Goal: Information Seeking & Learning: Get advice/opinions

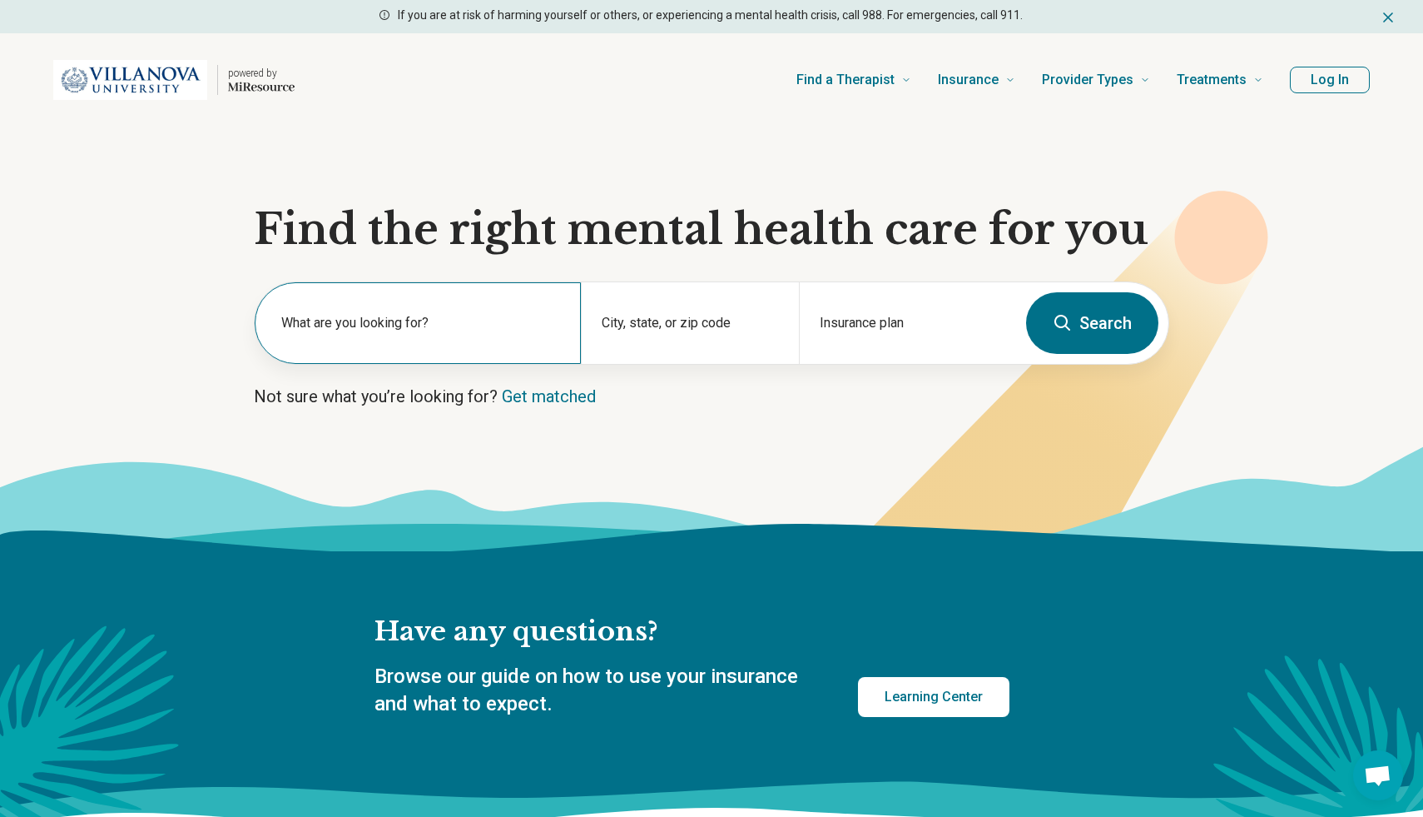
click at [445, 326] on label "What are you looking for?" at bounding box center [421, 323] width 280 height 20
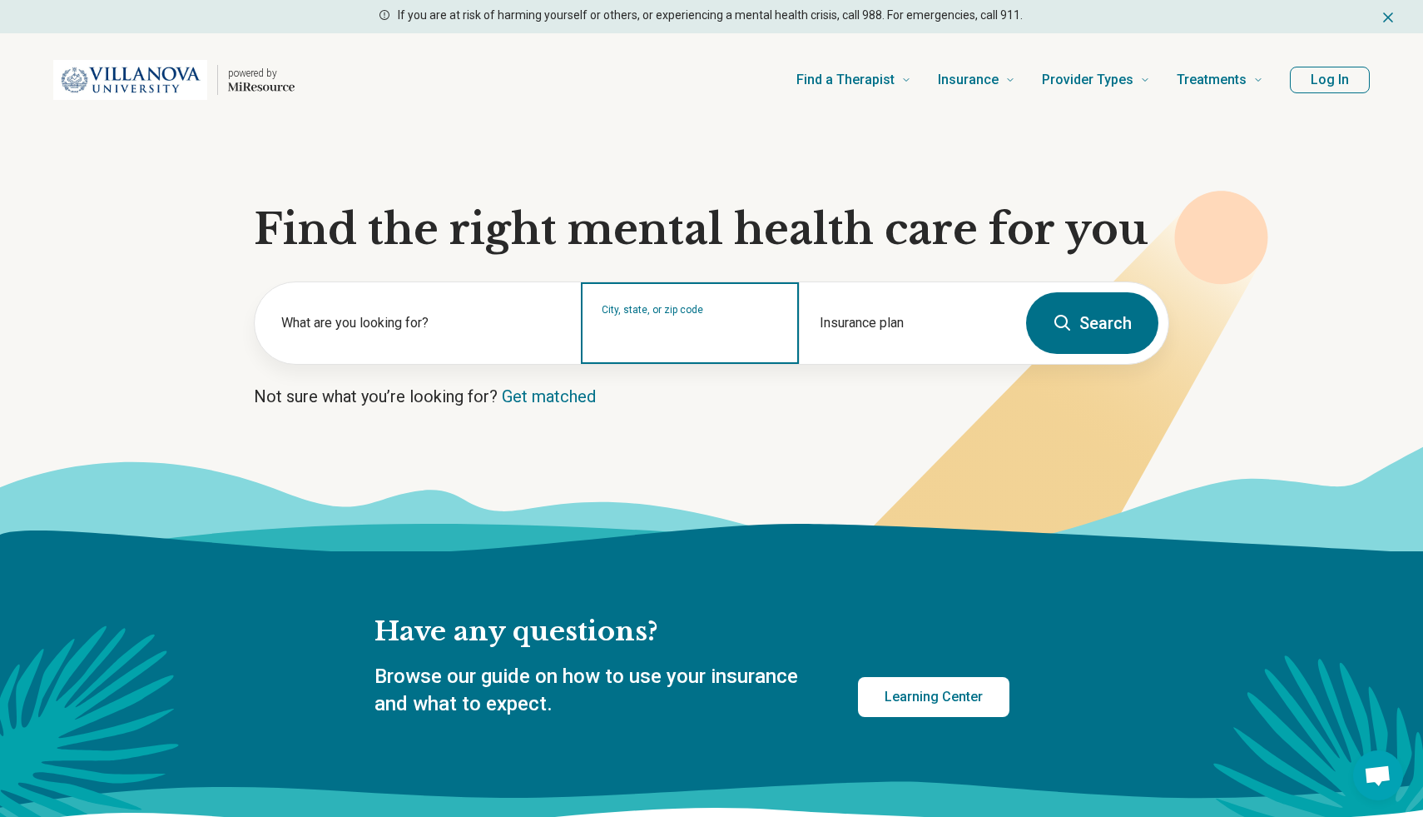
click at [653, 329] on input "City, state, or zip code" at bounding box center [690, 334] width 176 height 20
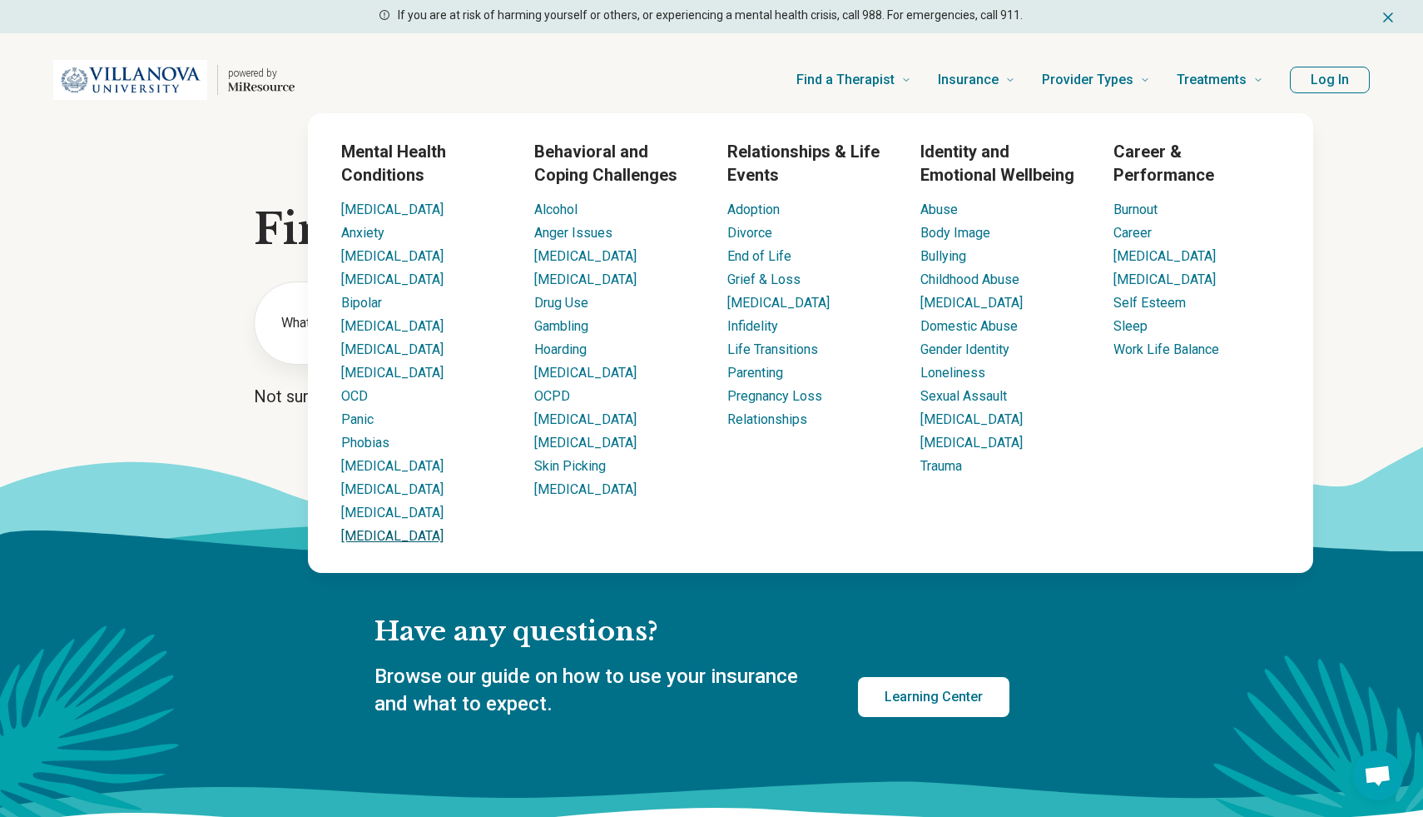
click at [360, 534] on link "[MEDICAL_DATA]" at bounding box center [392, 536] width 102 height 16
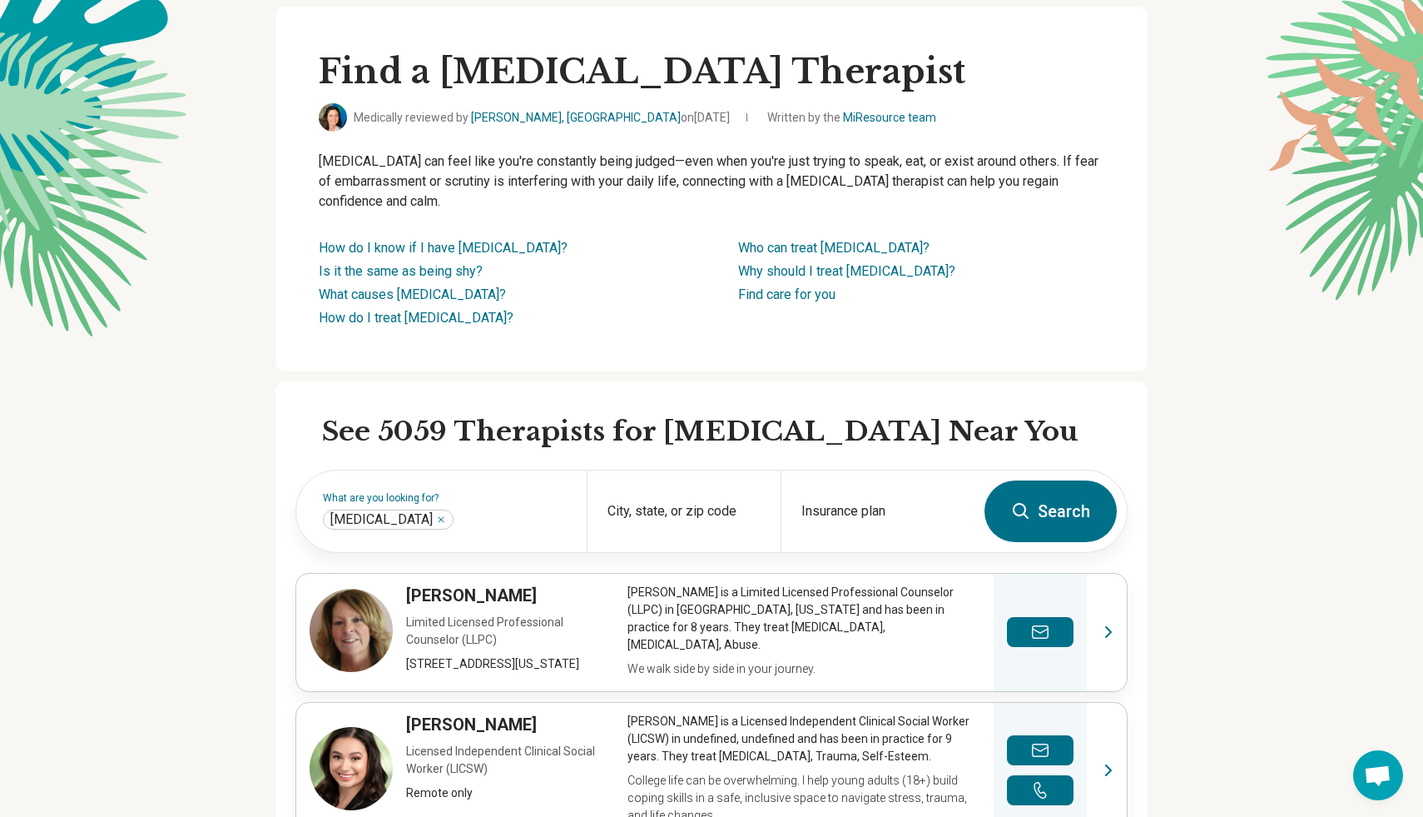
scroll to position [92, 0]
click at [472, 250] on link "How do I know if I have social anxiety?" at bounding box center [443, 249] width 249 height 16
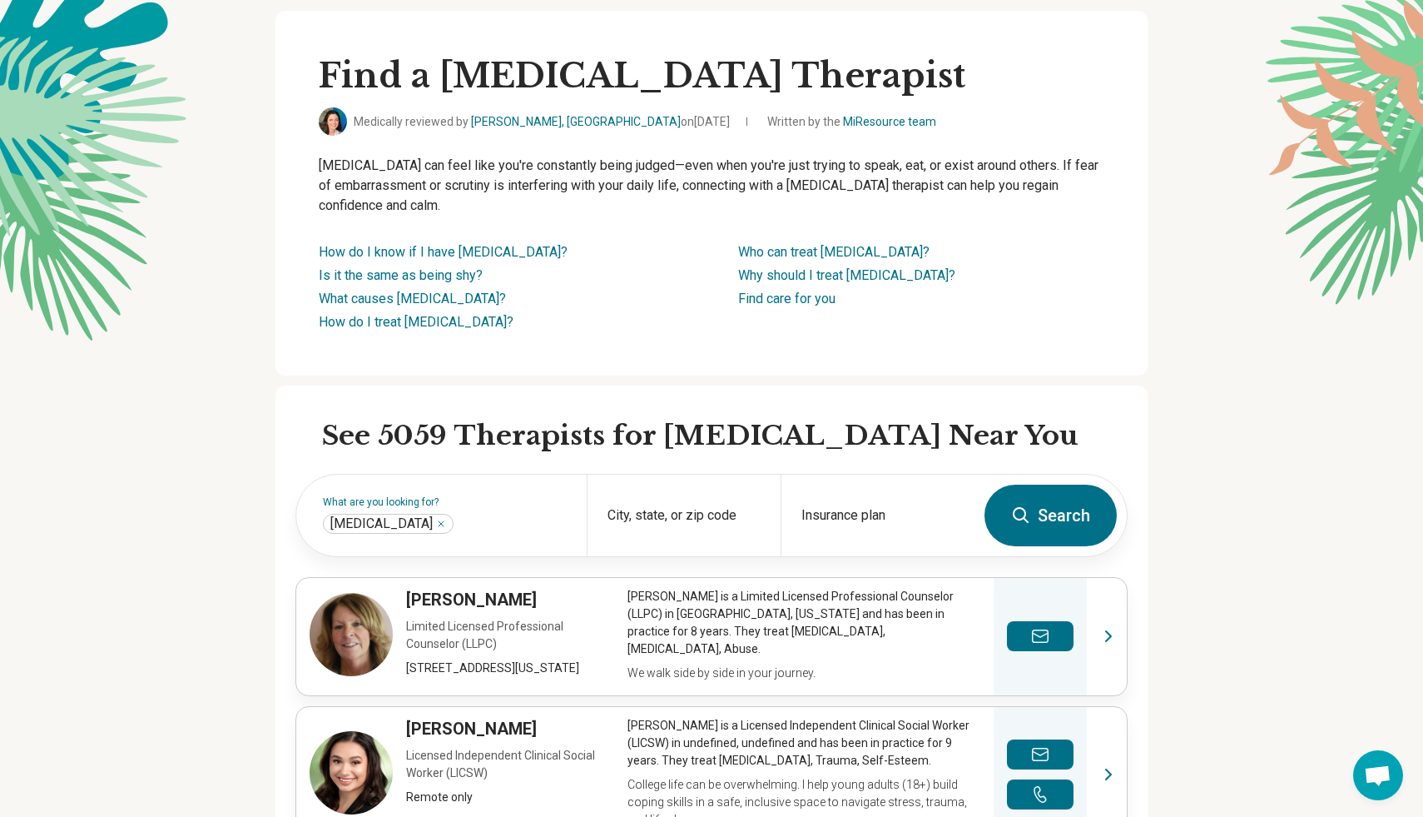
scroll to position [92, 0]
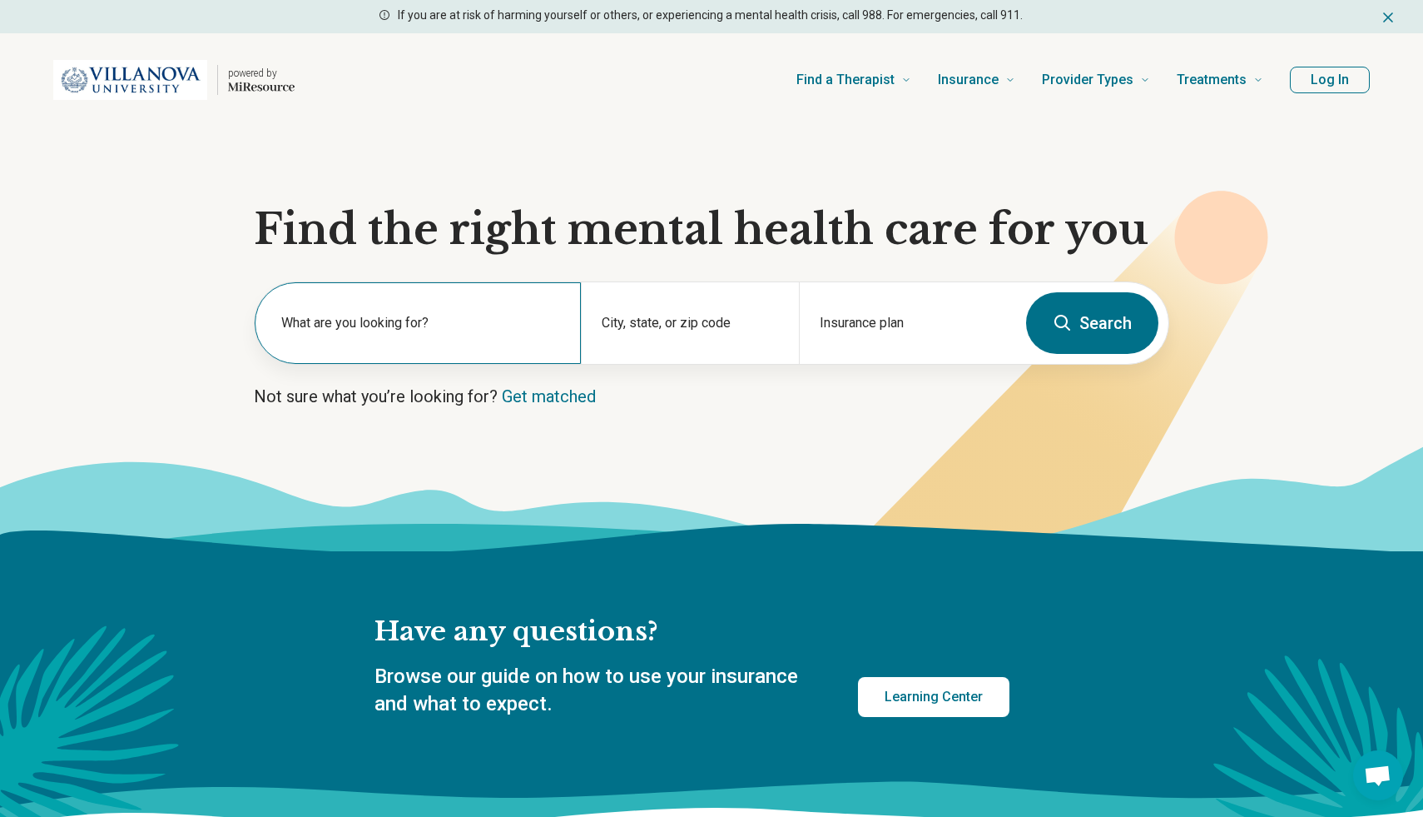
click at [385, 320] on label "What are you looking for?" at bounding box center [421, 323] width 280 height 20
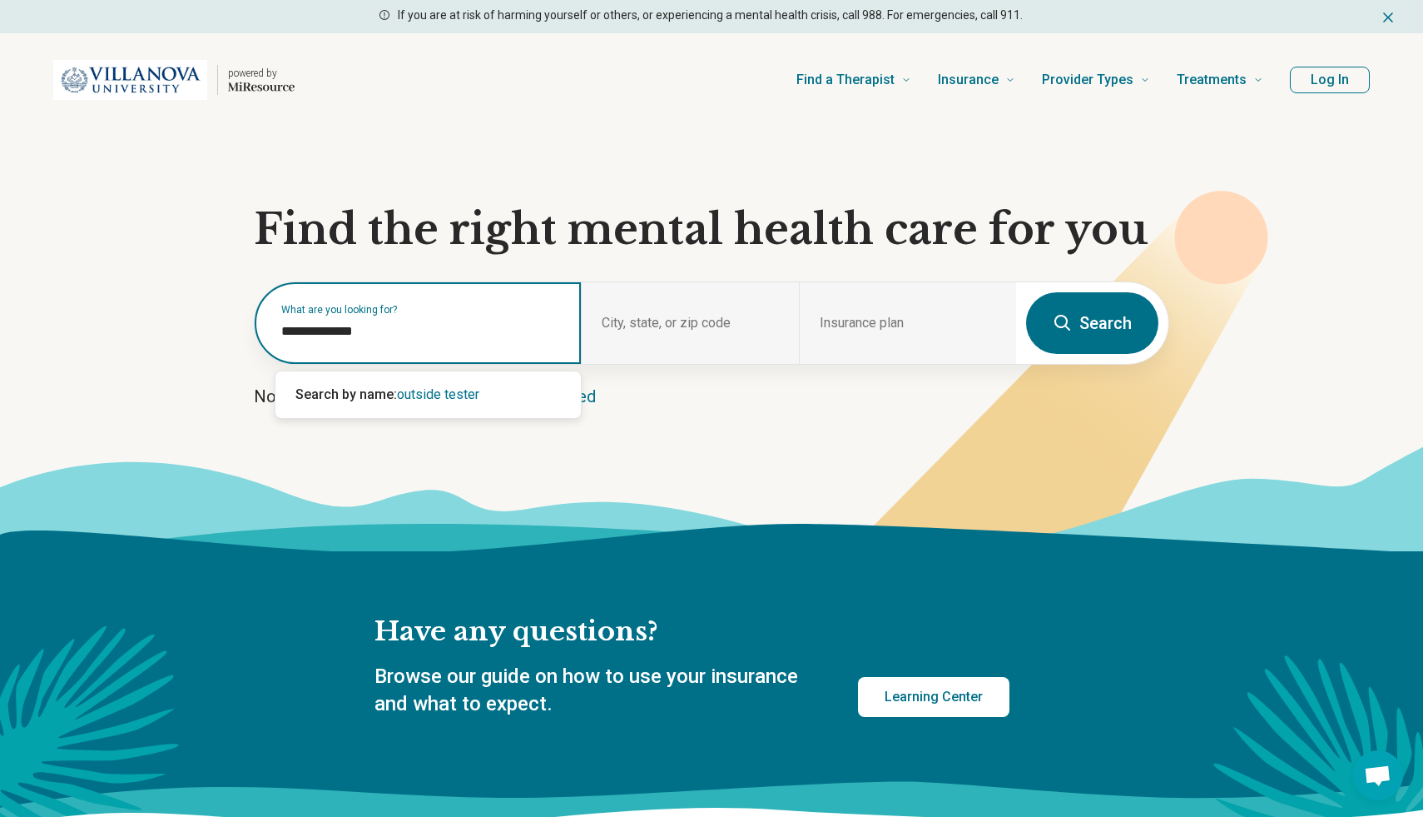
type input "**********"
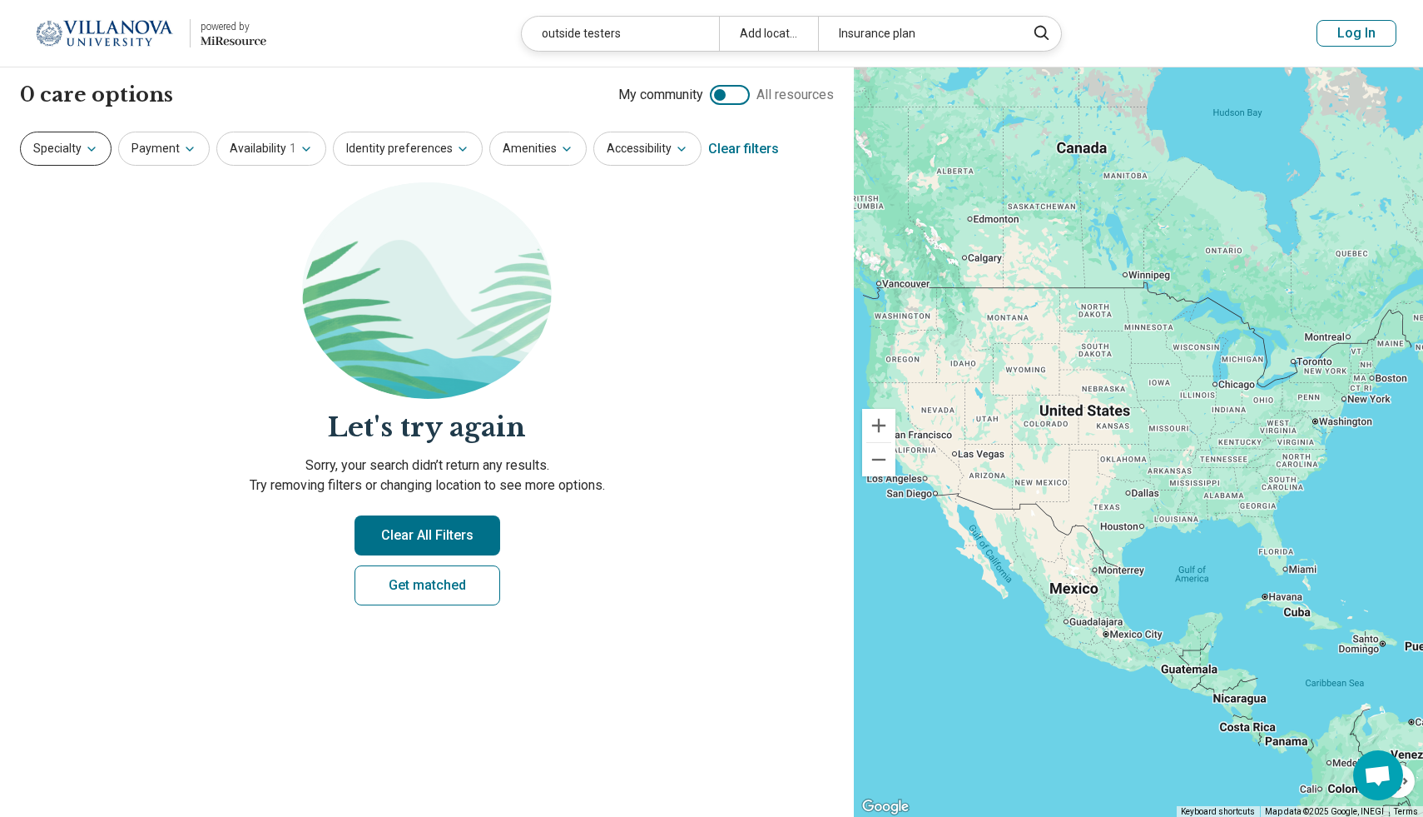
click at [78, 158] on button "Specialty" at bounding box center [66, 149] width 92 height 34
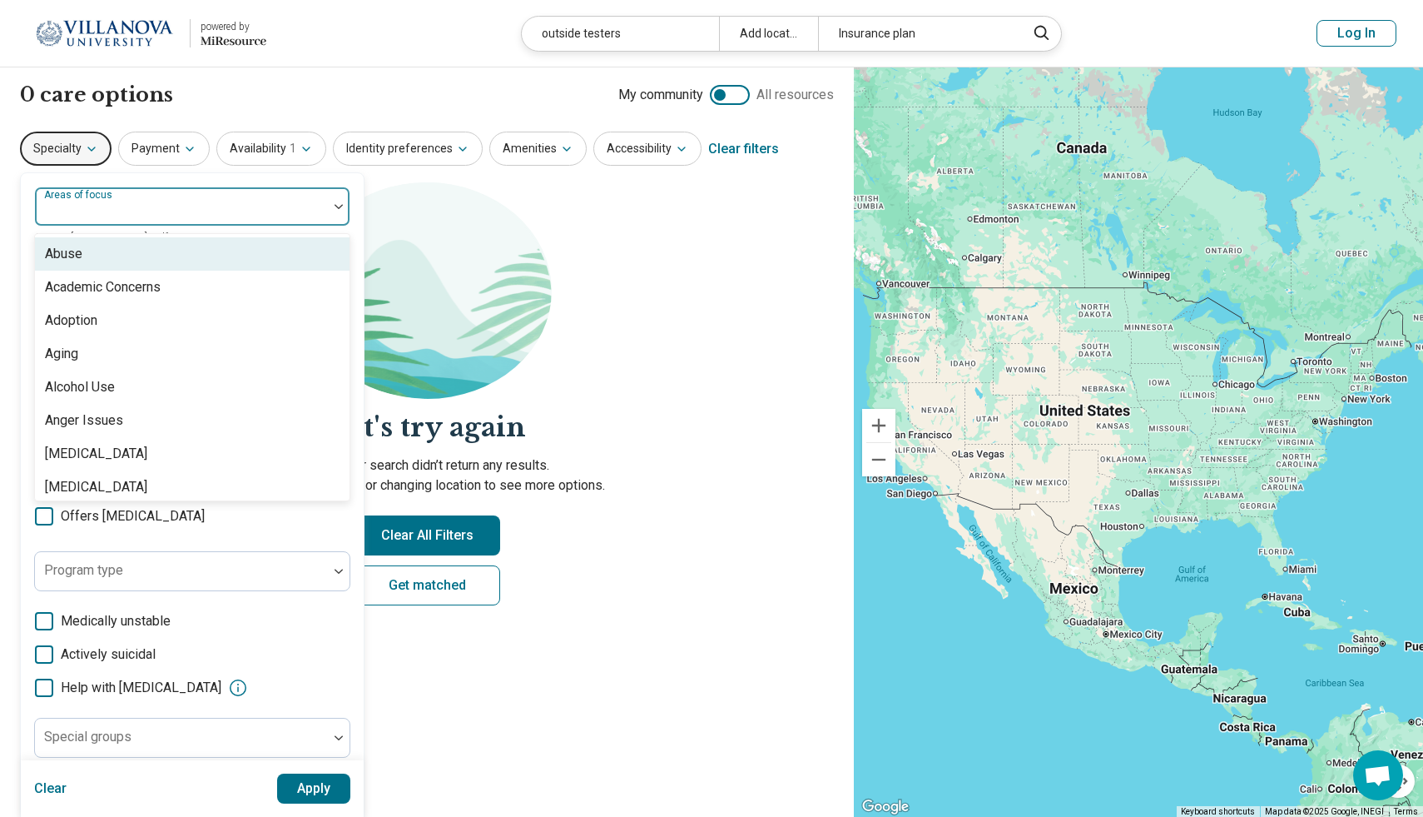
click at [95, 203] on div "Areas of focus" at bounding box center [192, 206] width 316 height 40
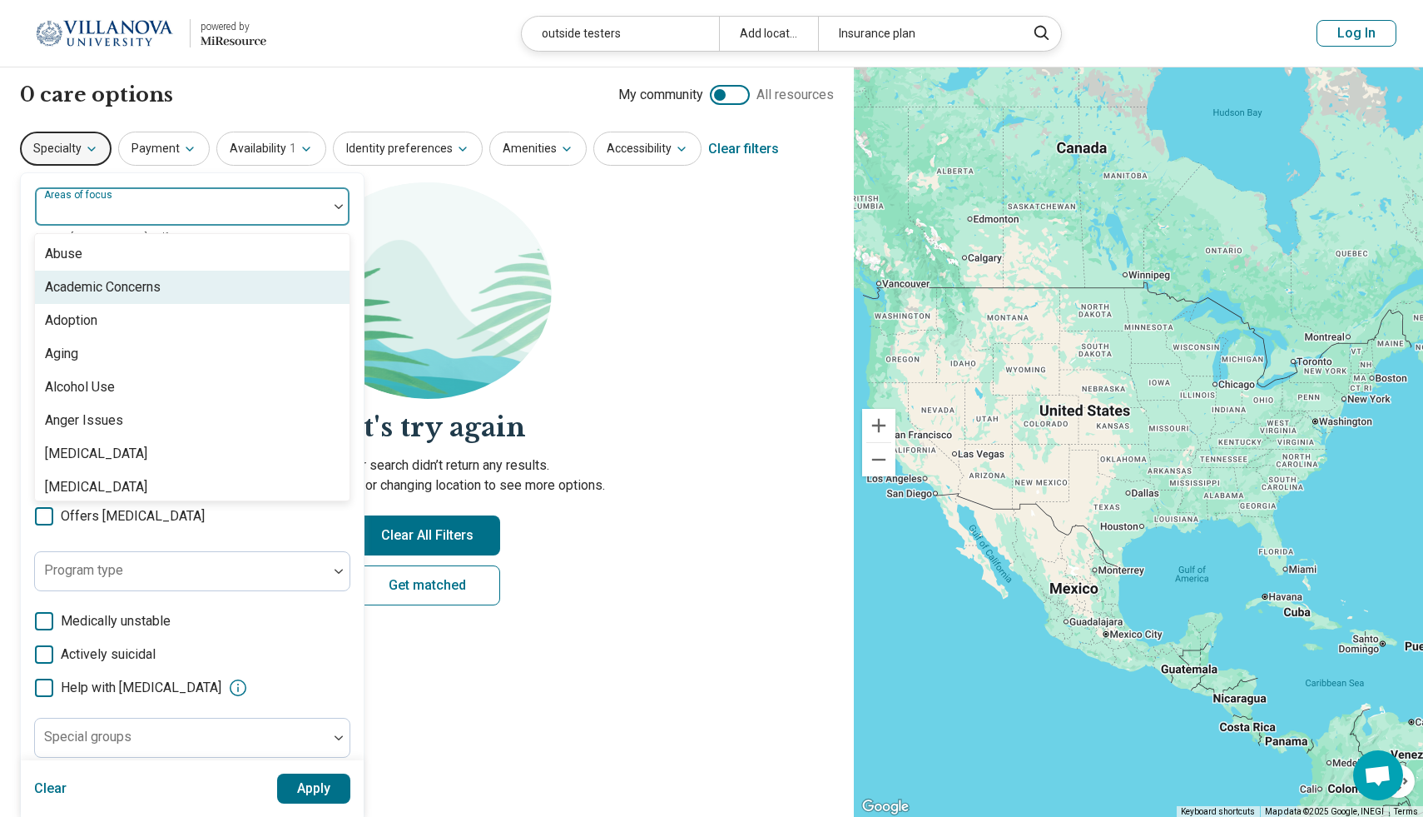
click at [127, 285] on div "Academic Concerns" at bounding box center [103, 287] width 116 height 20
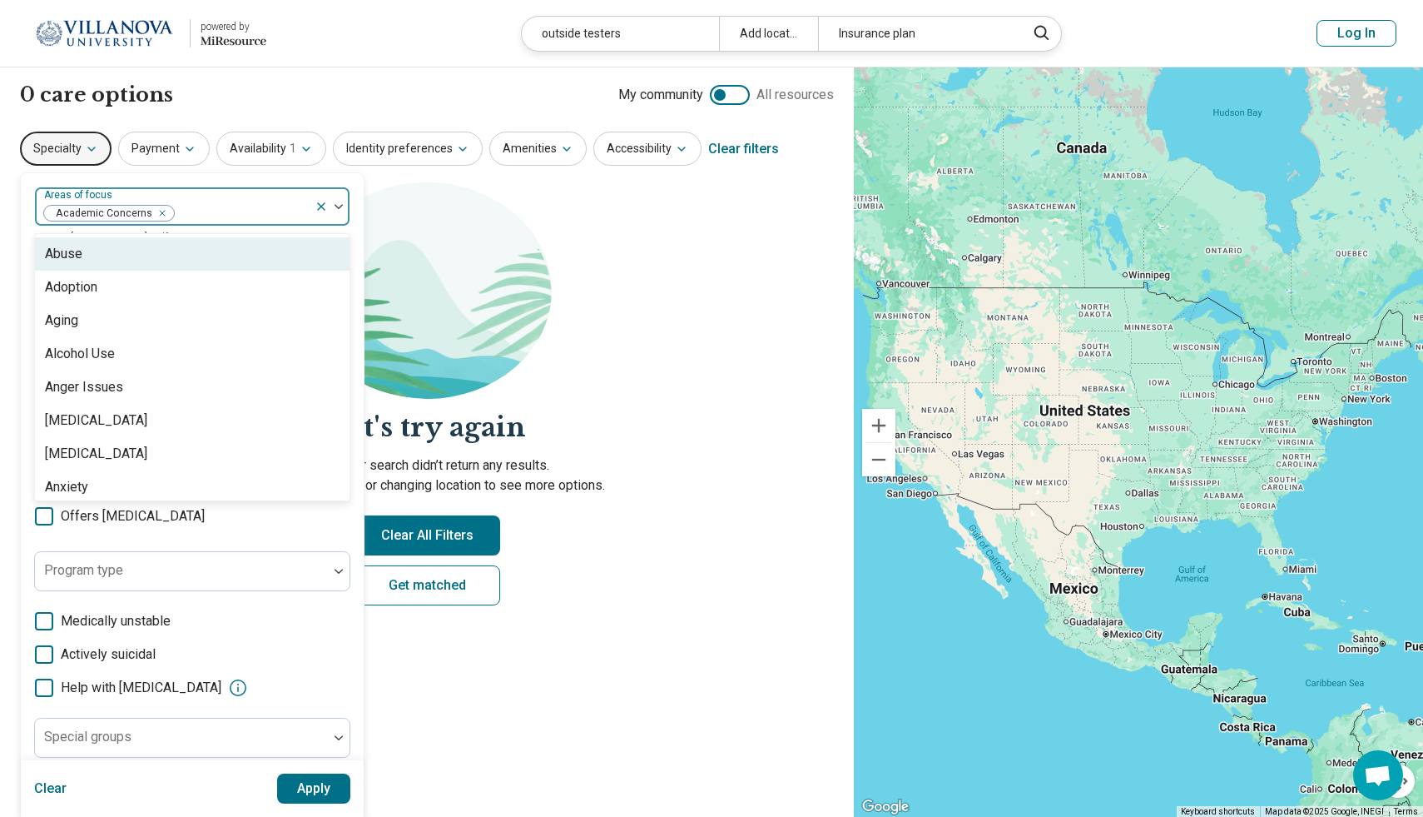
click at [609, 358] on section "Let's try again Sorry, your search didn’t return any results. Try removing filt…" at bounding box center [427, 407] width 814 height 450
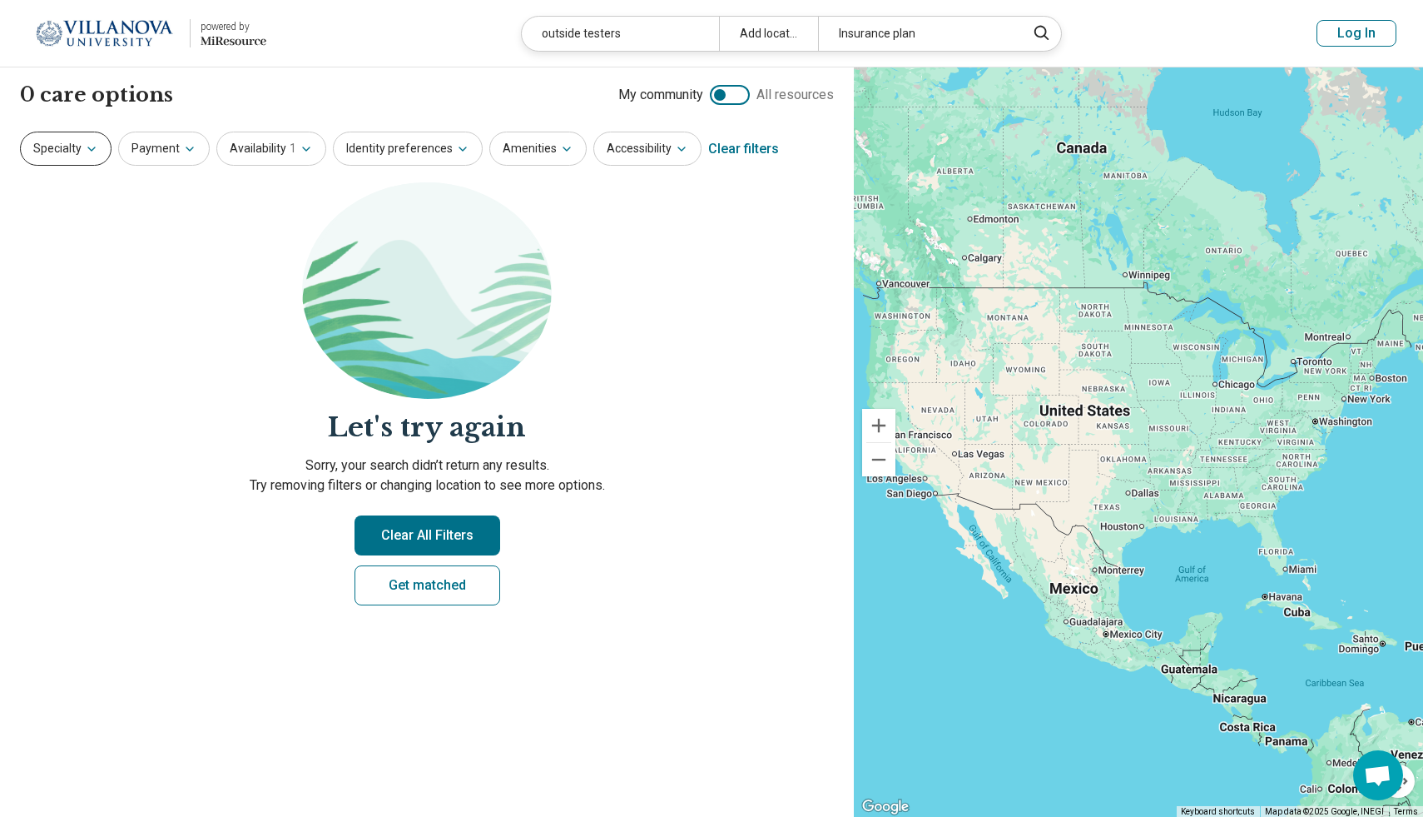
click at [81, 146] on button "Specialty" at bounding box center [66, 149] width 92 height 34
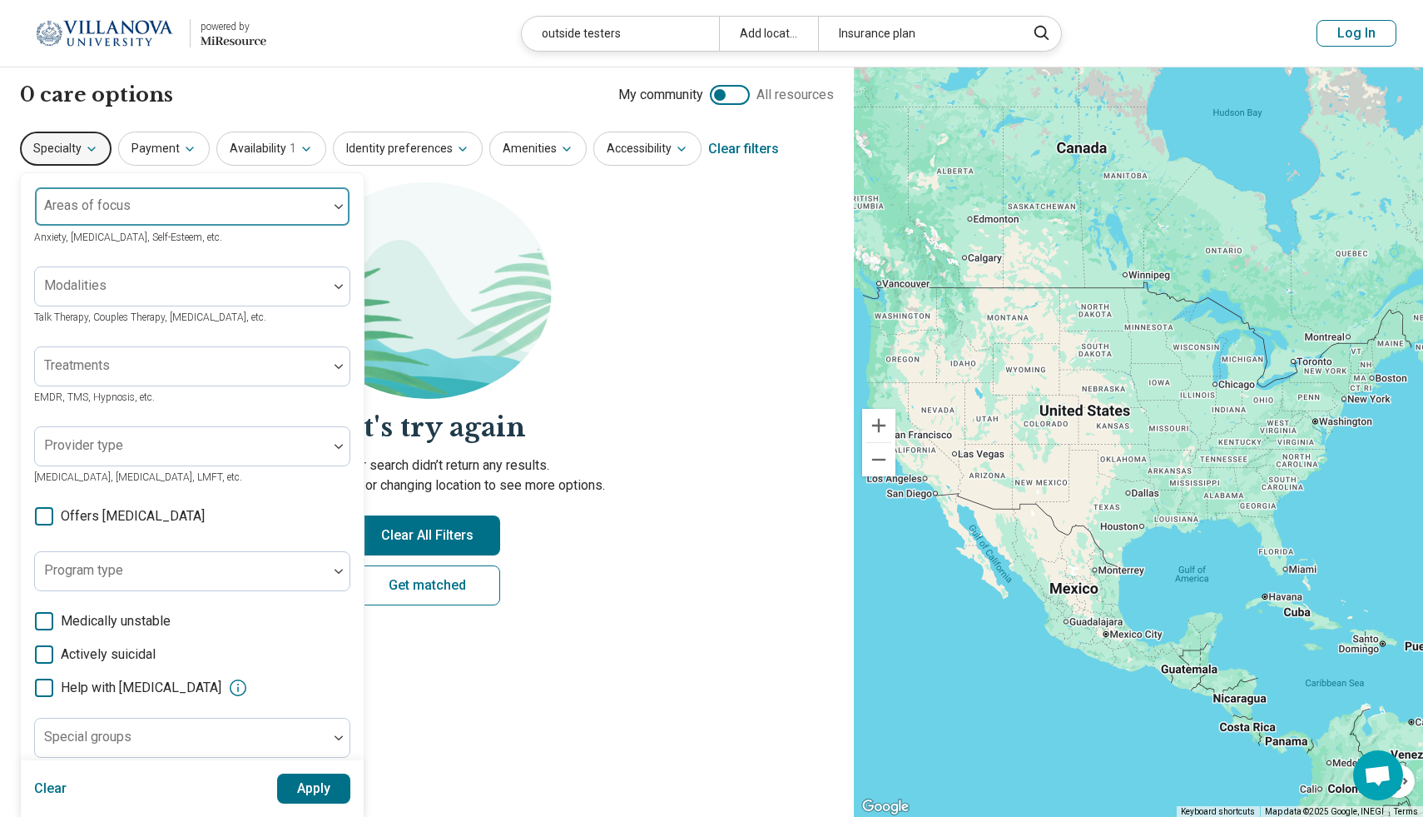
click at [119, 206] on div "Areas of focus" at bounding box center [192, 206] width 316 height 40
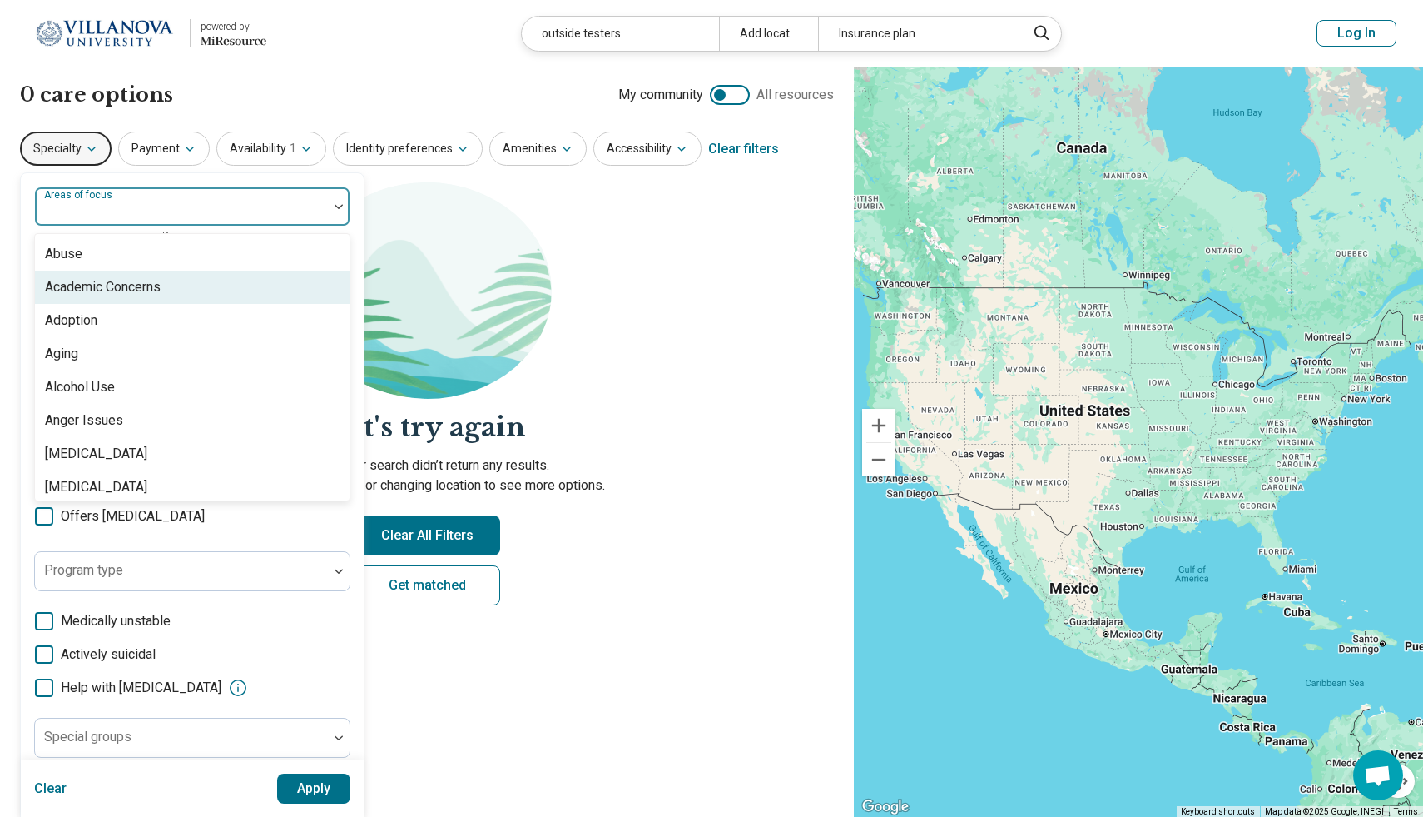
click at [111, 289] on div "Academic Concerns" at bounding box center [103, 287] width 116 height 20
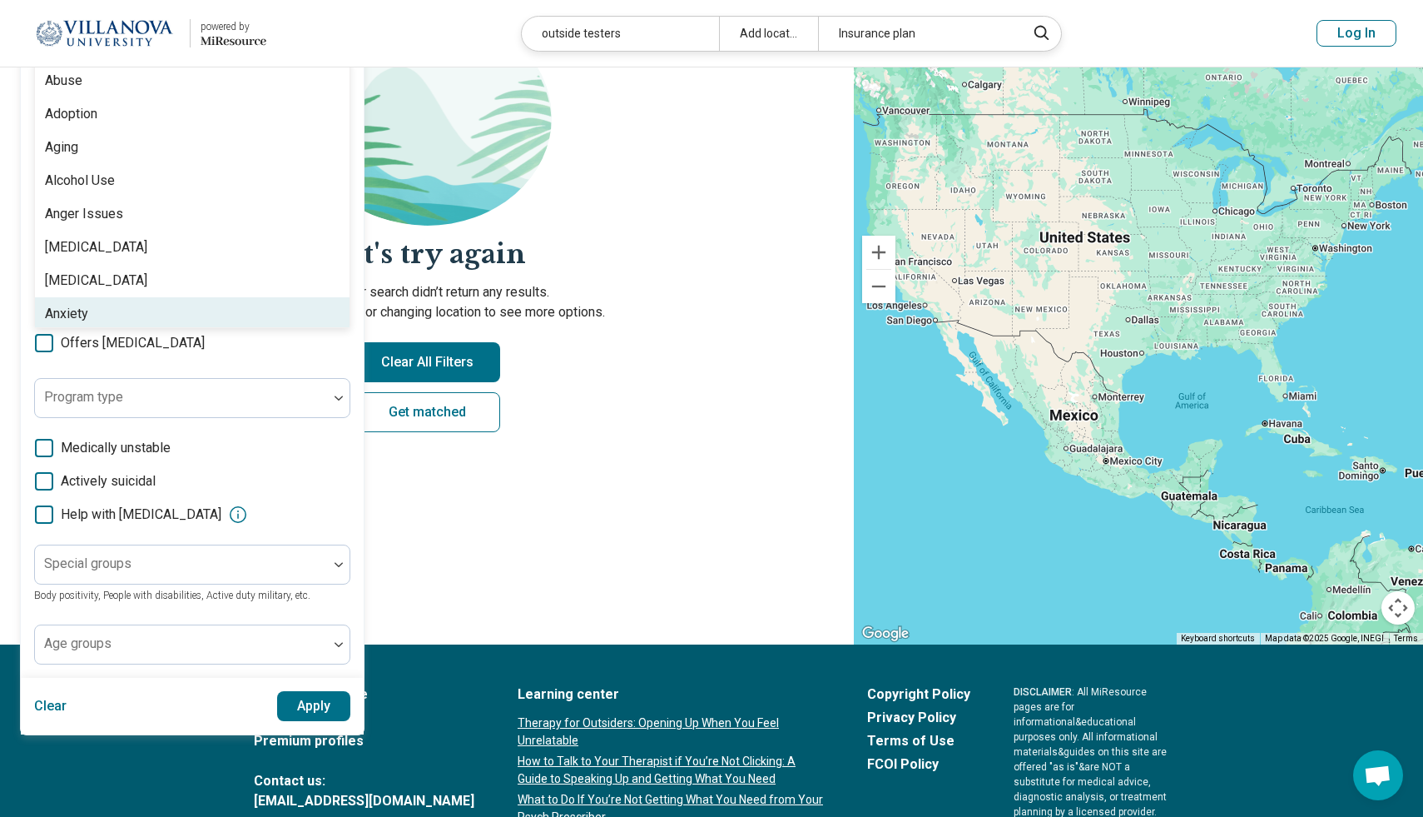
scroll to position [175, 0]
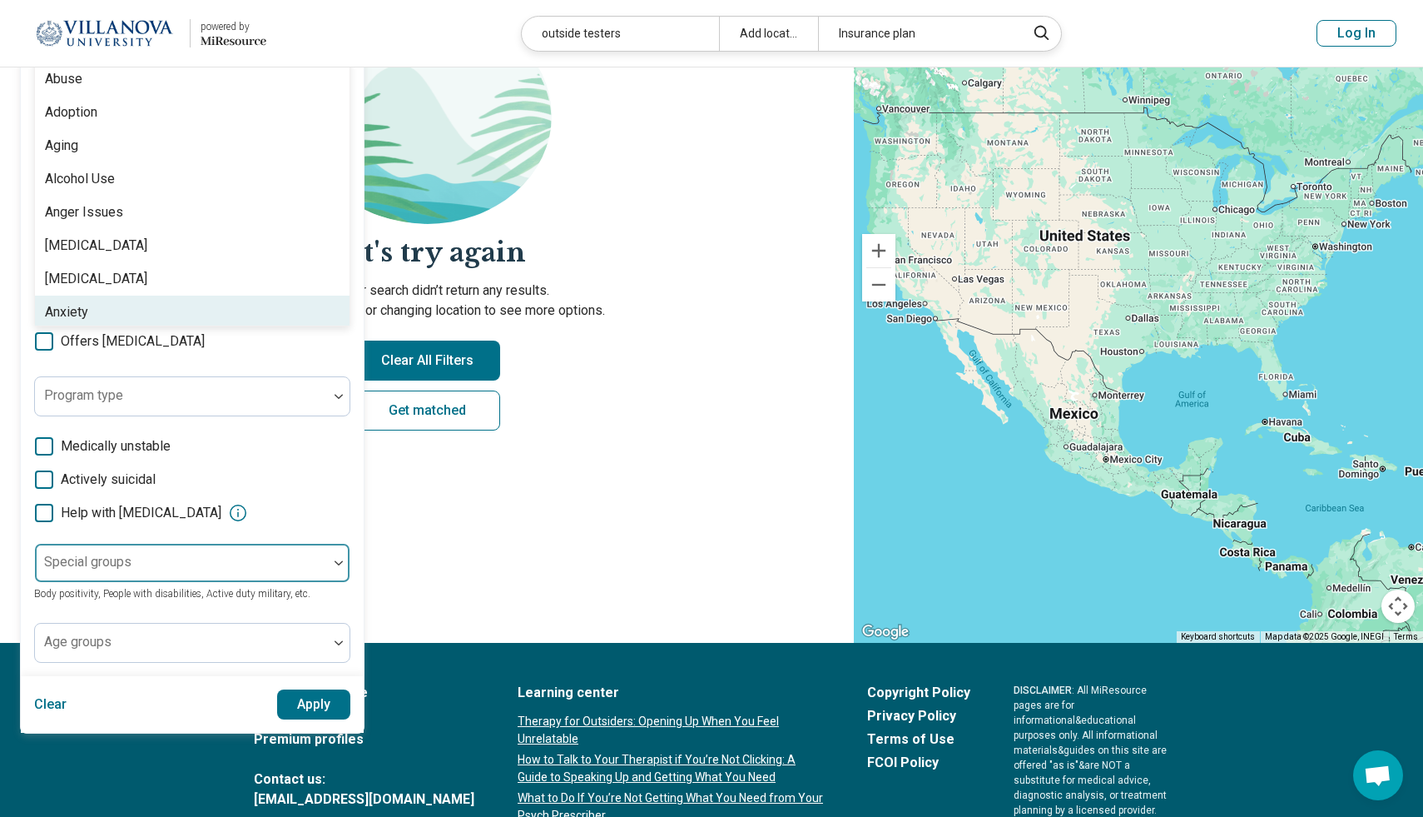
click at [105, 560] on div "Special groups" at bounding box center [192, 563] width 316 height 40
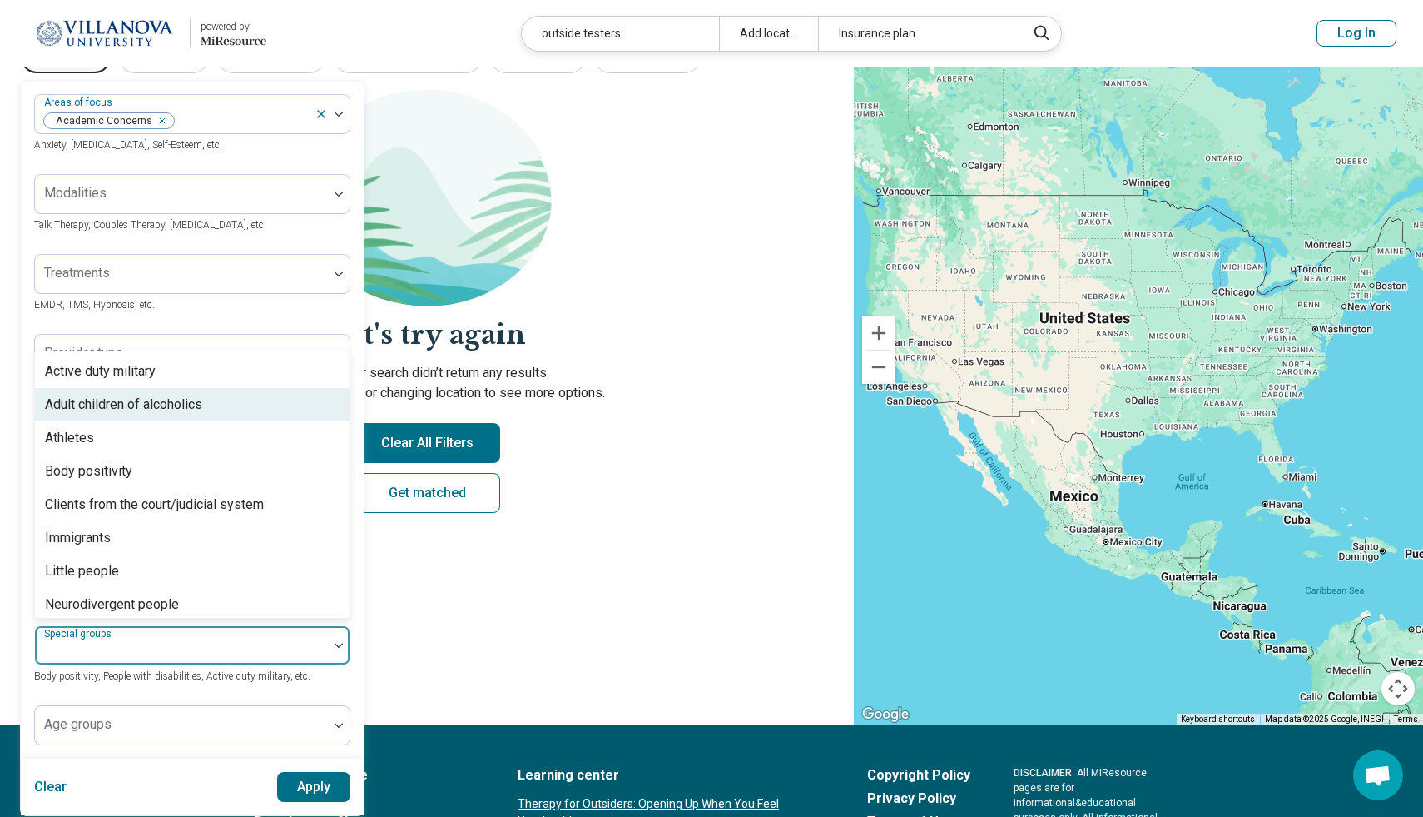
scroll to position [90, 0]
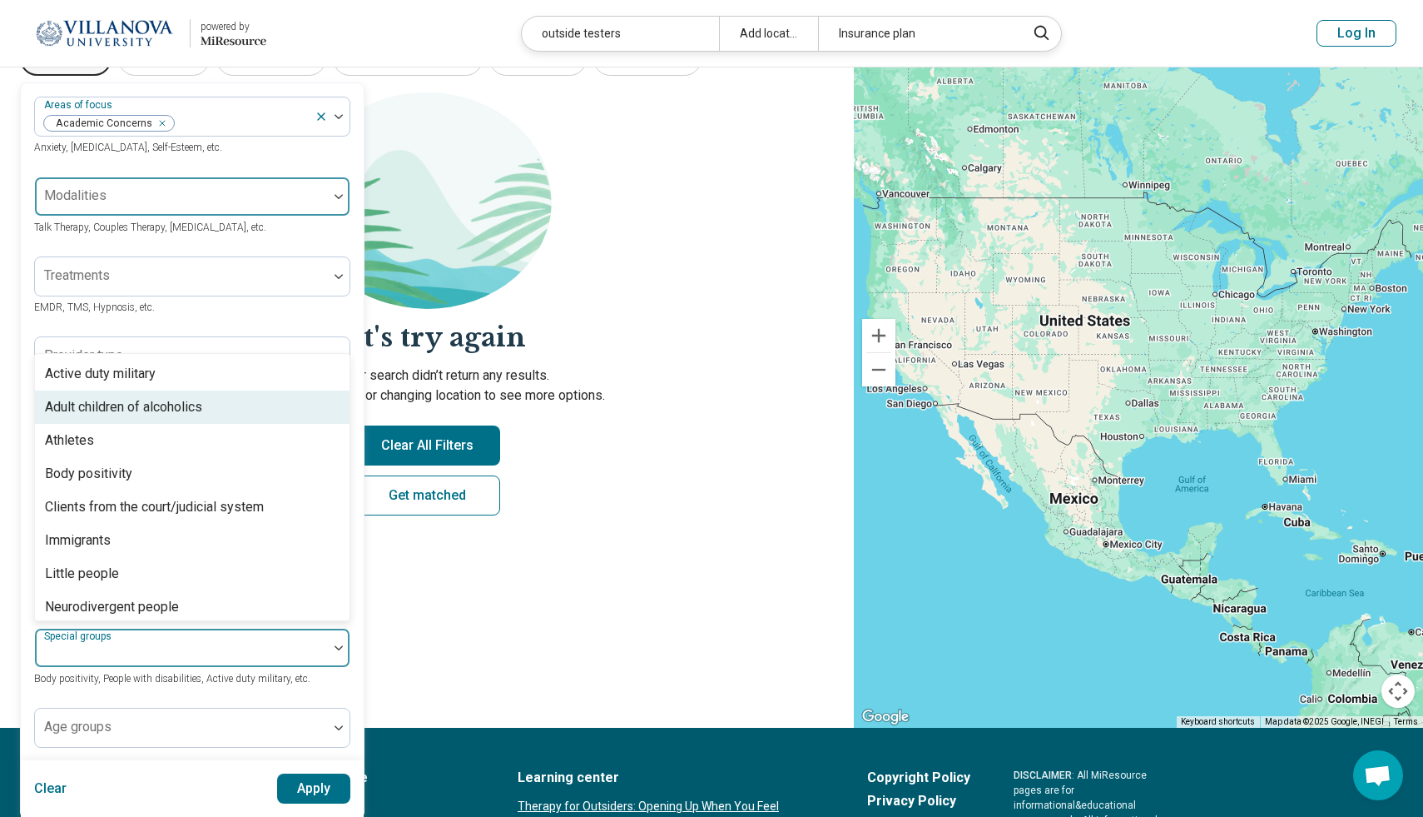
click at [156, 199] on div at bounding box center [182, 202] width 280 height 23
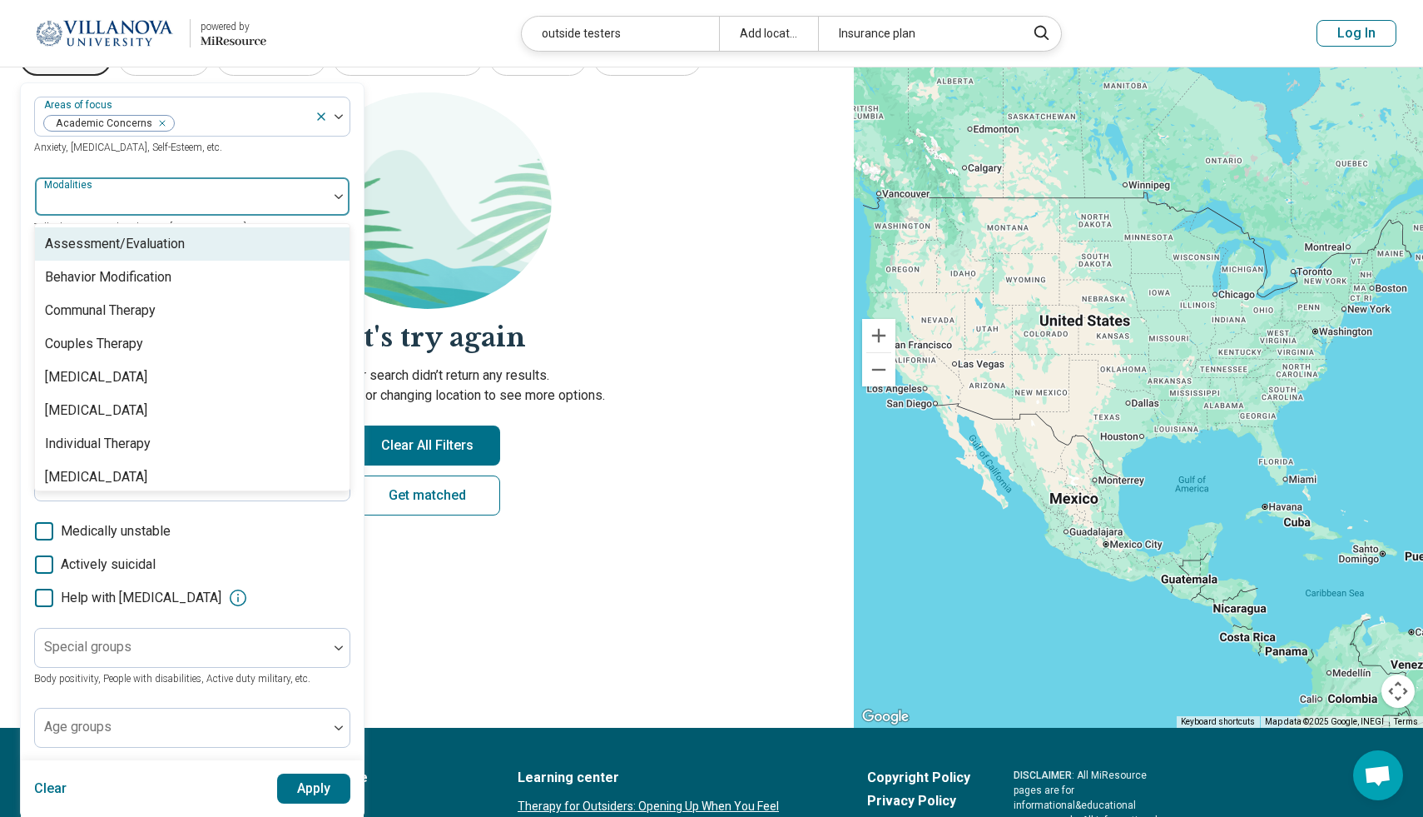
click at [157, 241] on div "Assessment/Evaluation" at bounding box center [115, 244] width 140 height 20
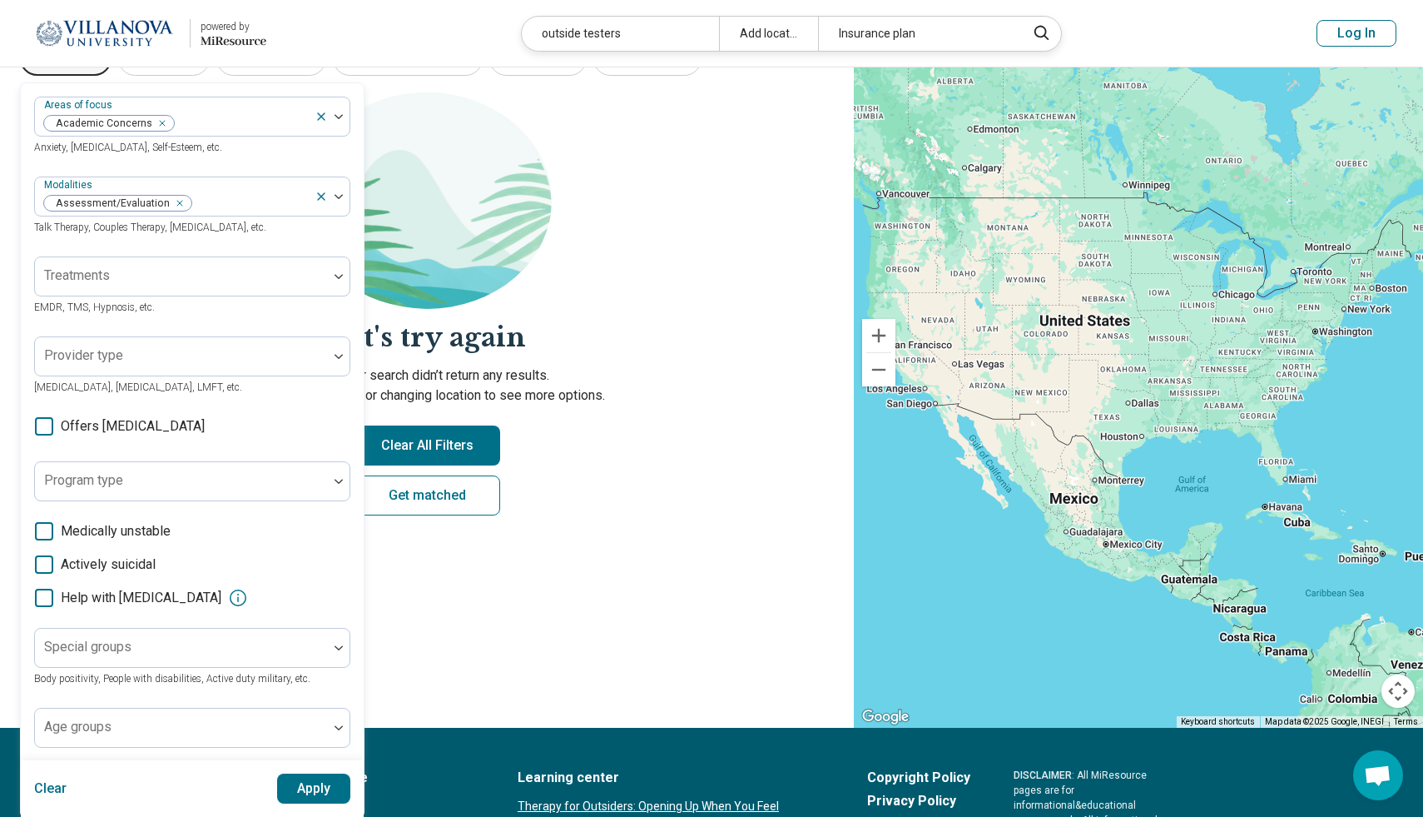
click at [199, 532] on label "Medically unstable" at bounding box center [192, 531] width 316 height 20
click at [173, 261] on div at bounding box center [181, 276] width 293 height 37
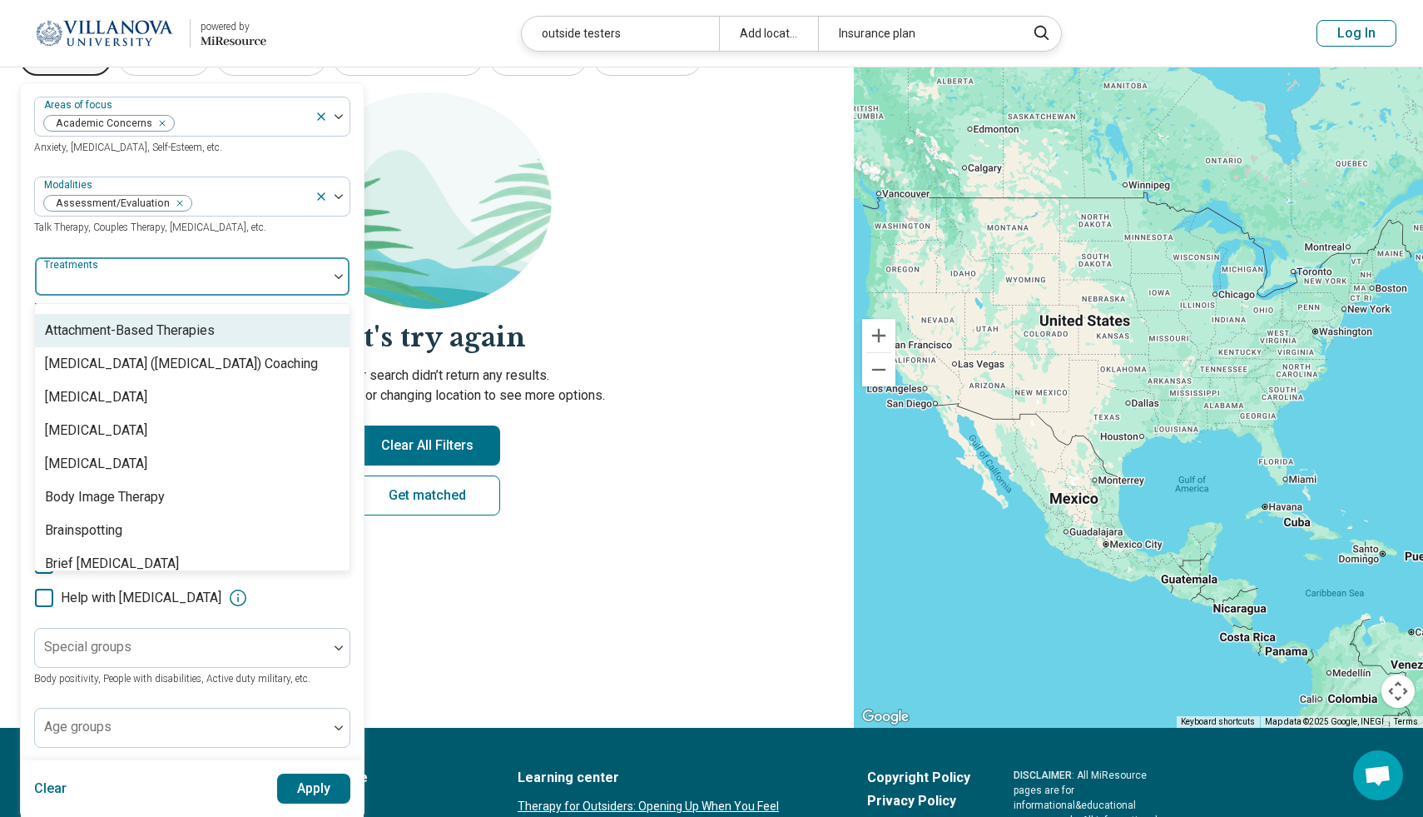
scroll to position [368, 0]
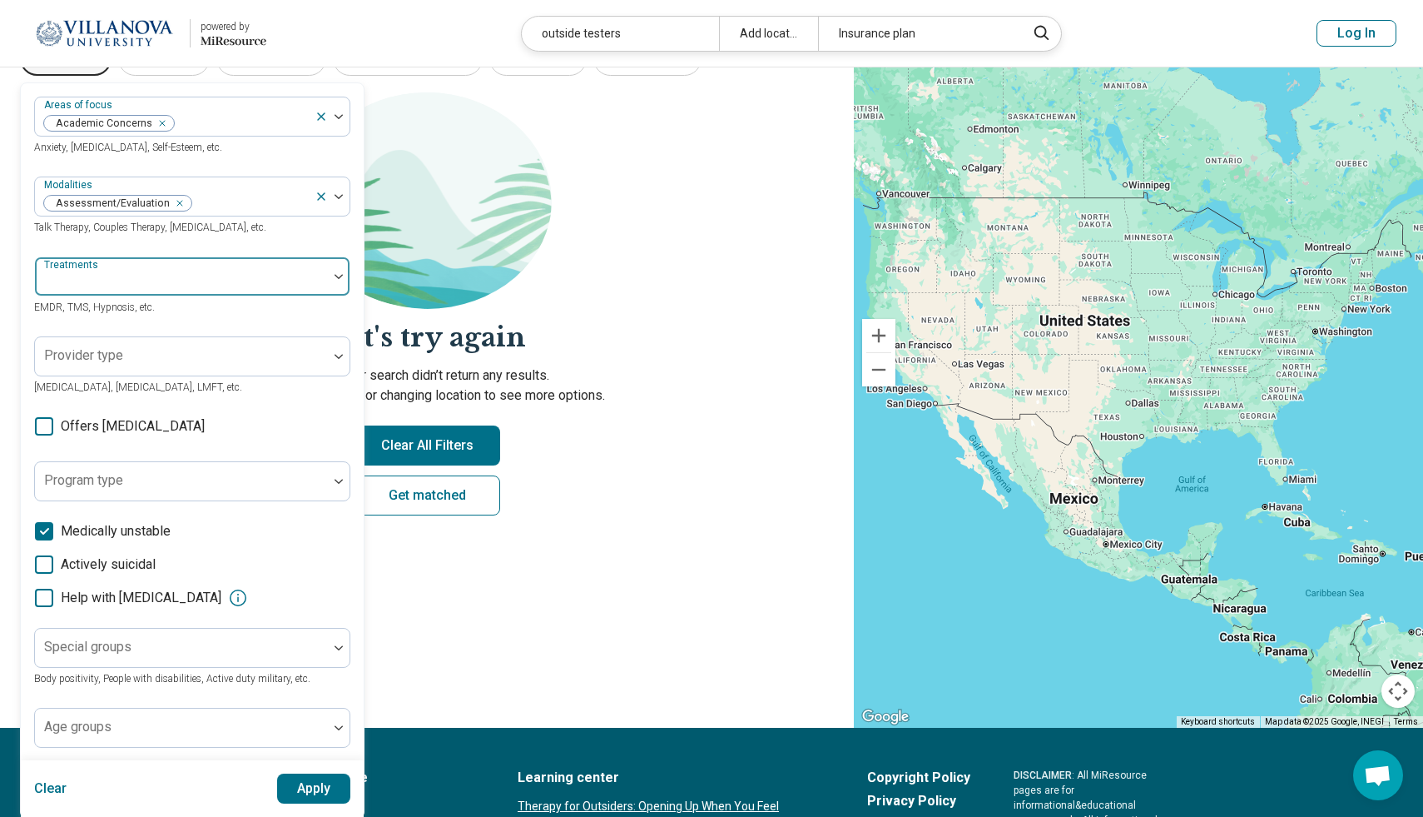
click at [223, 274] on div at bounding box center [182, 282] width 280 height 23
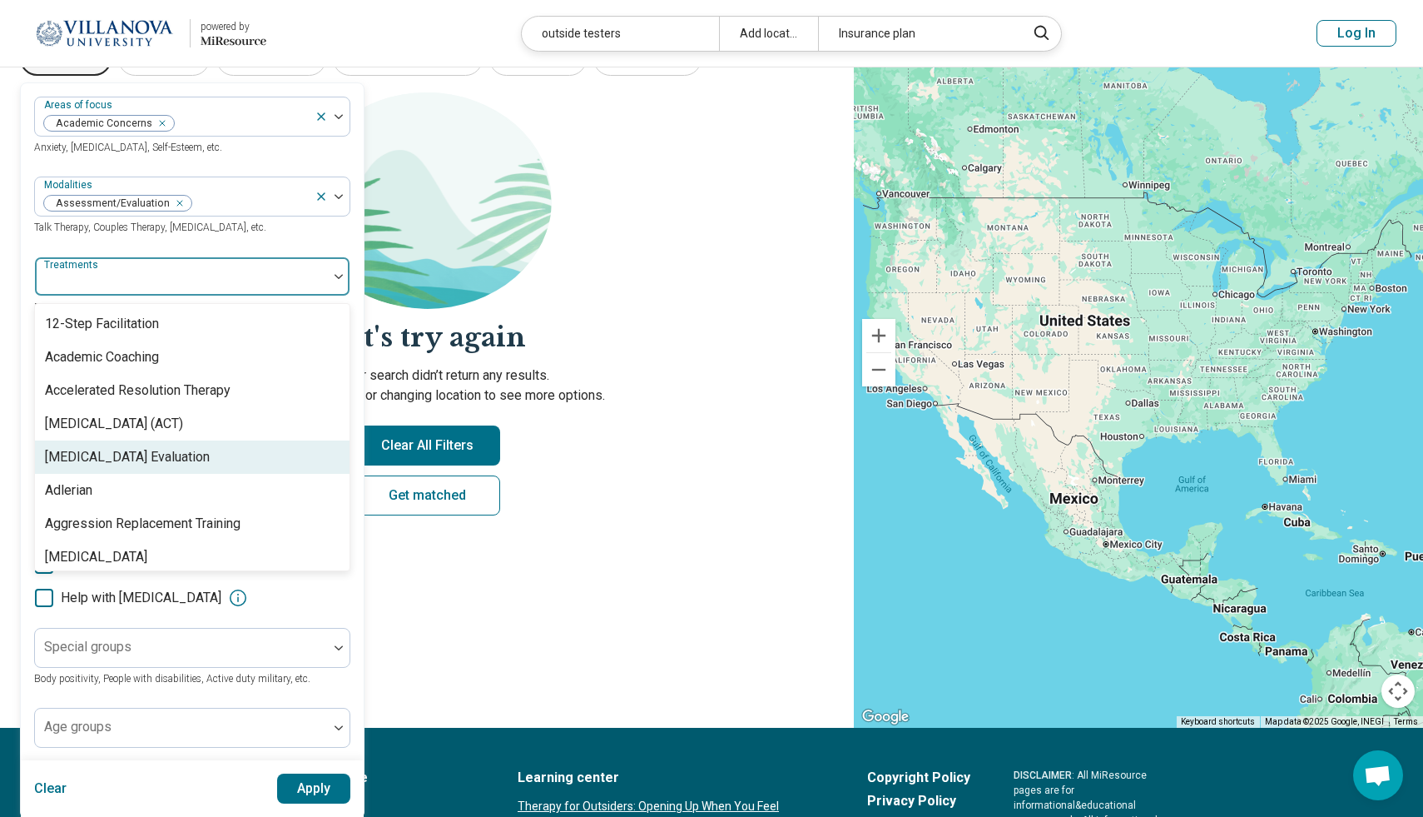
click at [171, 461] on div "ADHD Evaluation" at bounding box center [192, 456] width 315 height 33
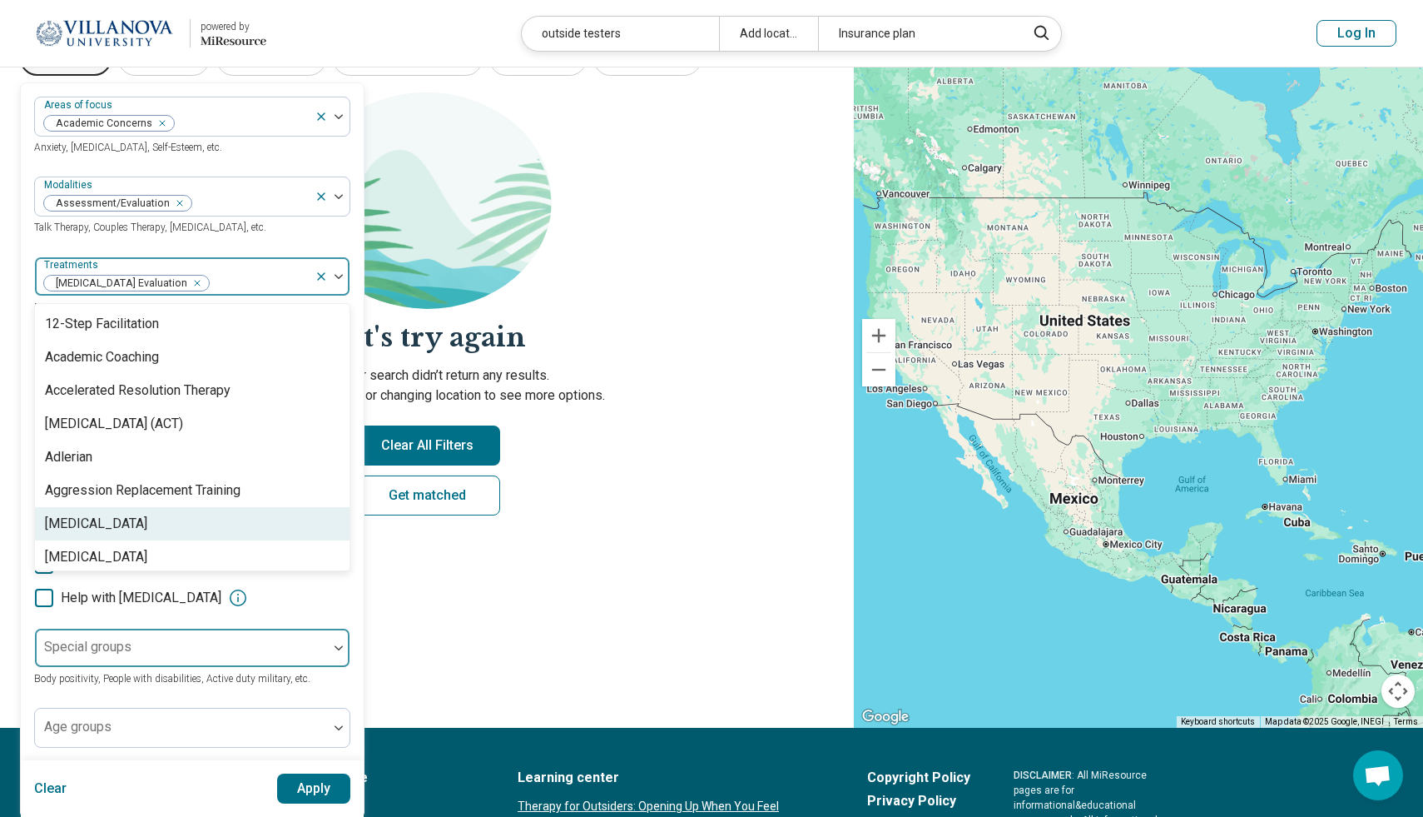
click at [197, 638] on div at bounding box center [181, 647] width 293 height 37
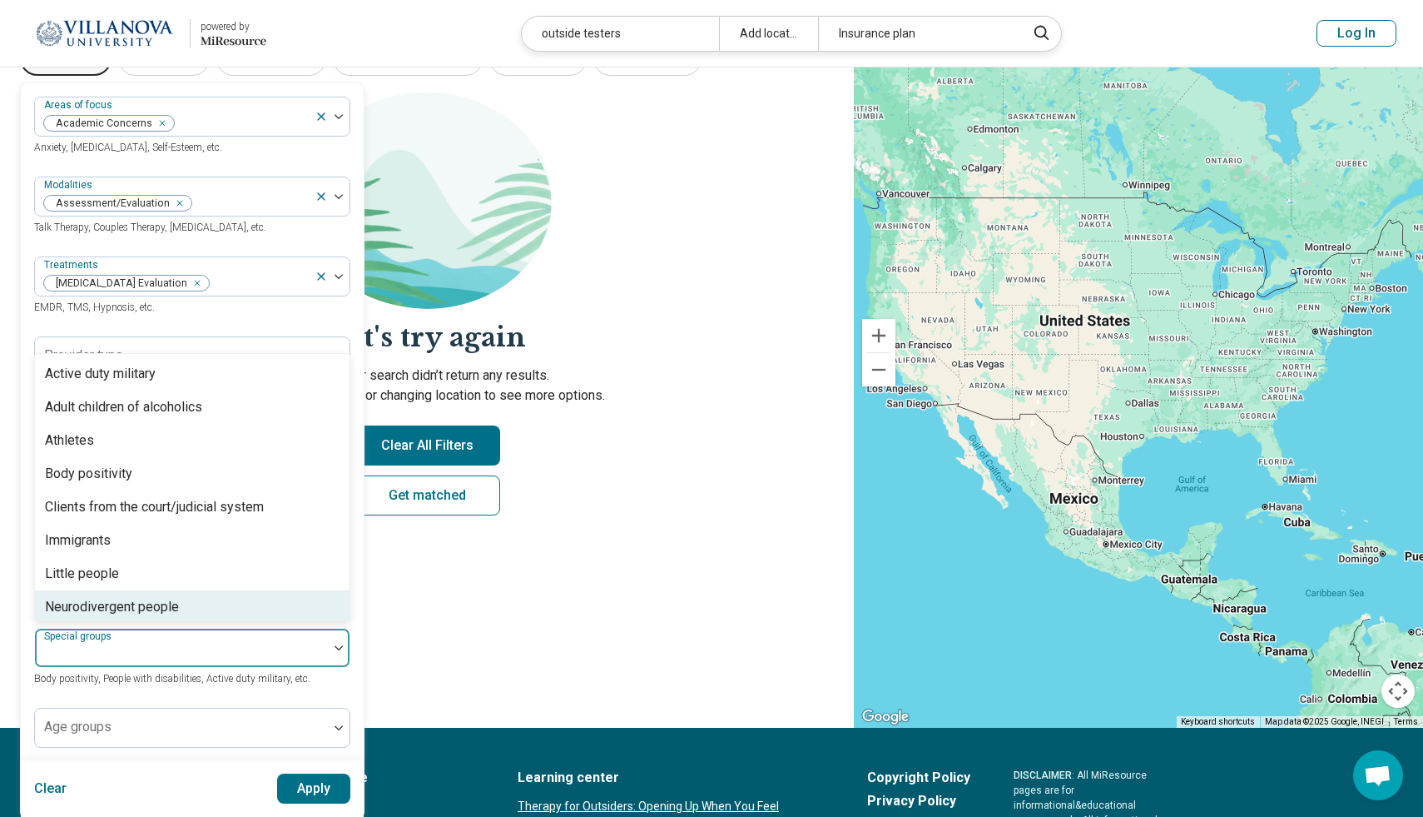
click at [151, 650] on div at bounding box center [182, 654] width 280 height 23
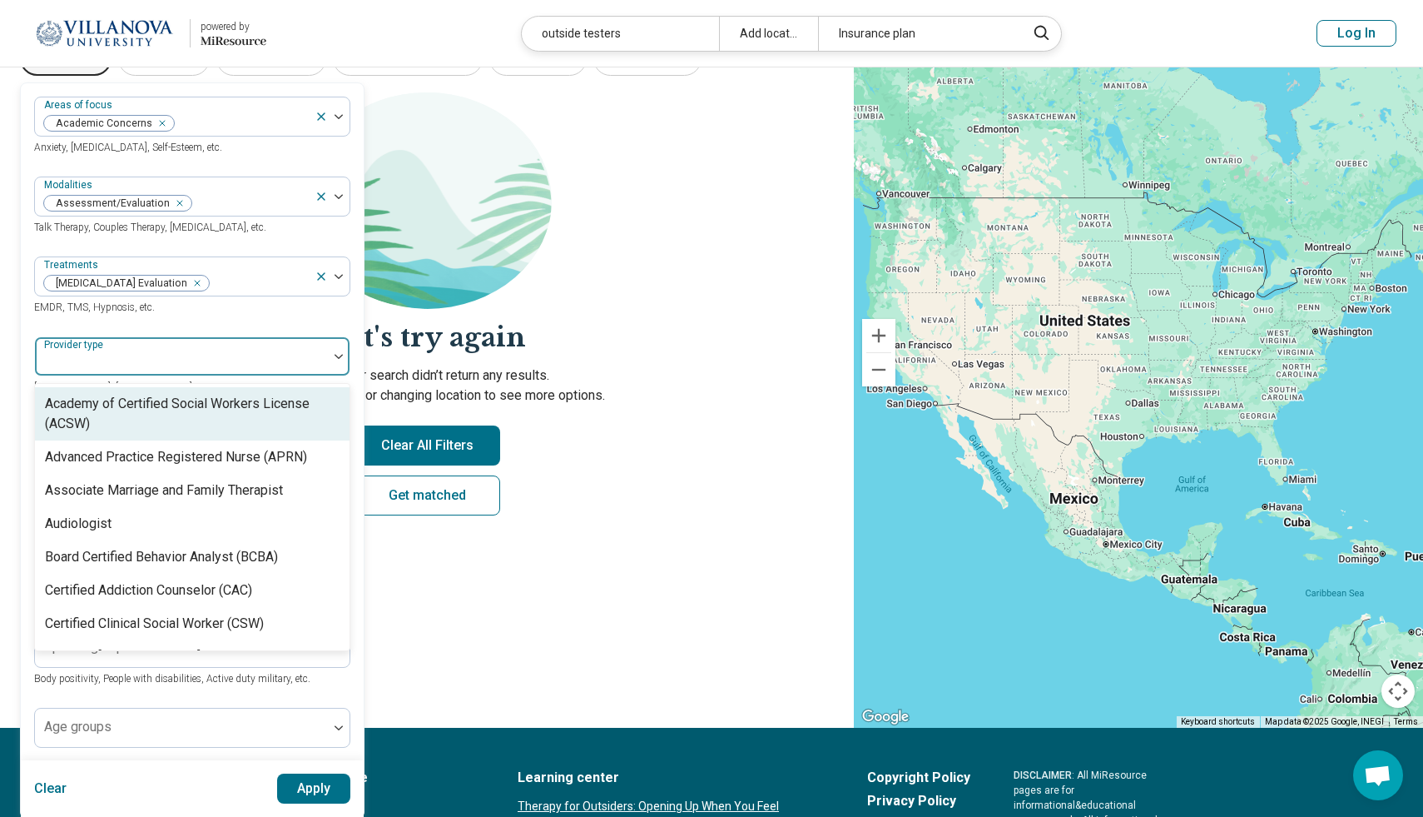
click at [168, 360] on div at bounding box center [182, 362] width 280 height 23
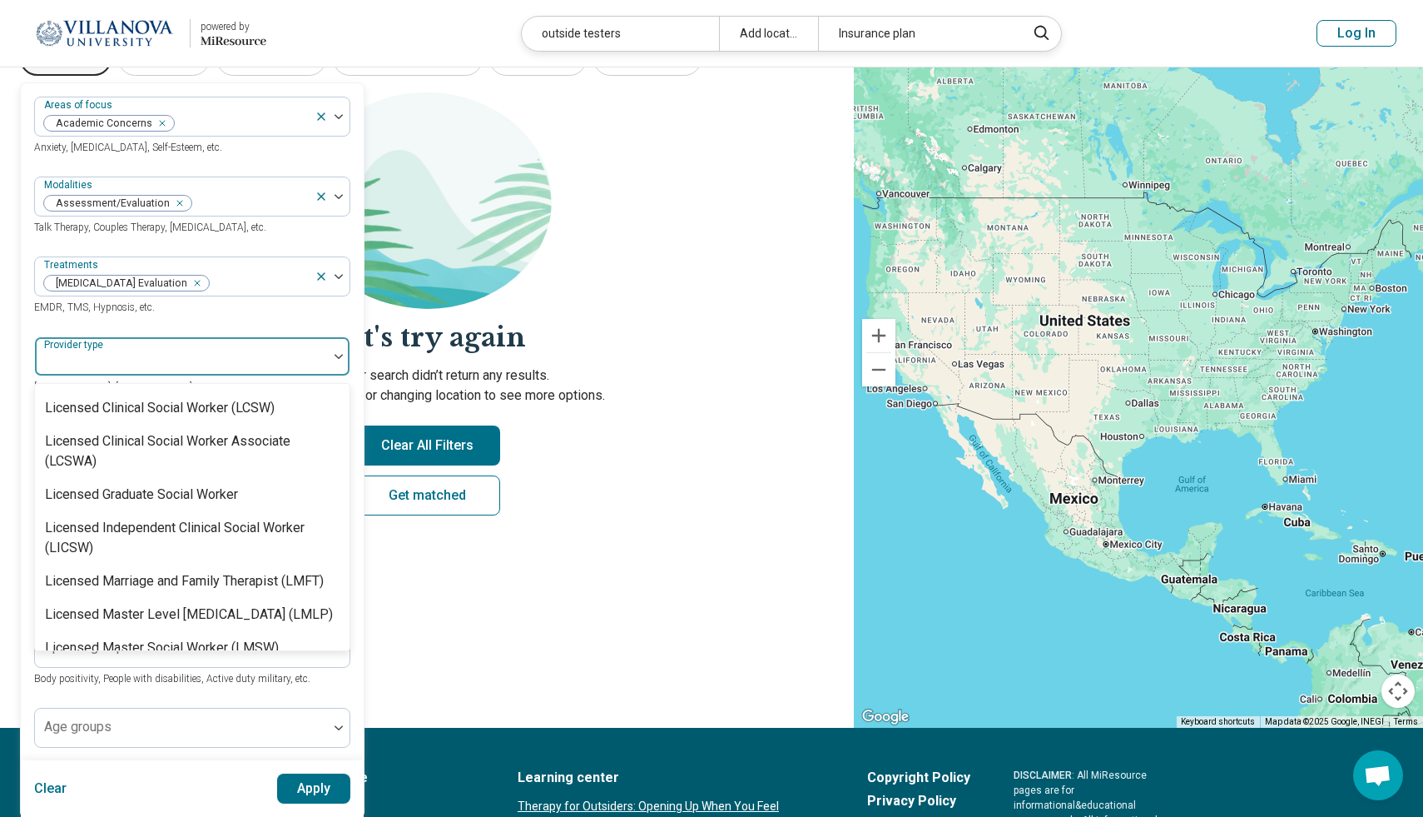
scroll to position [1026, 0]
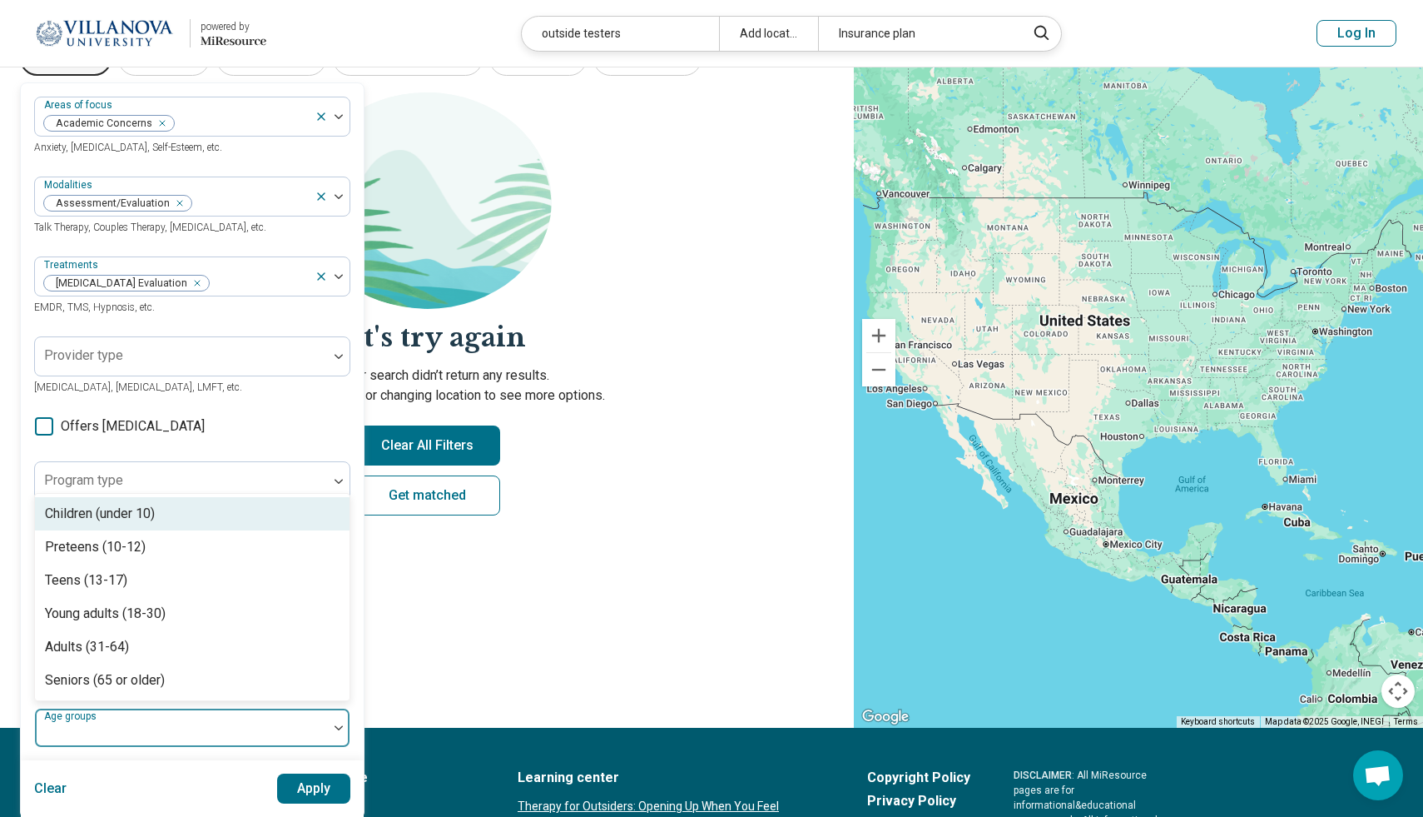
click at [208, 723] on div at bounding box center [182, 734] width 280 height 23
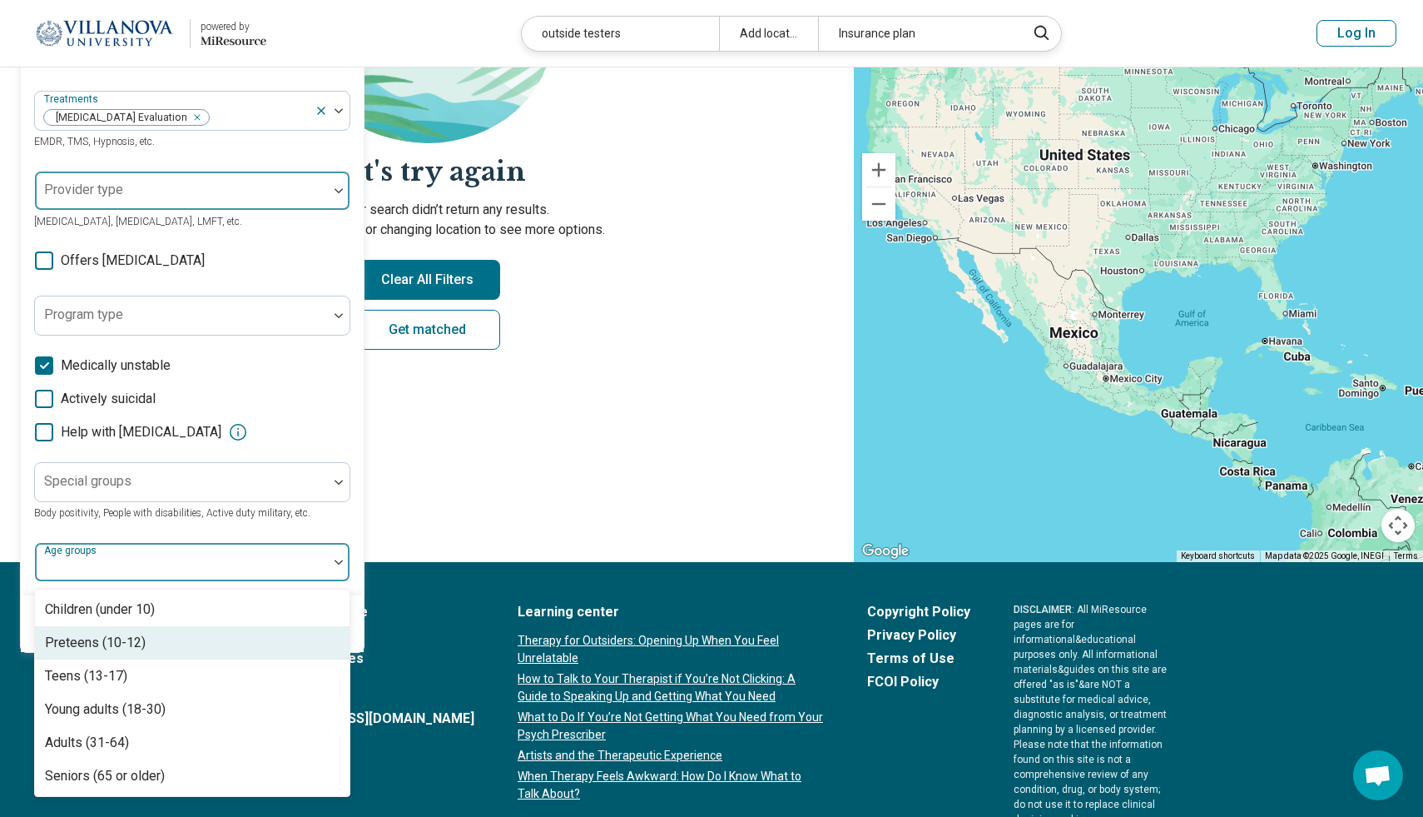
scroll to position [266, 0]
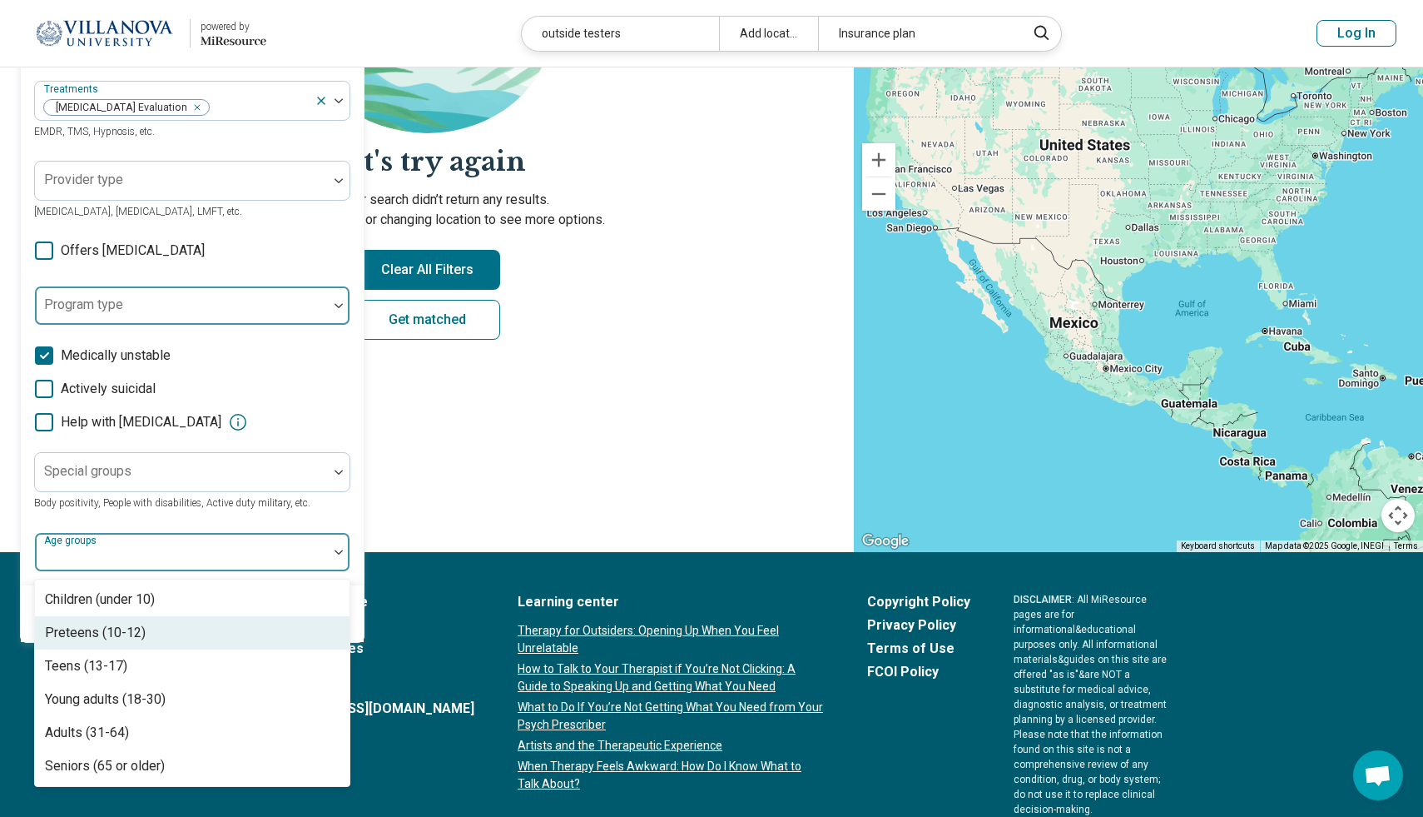
click at [181, 305] on div at bounding box center [182, 312] width 280 height 23
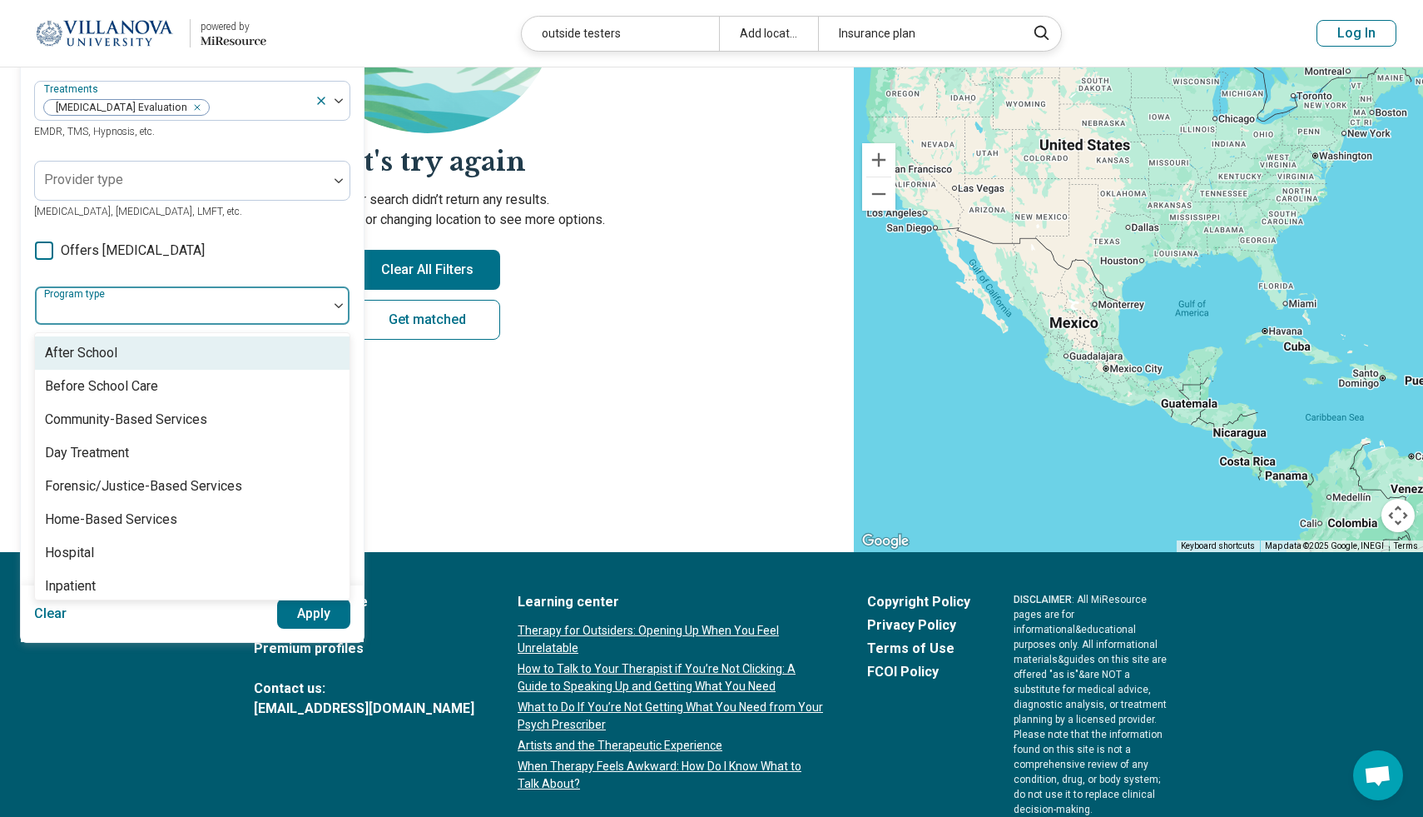
click at [186, 302] on div at bounding box center [182, 312] width 280 height 23
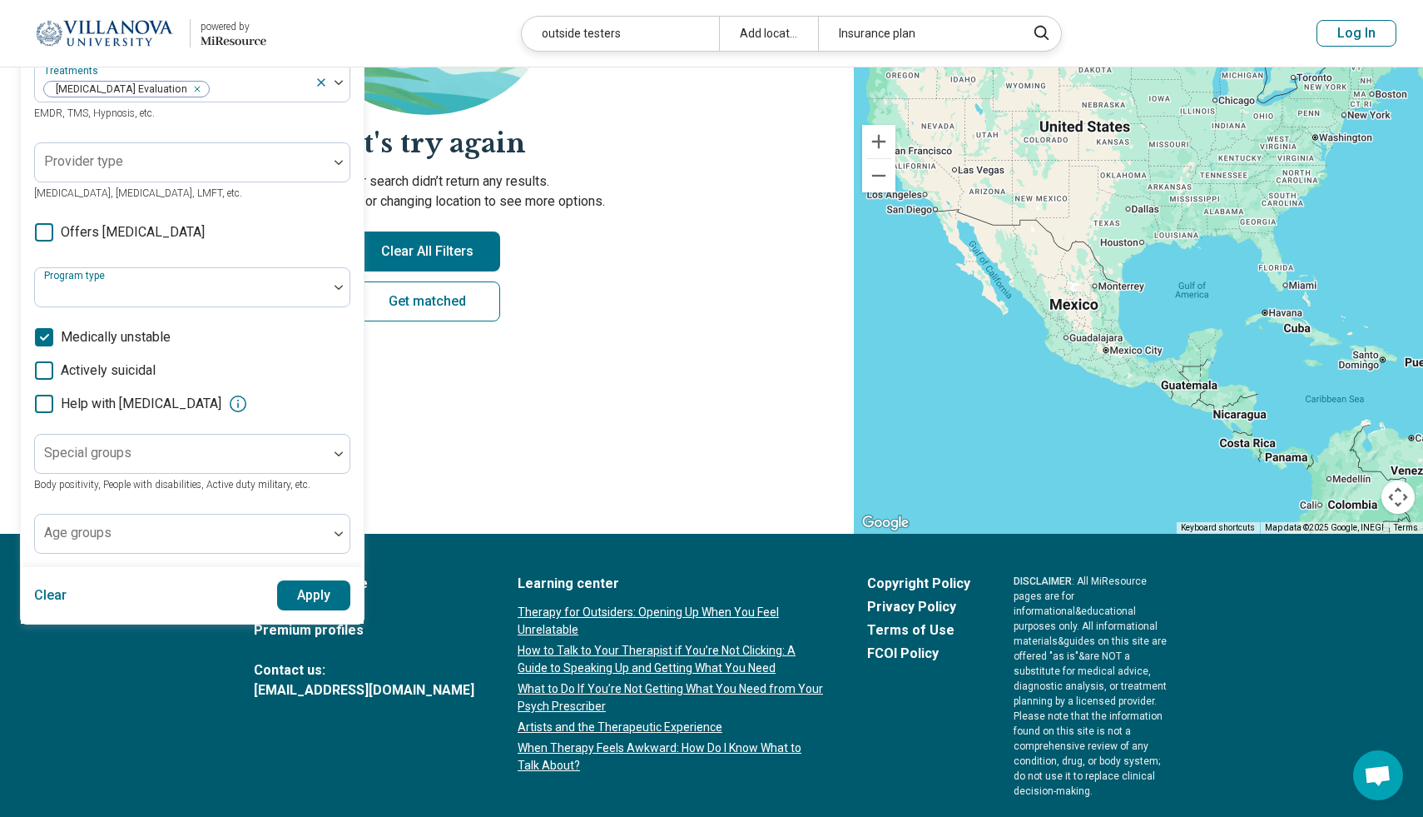
scroll to position [292, 0]
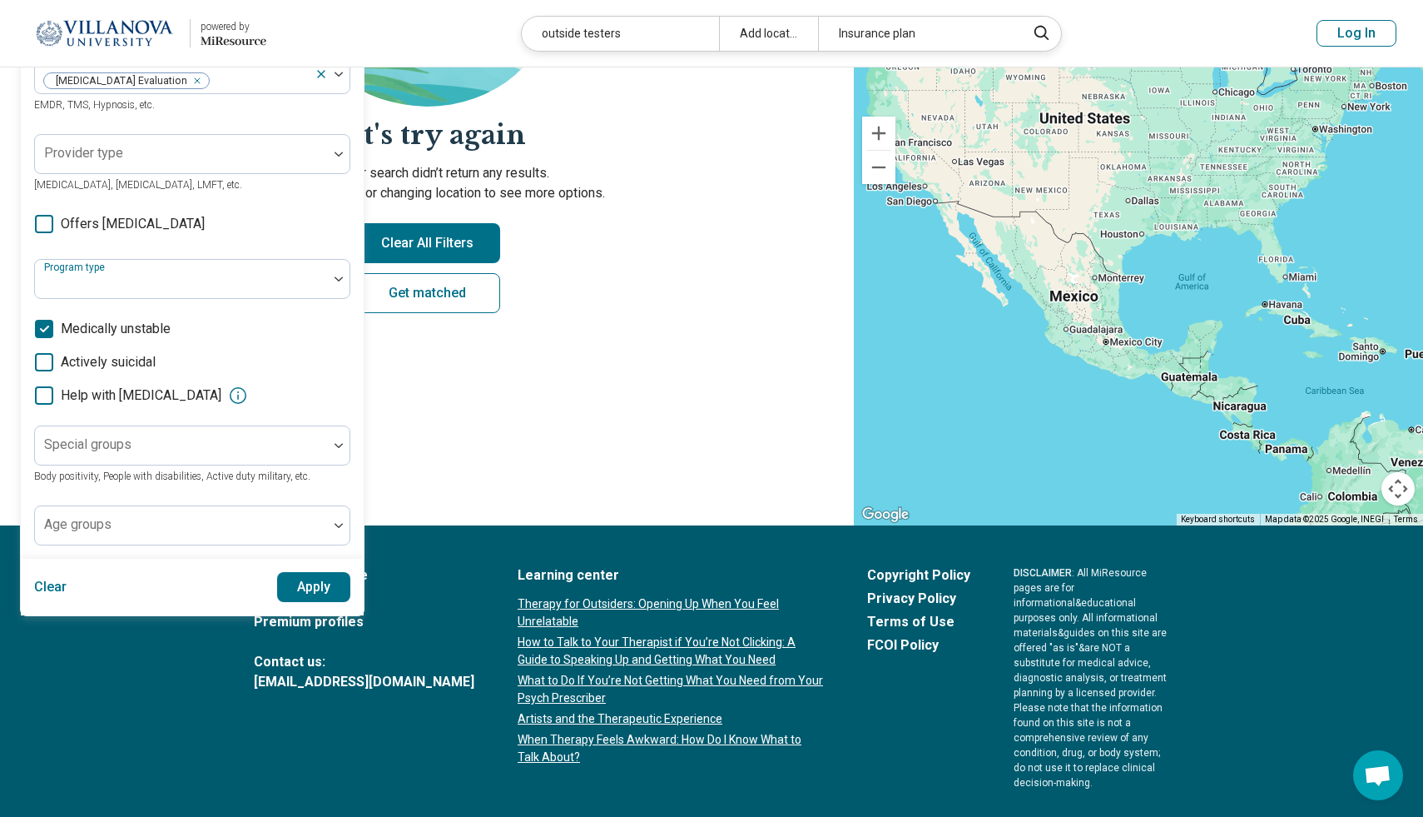
click at [44, 330] on polyline at bounding box center [44, 328] width 7 height 5
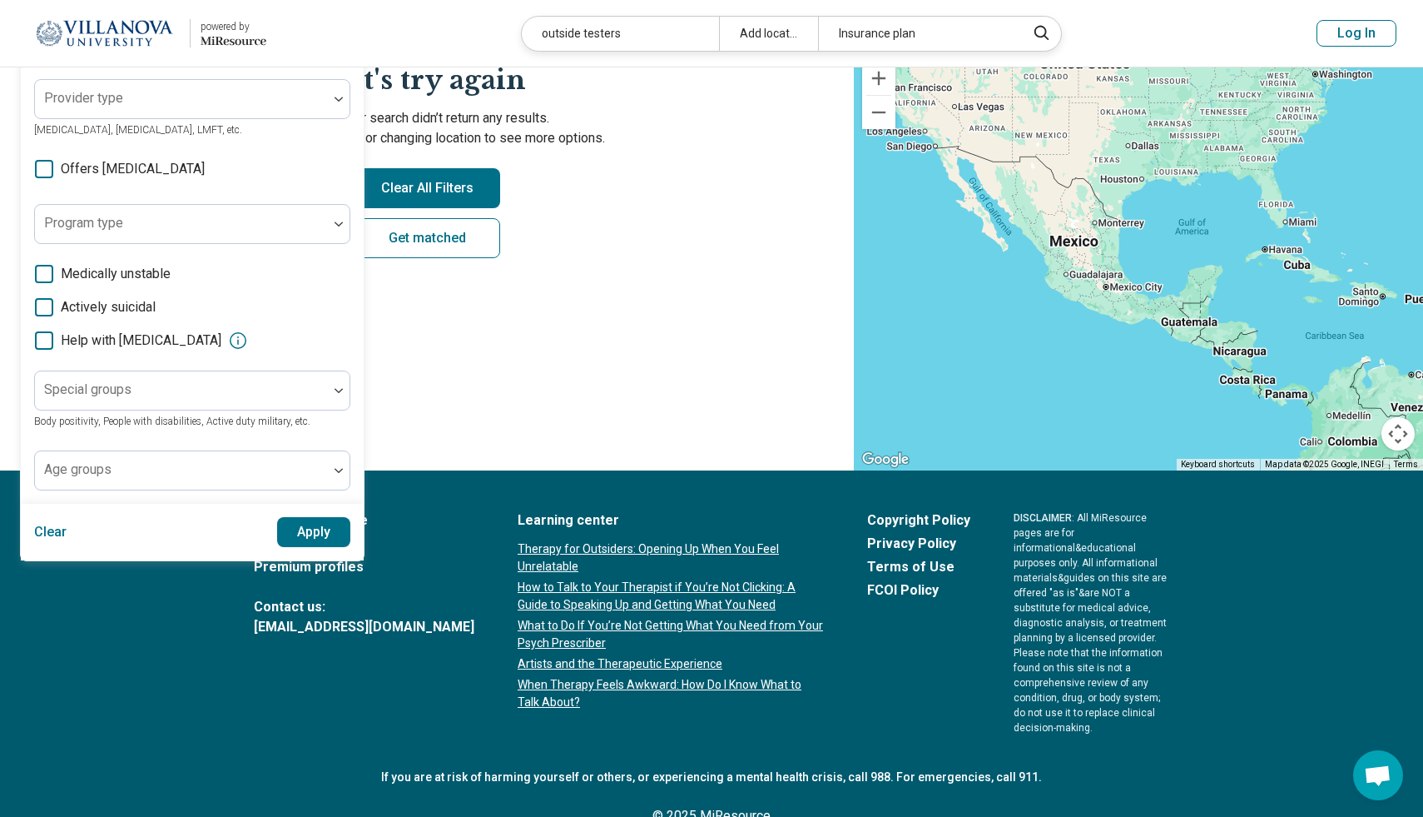
scroll to position [365, 0]
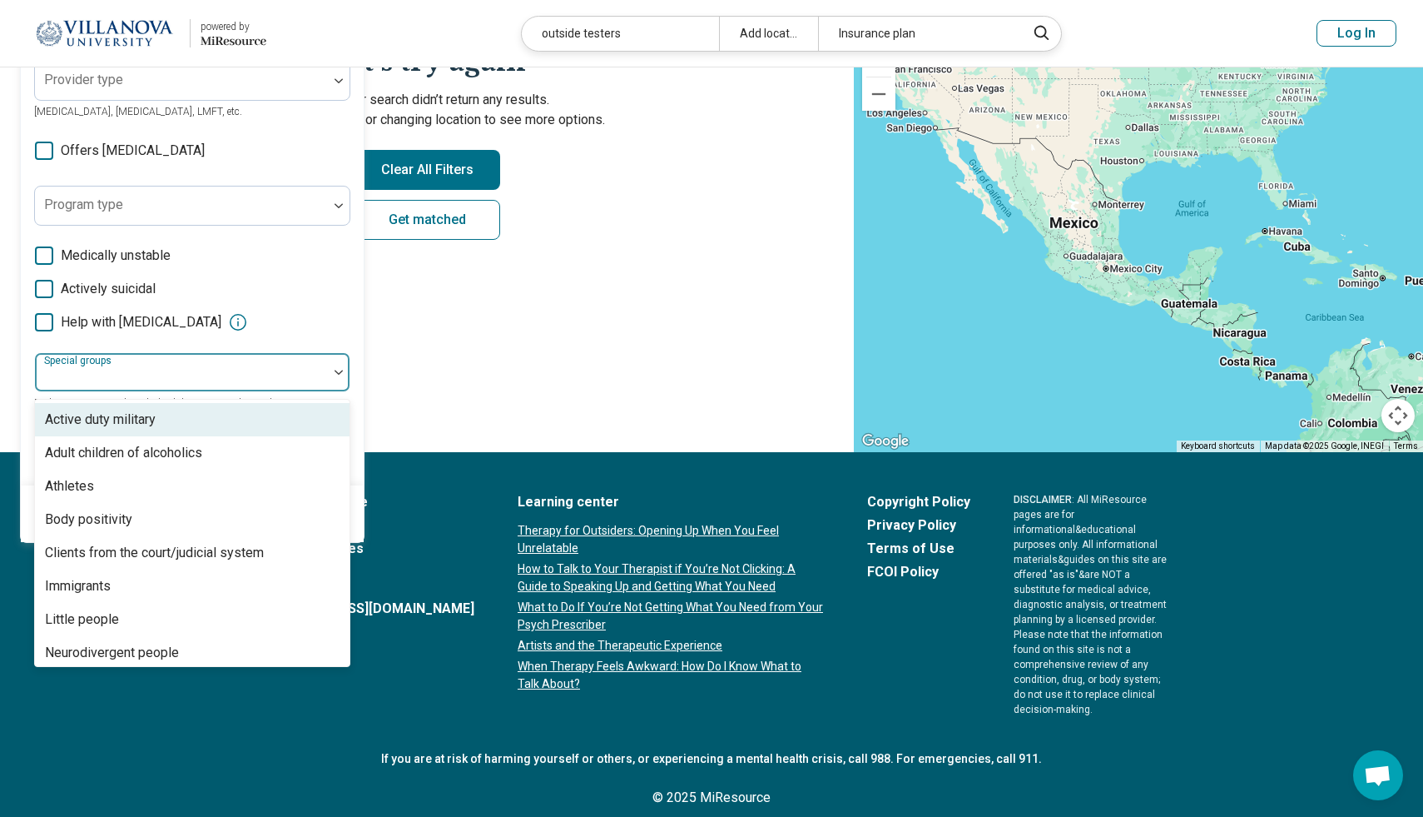
click at [132, 375] on div at bounding box center [182, 378] width 280 height 23
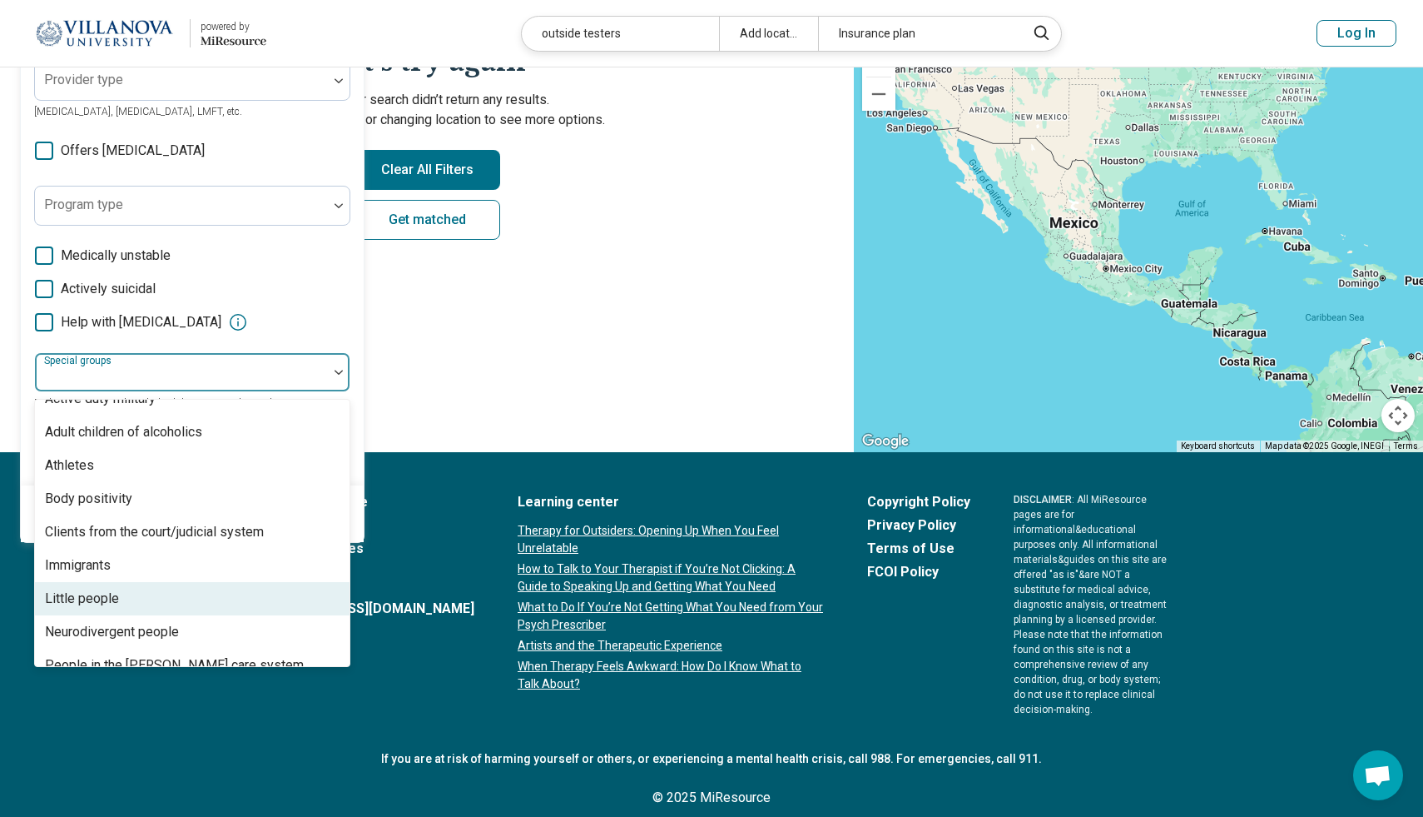
scroll to position [0, 0]
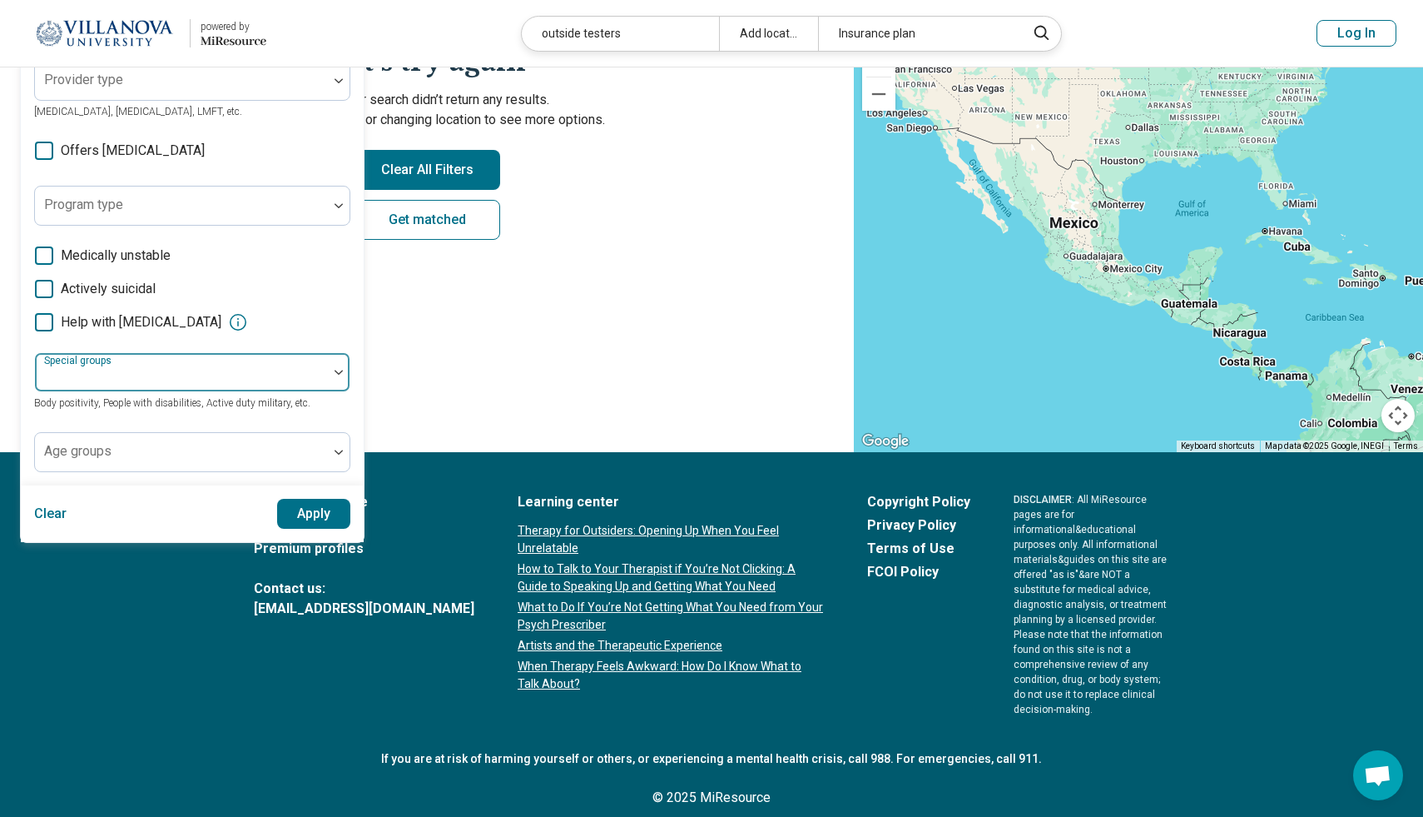
click at [146, 374] on div at bounding box center [182, 378] width 280 height 23
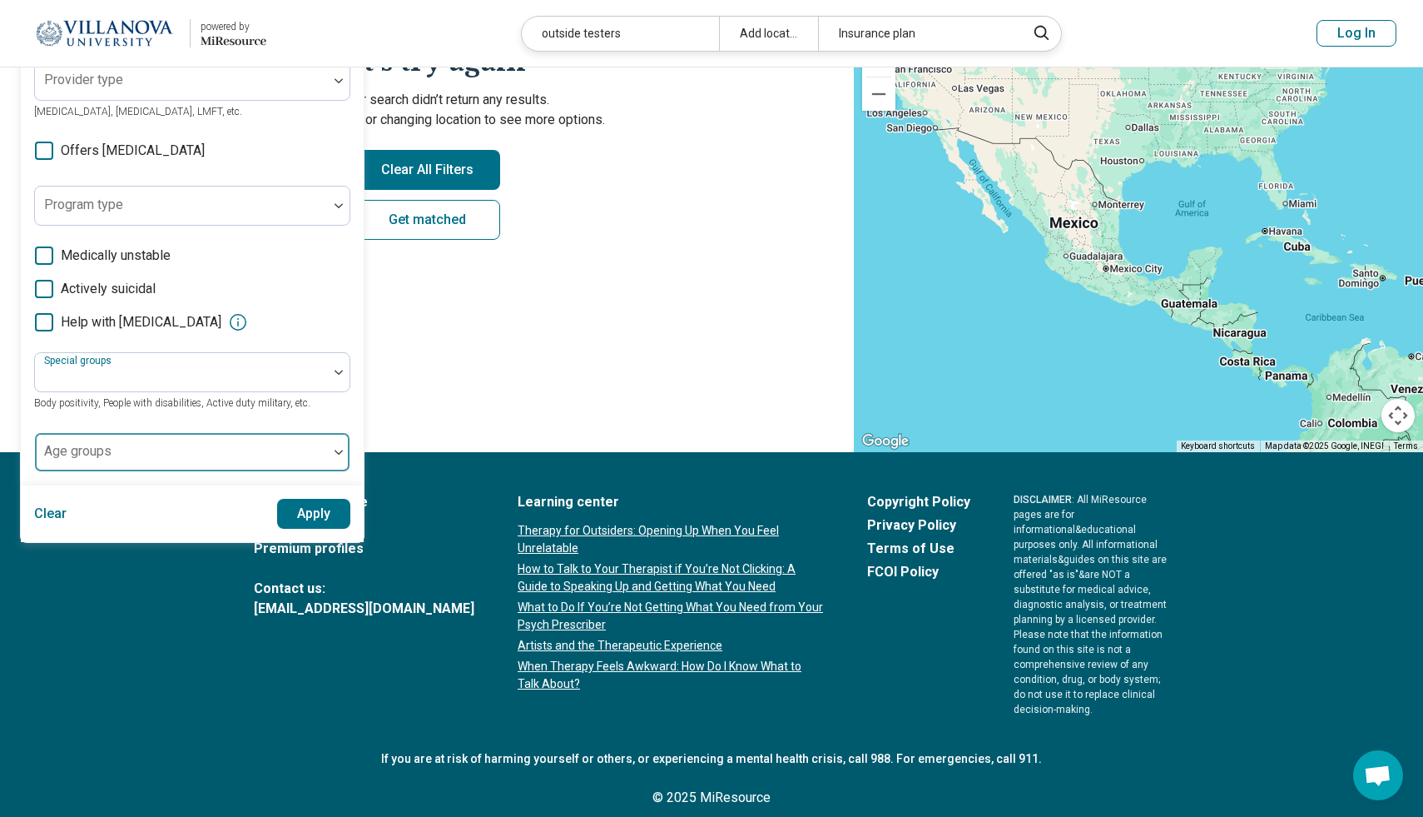
click at [132, 448] on div at bounding box center [182, 458] width 280 height 23
click at [164, 441] on div at bounding box center [181, 452] width 293 height 37
click at [319, 509] on button "Apply" at bounding box center [314, 514] width 74 height 30
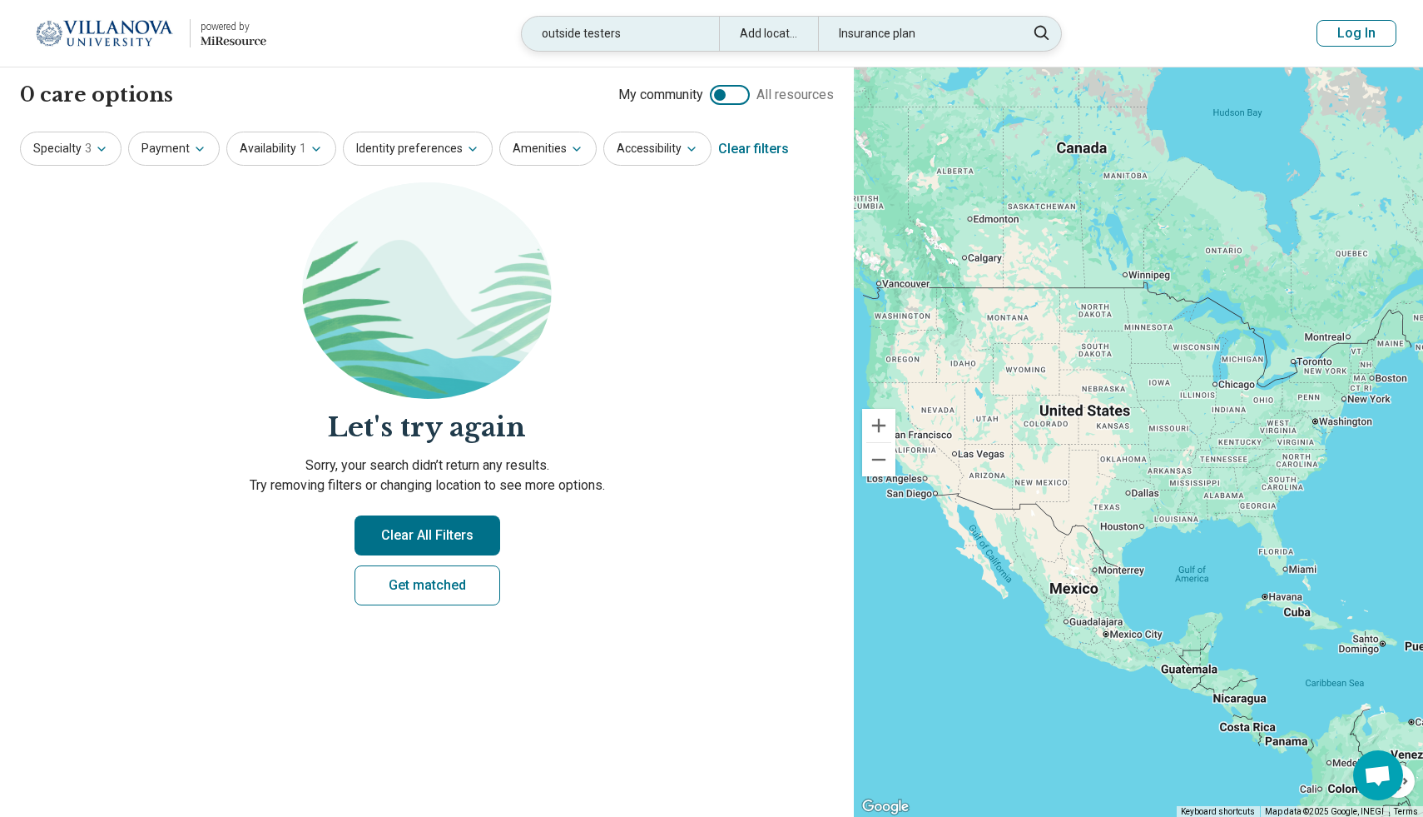
click at [778, 34] on div "Add location" at bounding box center [768, 34] width 99 height 34
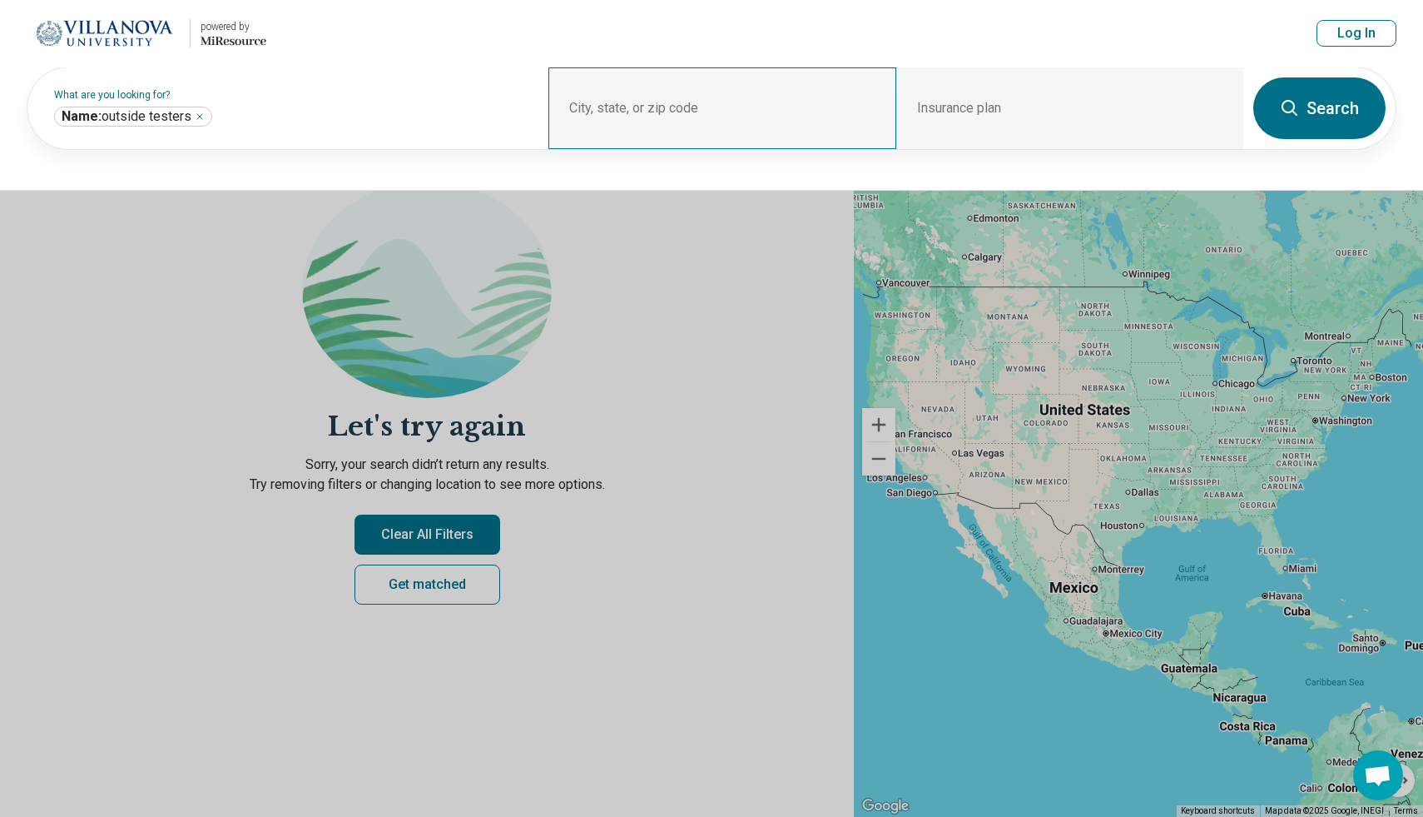
click at [653, 107] on div "City, state, or zip code" at bounding box center [722, 108] width 347 height 82
click at [607, 107] on div "City, state, or zip code" at bounding box center [722, 108] width 347 height 82
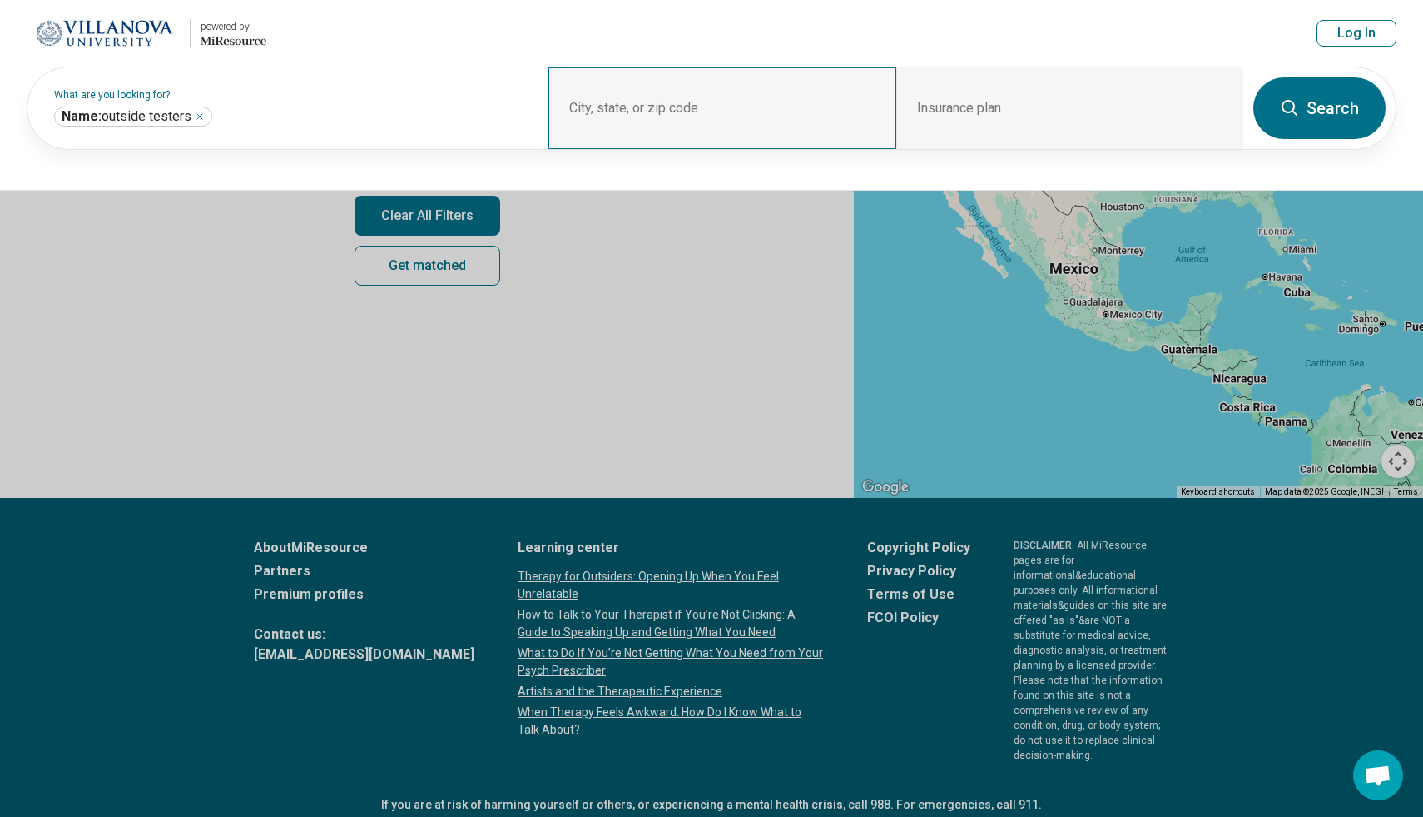
scroll to position [332, 0]
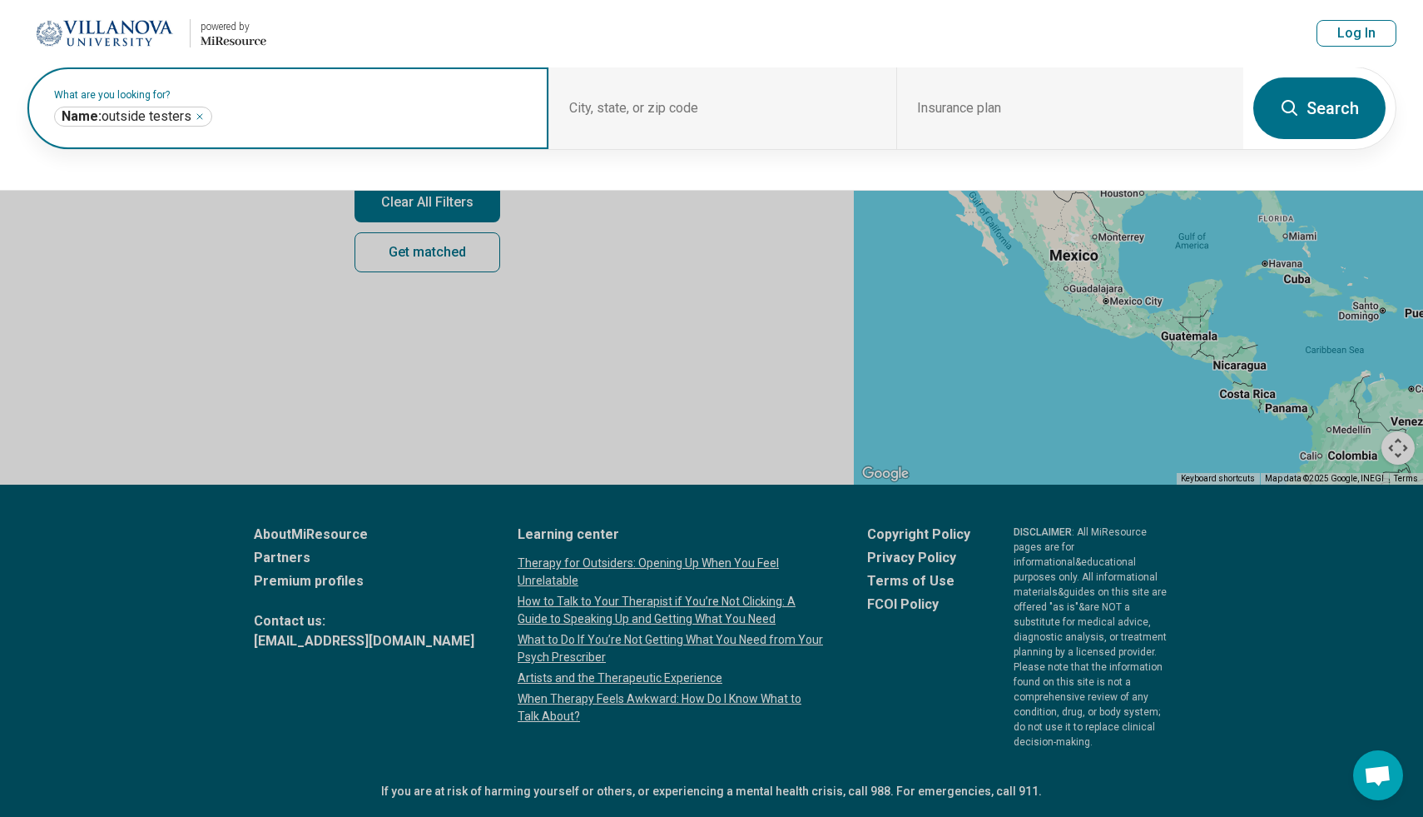
click at [322, 114] on input "text" at bounding box center [372, 117] width 313 height 20
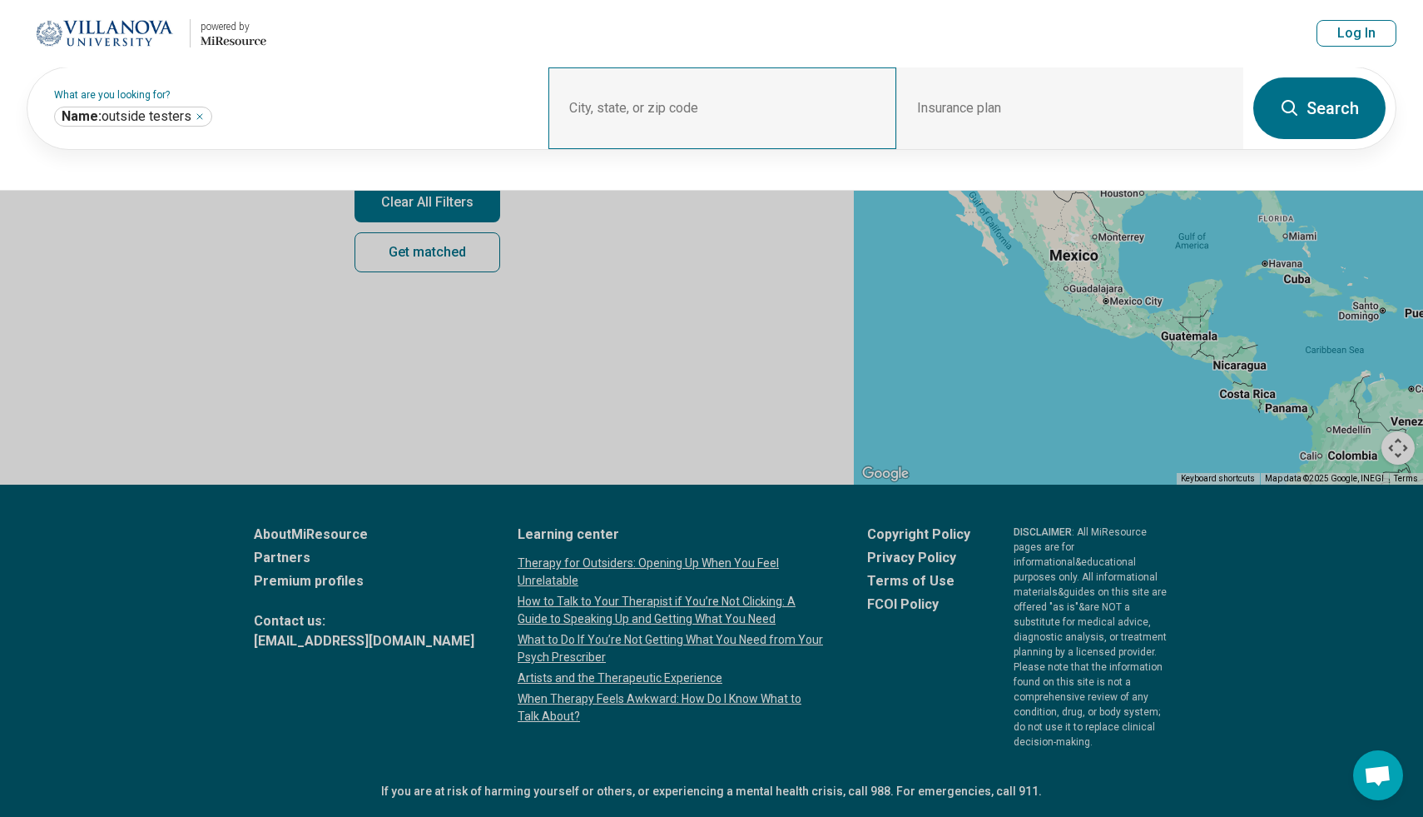
click at [606, 105] on div "City, state, or zip code" at bounding box center [722, 108] width 347 height 82
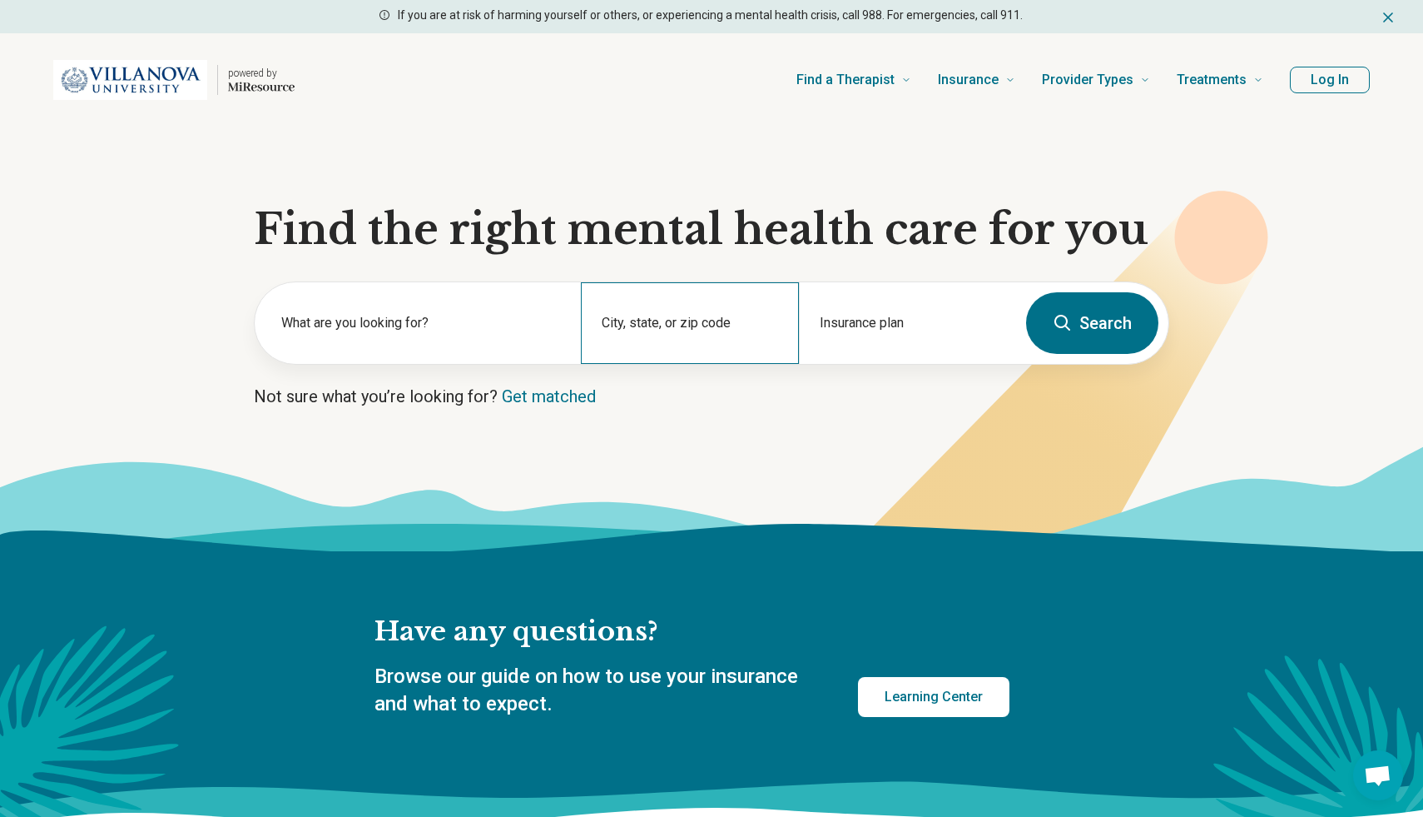
click at [671, 318] on div "City, state, or zip code" at bounding box center [689, 323] width 217 height 82
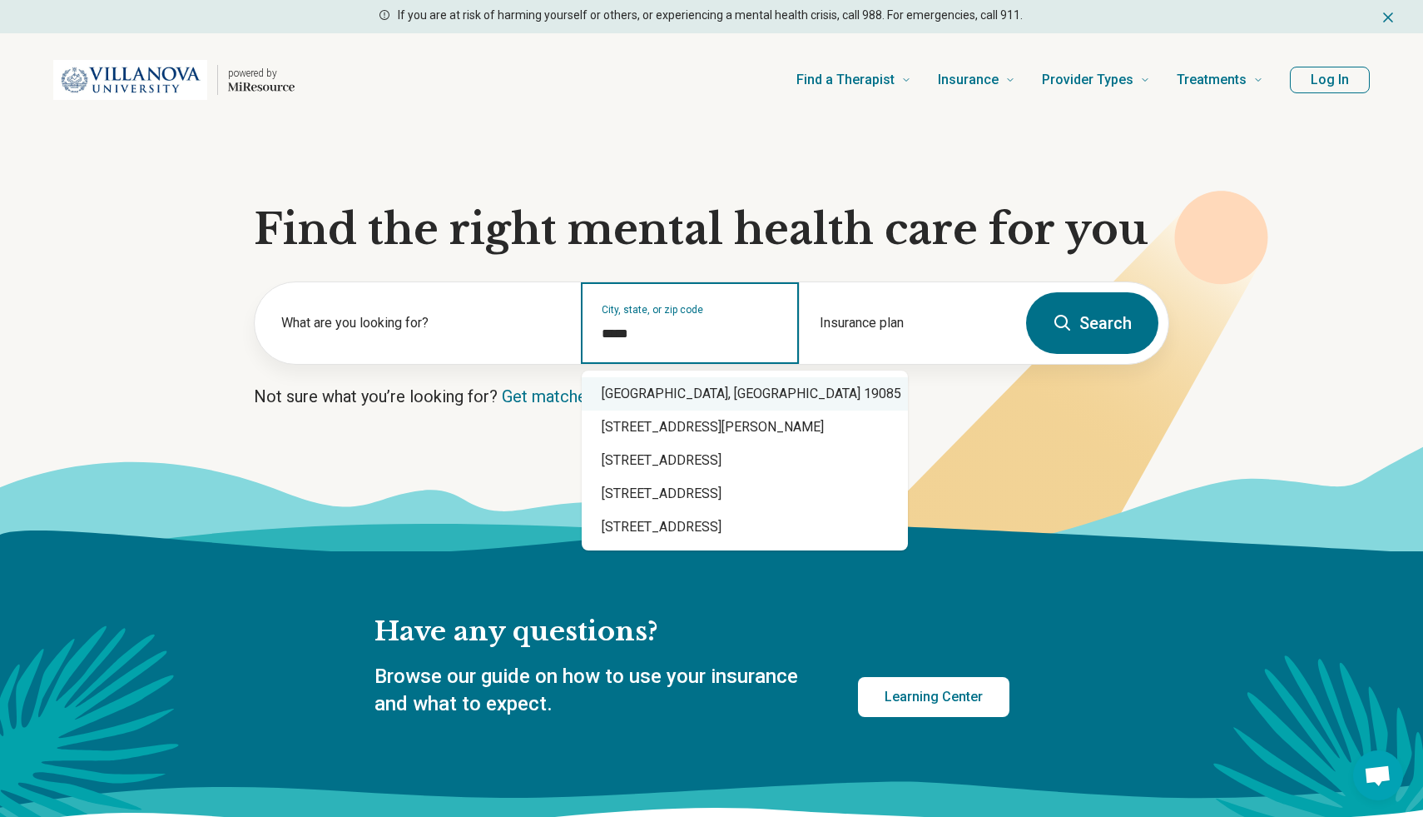
click at [683, 390] on div "Villanova, PA 19085" at bounding box center [745, 393] width 326 height 33
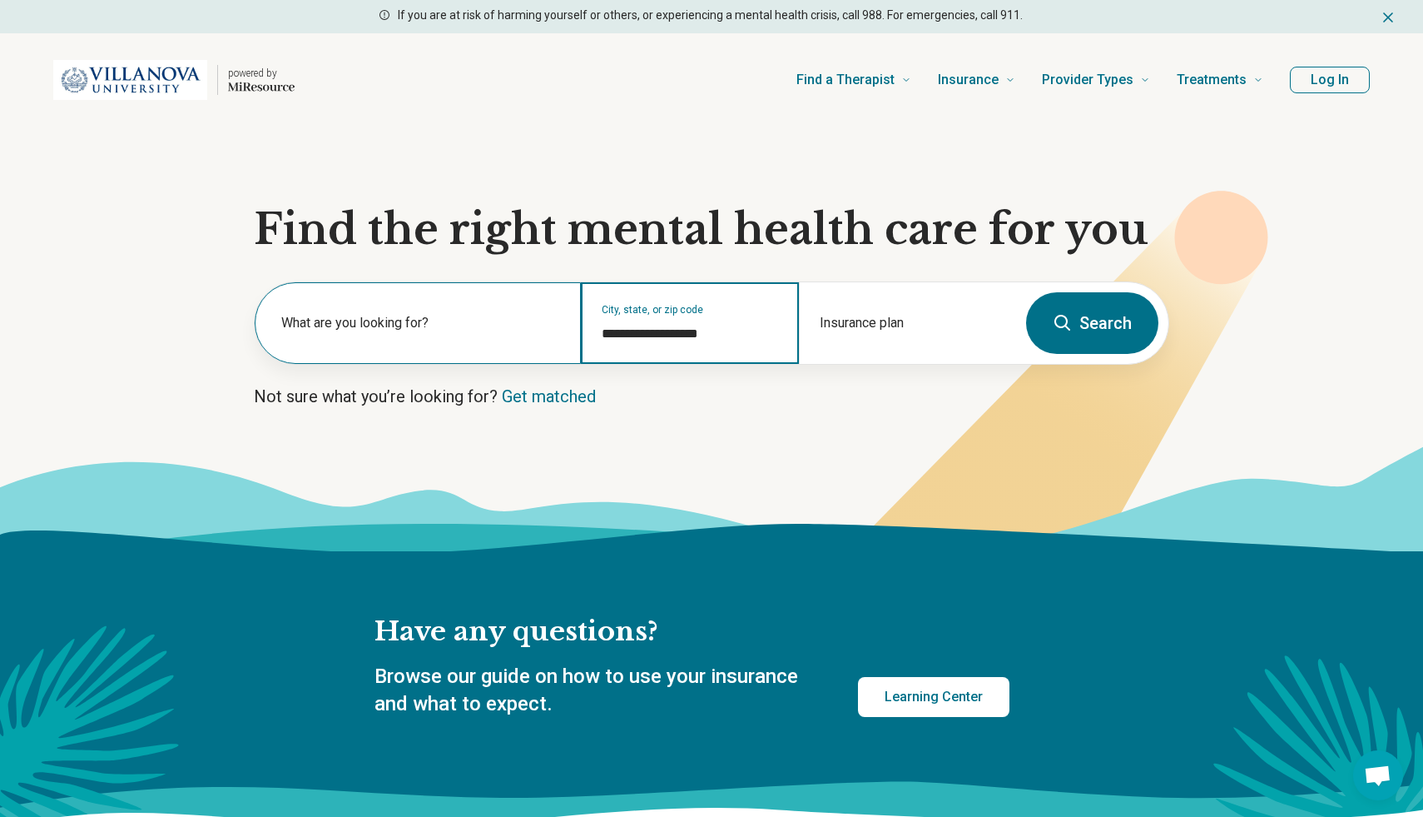
type input "**********"
click at [474, 316] on label "What are you looking for?" at bounding box center [421, 323] width 280 height 20
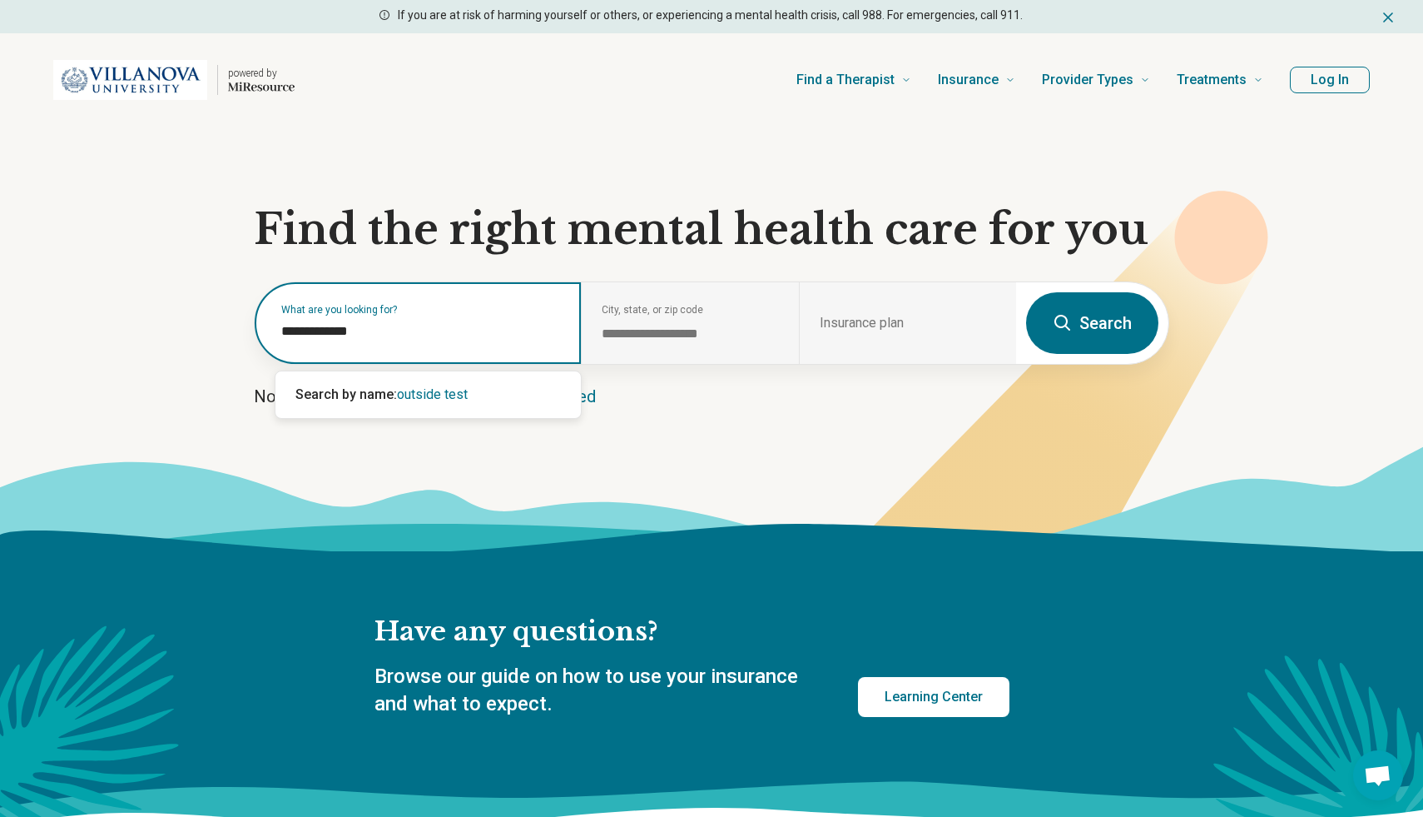
type input "**********"
click at [465, 394] on span "outside tester" at bounding box center [438, 394] width 82 height 16
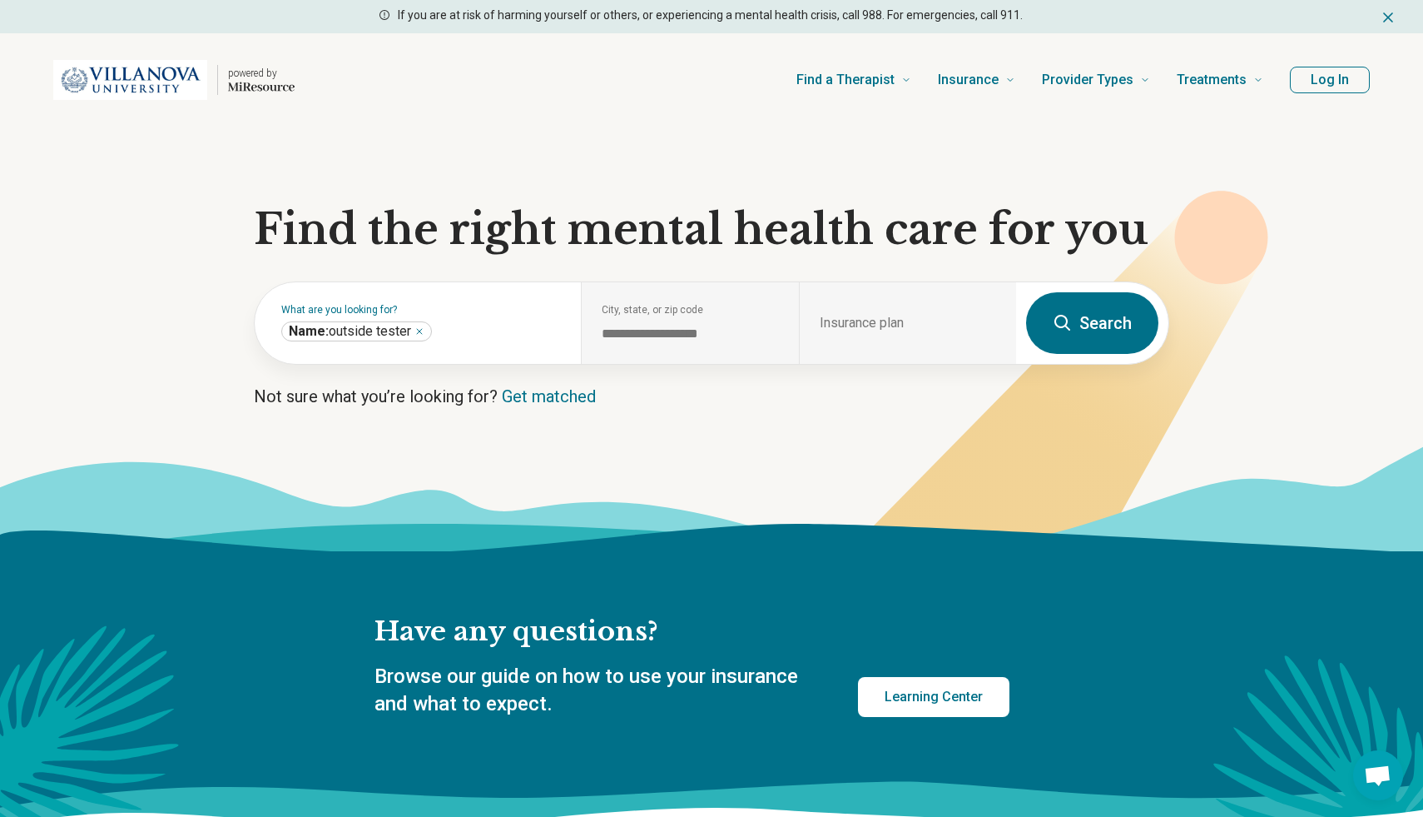
click at [1091, 323] on button "Search" at bounding box center [1092, 323] width 132 height 62
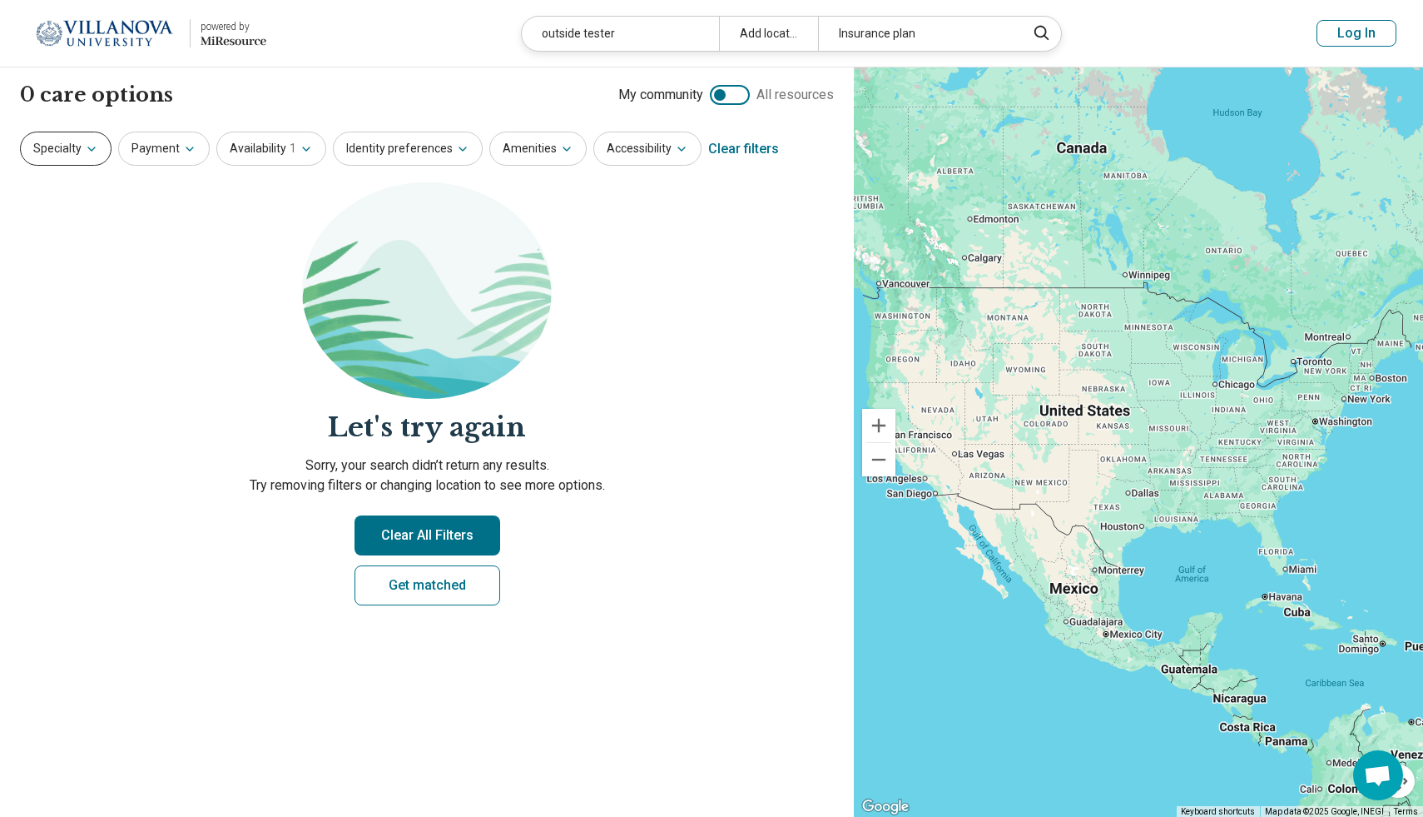
click at [58, 146] on button "Specialty" at bounding box center [66, 149] width 92 height 34
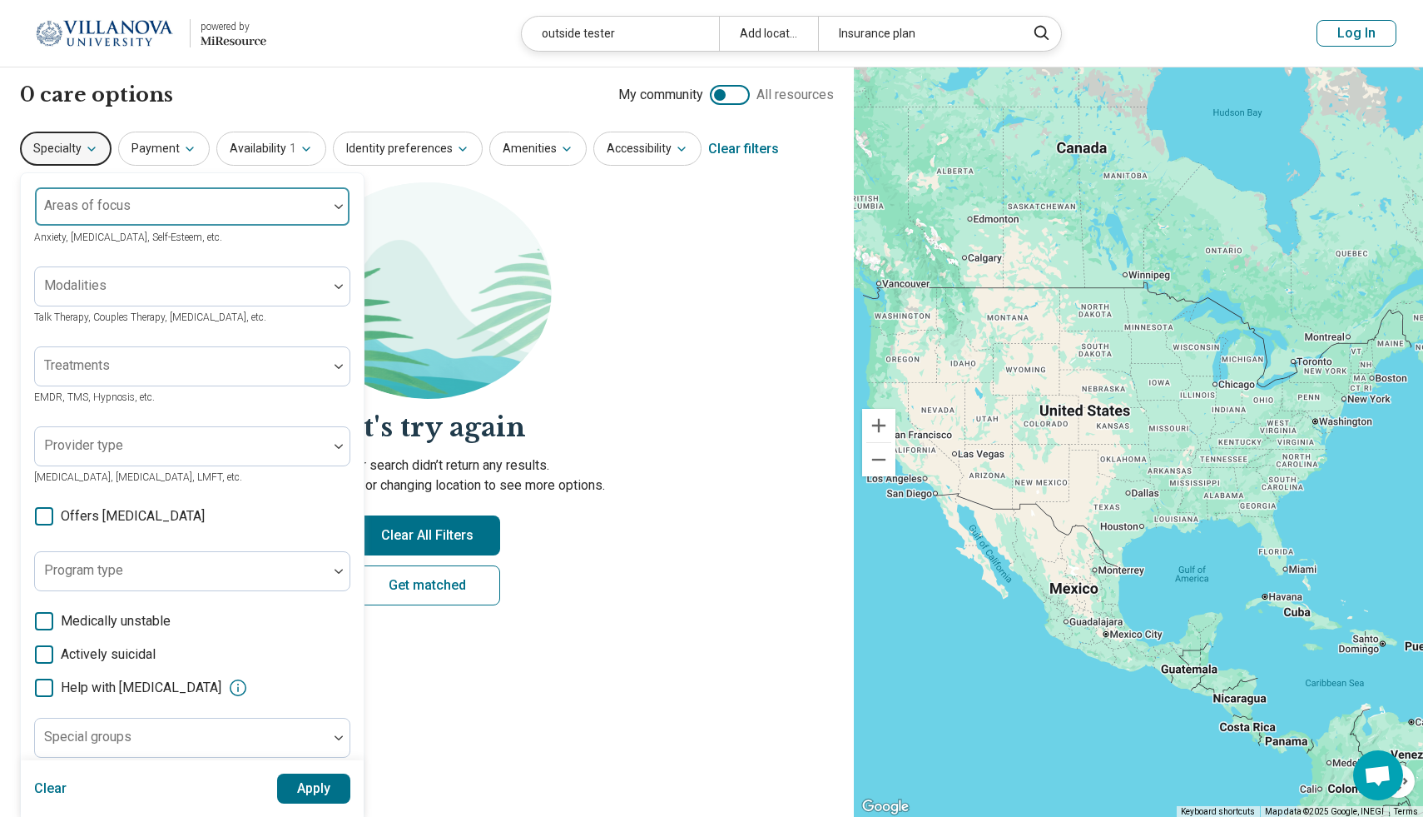
click at [97, 205] on div "Areas of focus" at bounding box center [192, 206] width 316 height 40
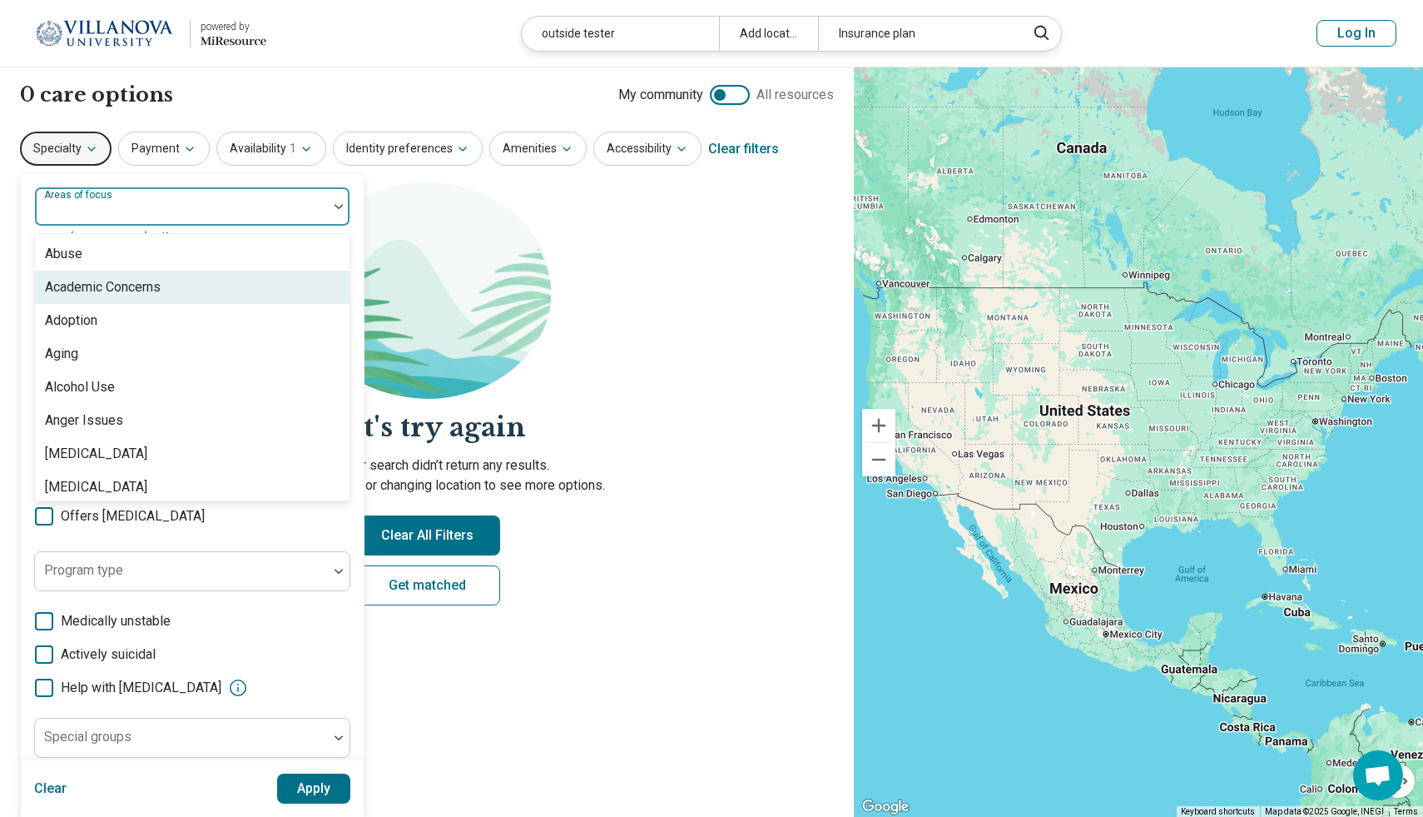
click at [118, 286] on div "Academic Concerns" at bounding box center [103, 287] width 116 height 20
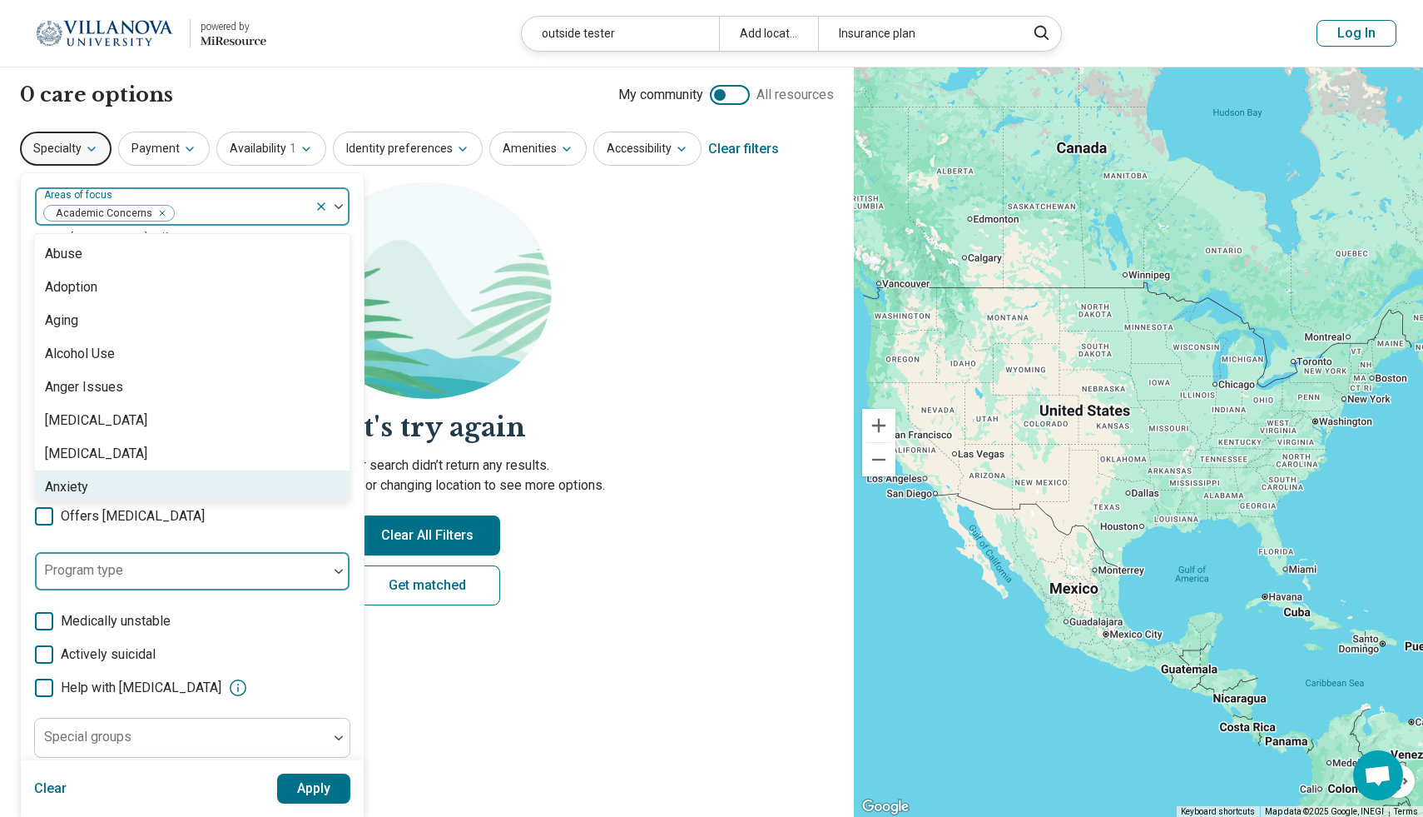
click at [112, 569] on div "Program type" at bounding box center [192, 571] width 316 height 40
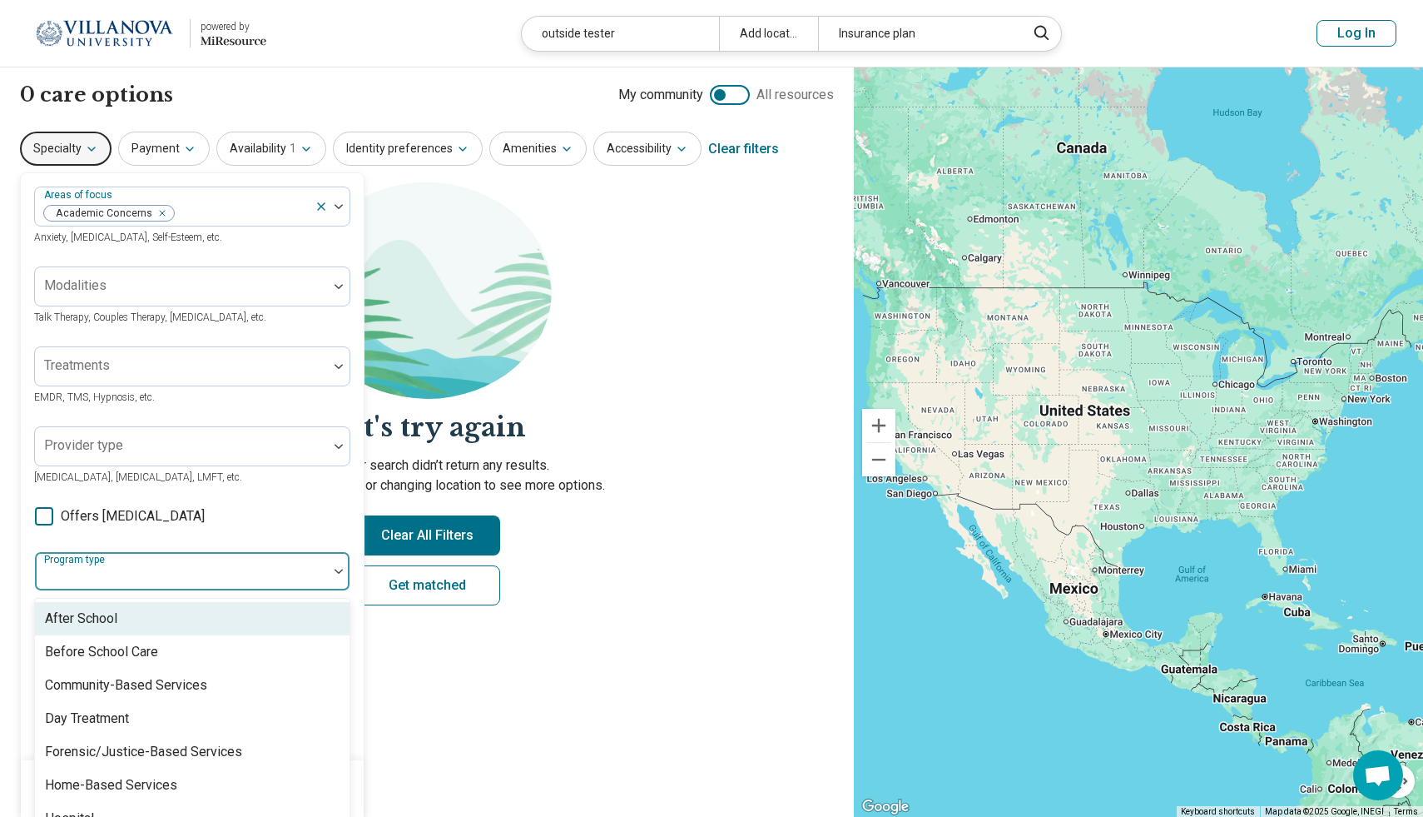
scroll to position [55, 0]
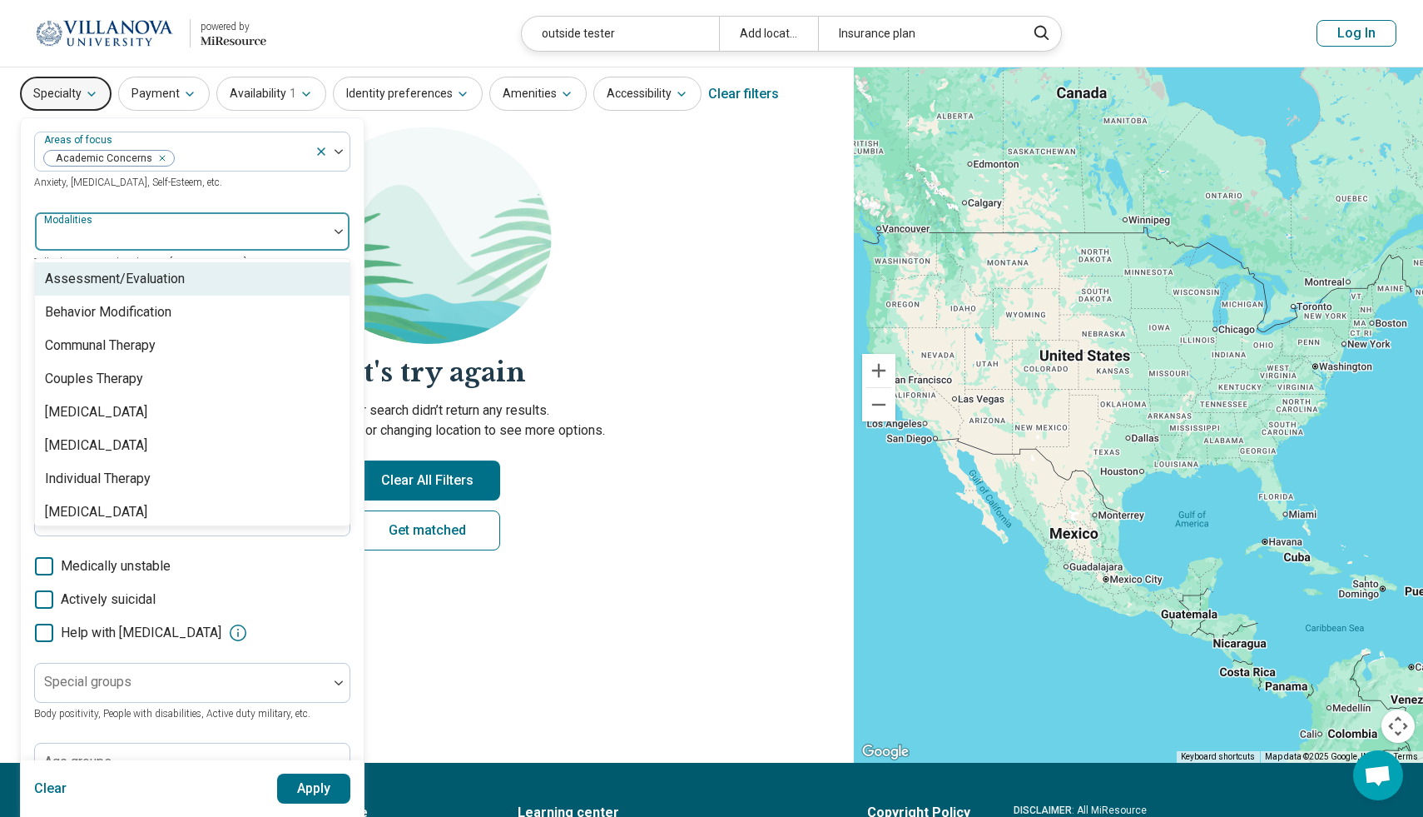
click at [145, 228] on div at bounding box center [182, 237] width 280 height 23
click at [159, 274] on div "Assessment/Evaluation" at bounding box center [115, 279] width 140 height 20
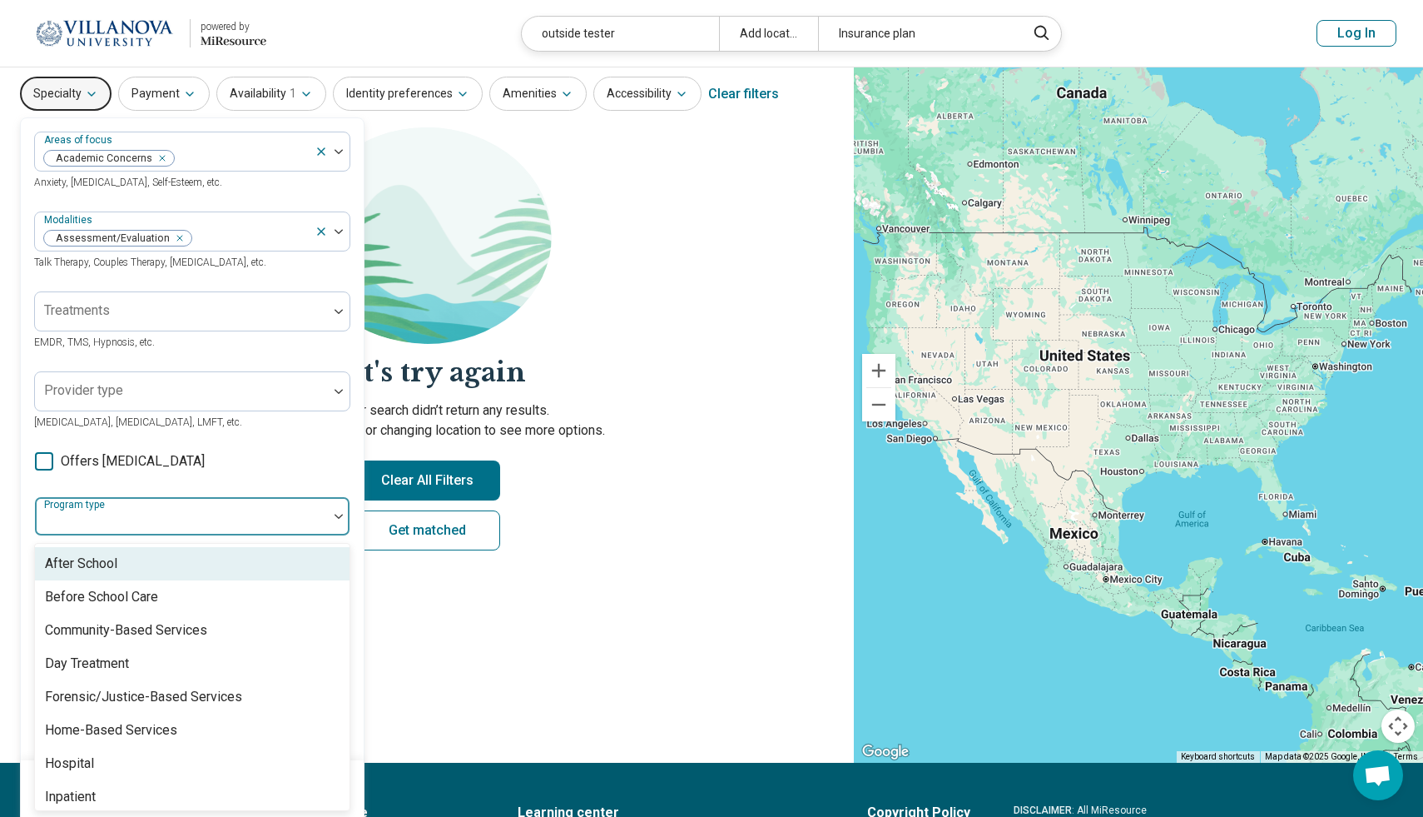
click at [192, 524] on div at bounding box center [182, 522] width 280 height 23
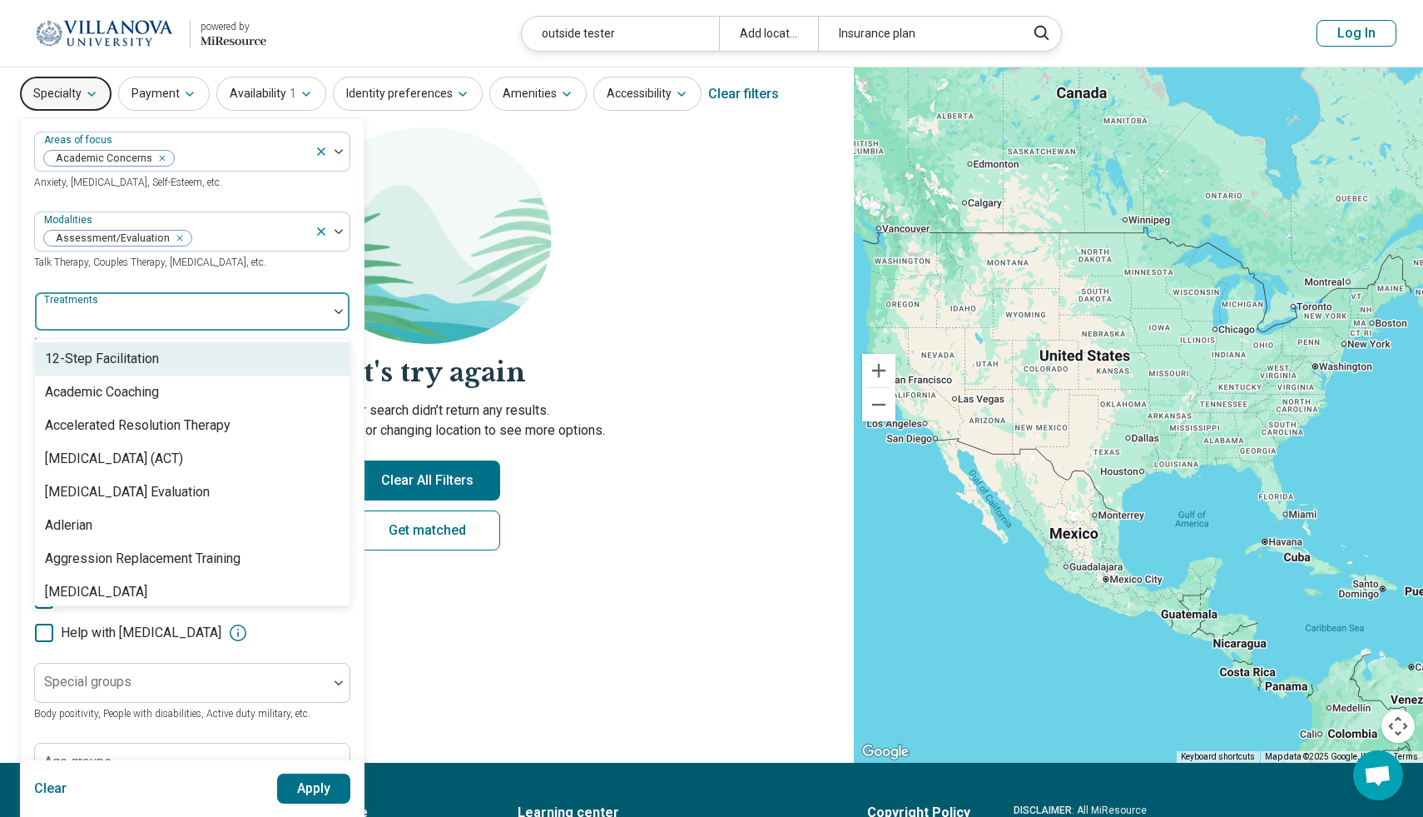
click at [179, 312] on div at bounding box center [182, 317] width 280 height 23
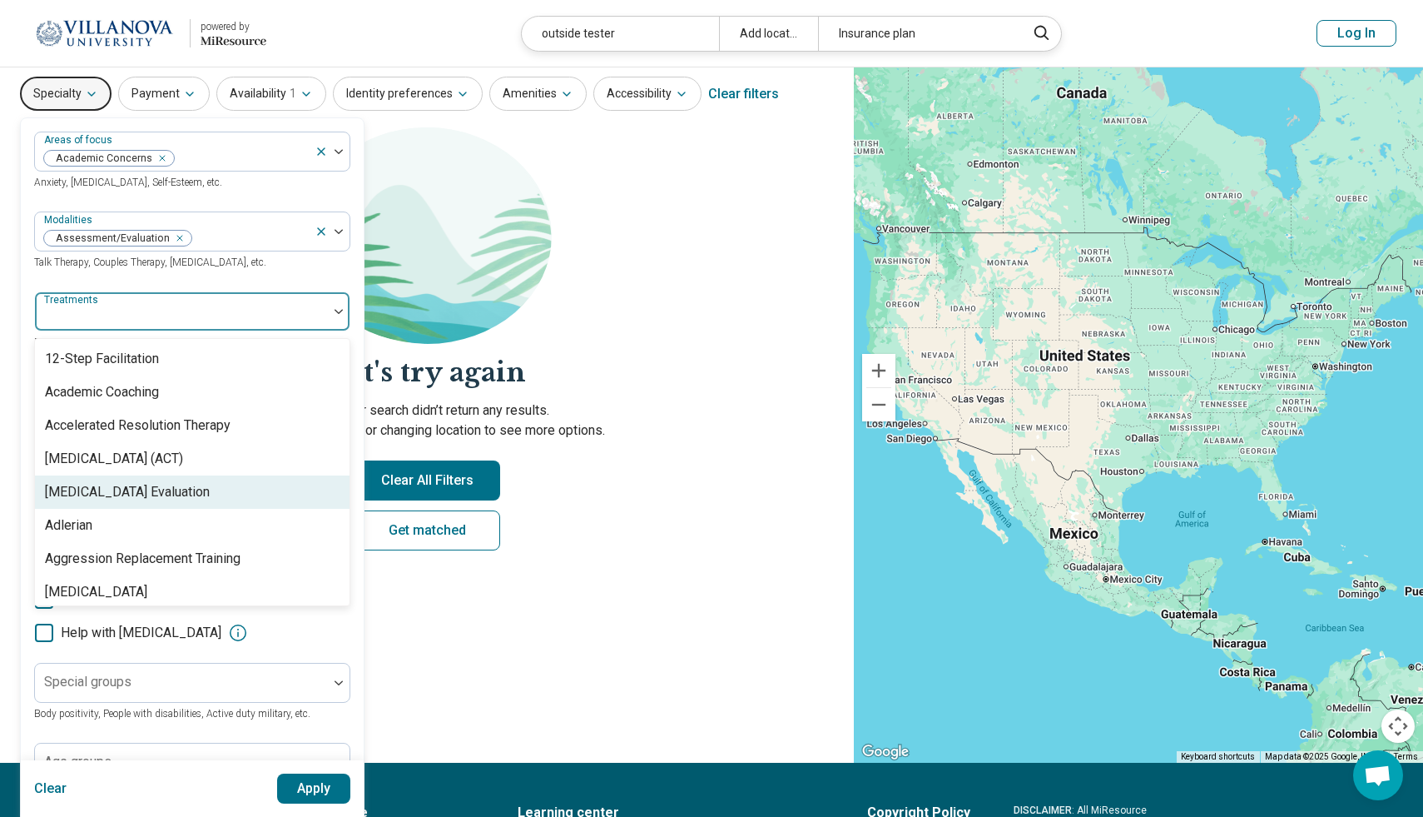
click at [172, 492] on div "ADHD Evaluation" at bounding box center [192, 491] width 315 height 33
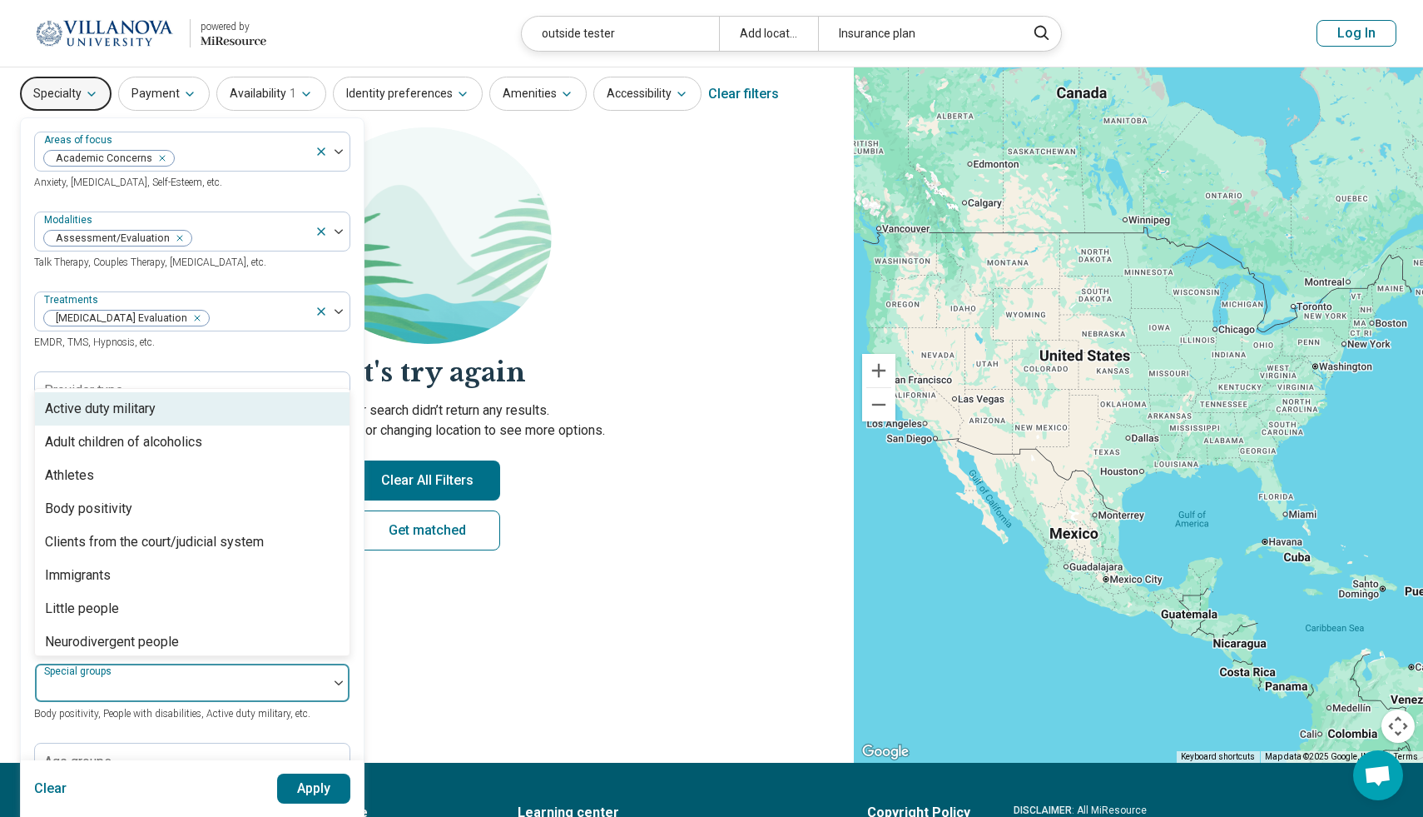
click at [170, 684] on div at bounding box center [182, 689] width 280 height 23
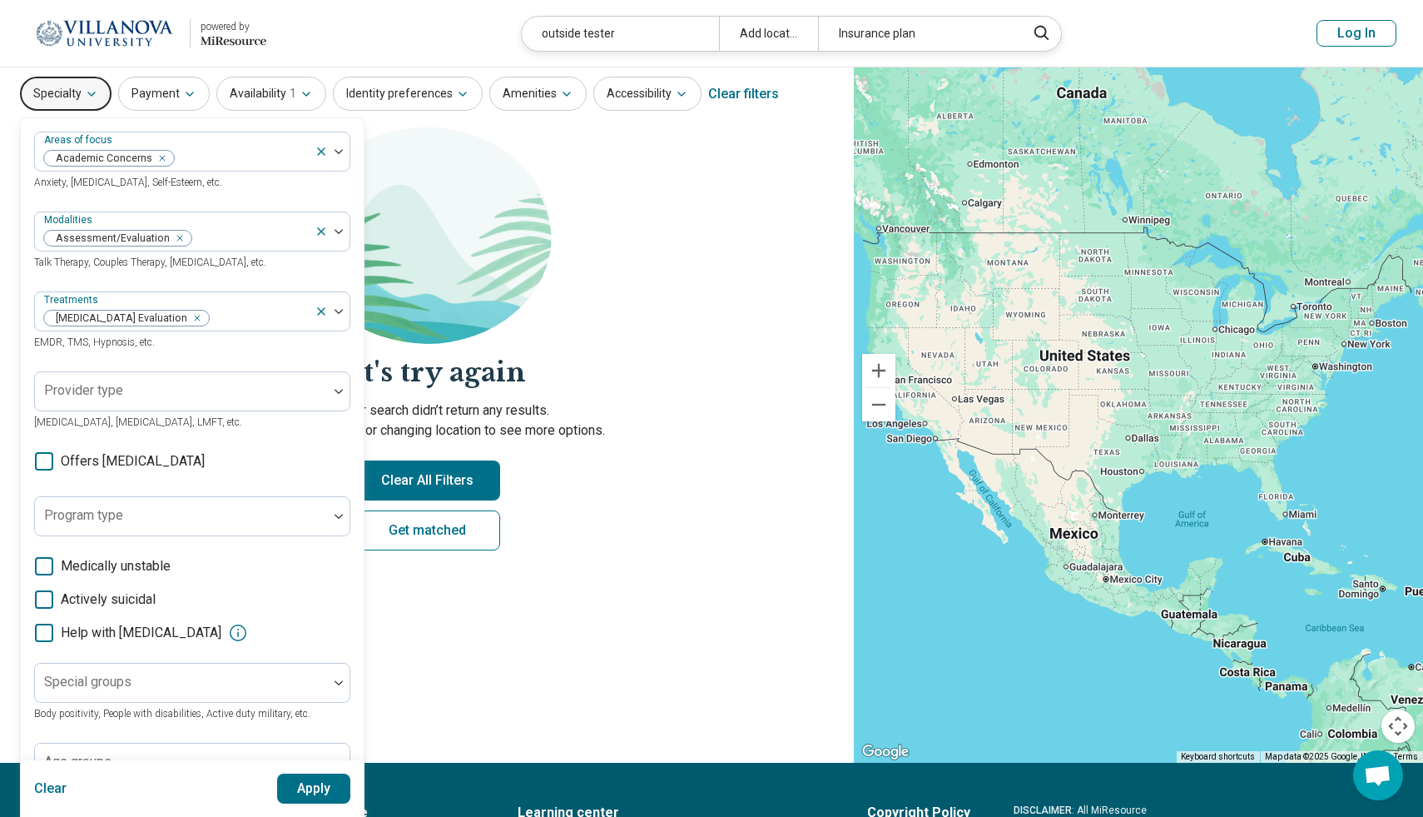
click at [147, 709] on span "Body positivity, People with disabilities, Active duty military, etc." at bounding box center [172, 714] width 276 height 12
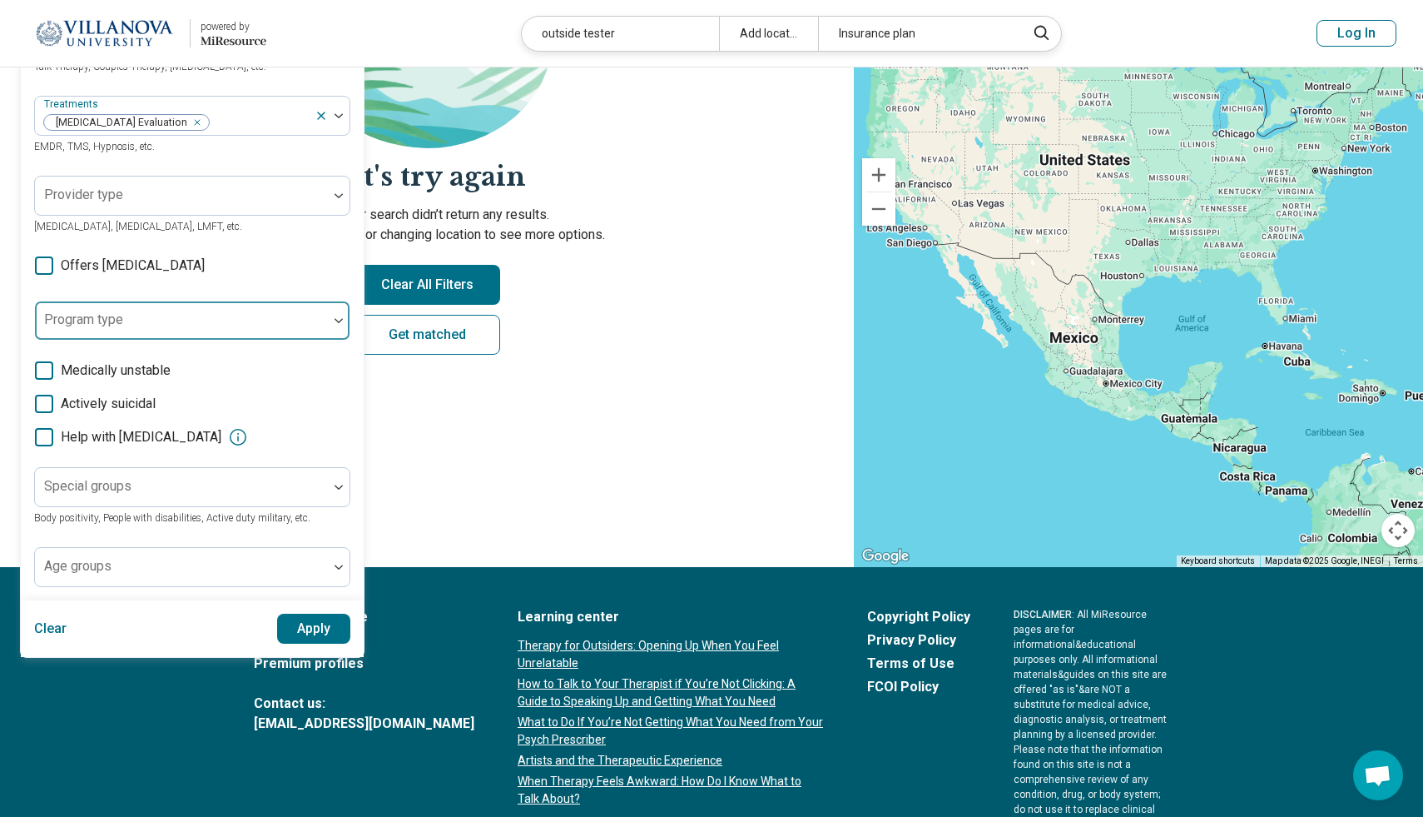
scroll to position [252, 0]
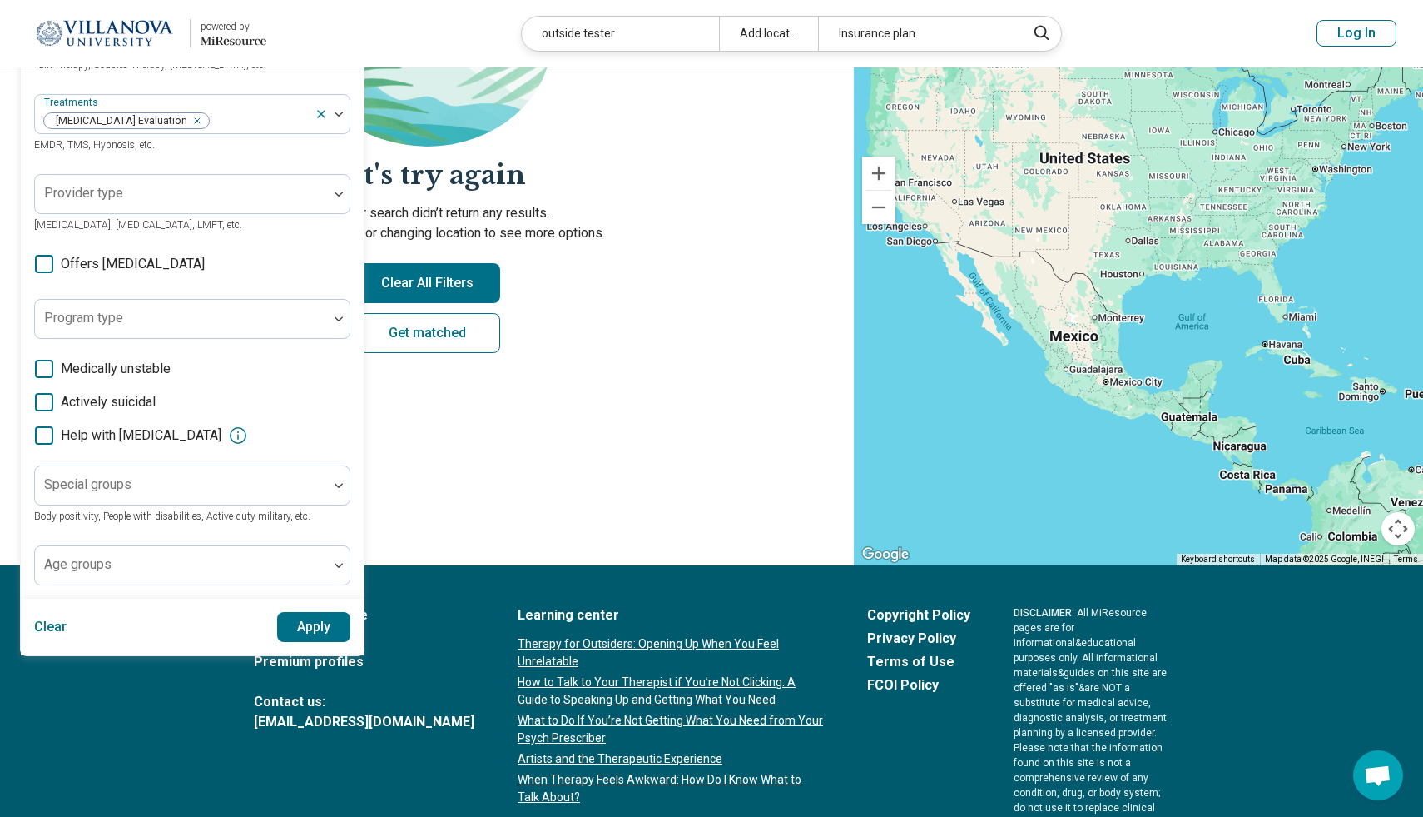
click at [316, 629] on button "Apply" at bounding box center [314, 627] width 74 height 30
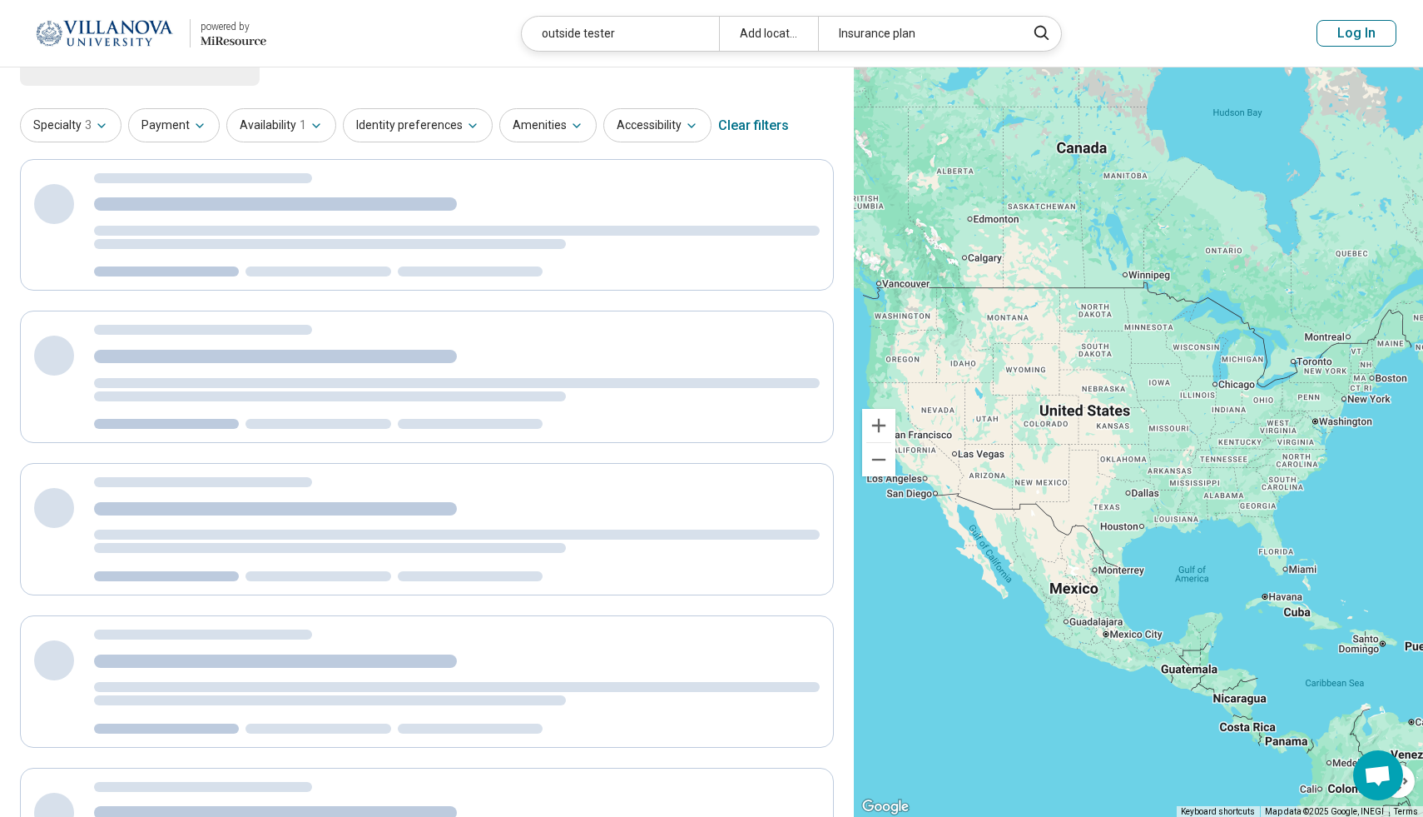
scroll to position [0, 0]
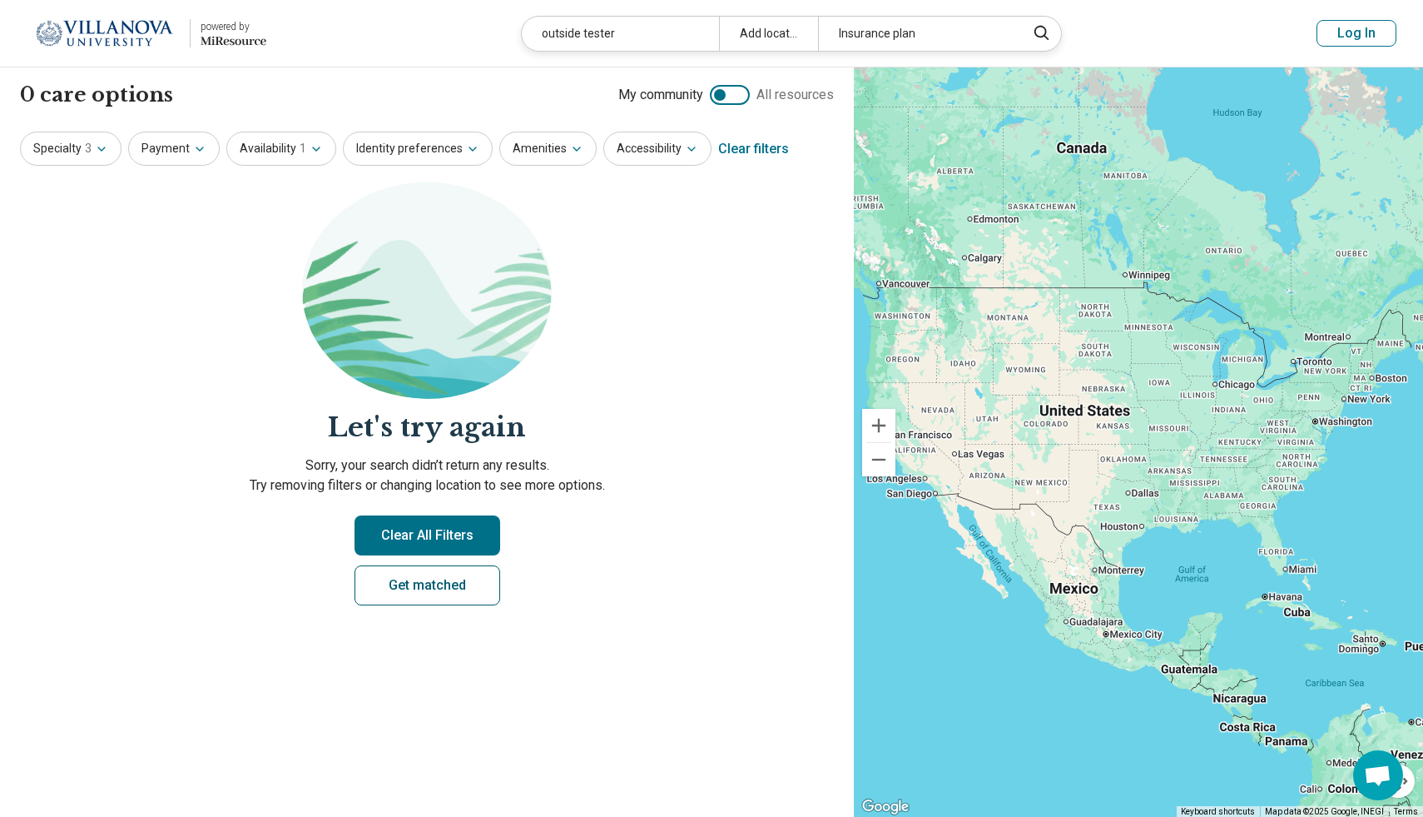
click at [437, 581] on link "Get matched" at bounding box center [428, 585] width 146 height 40
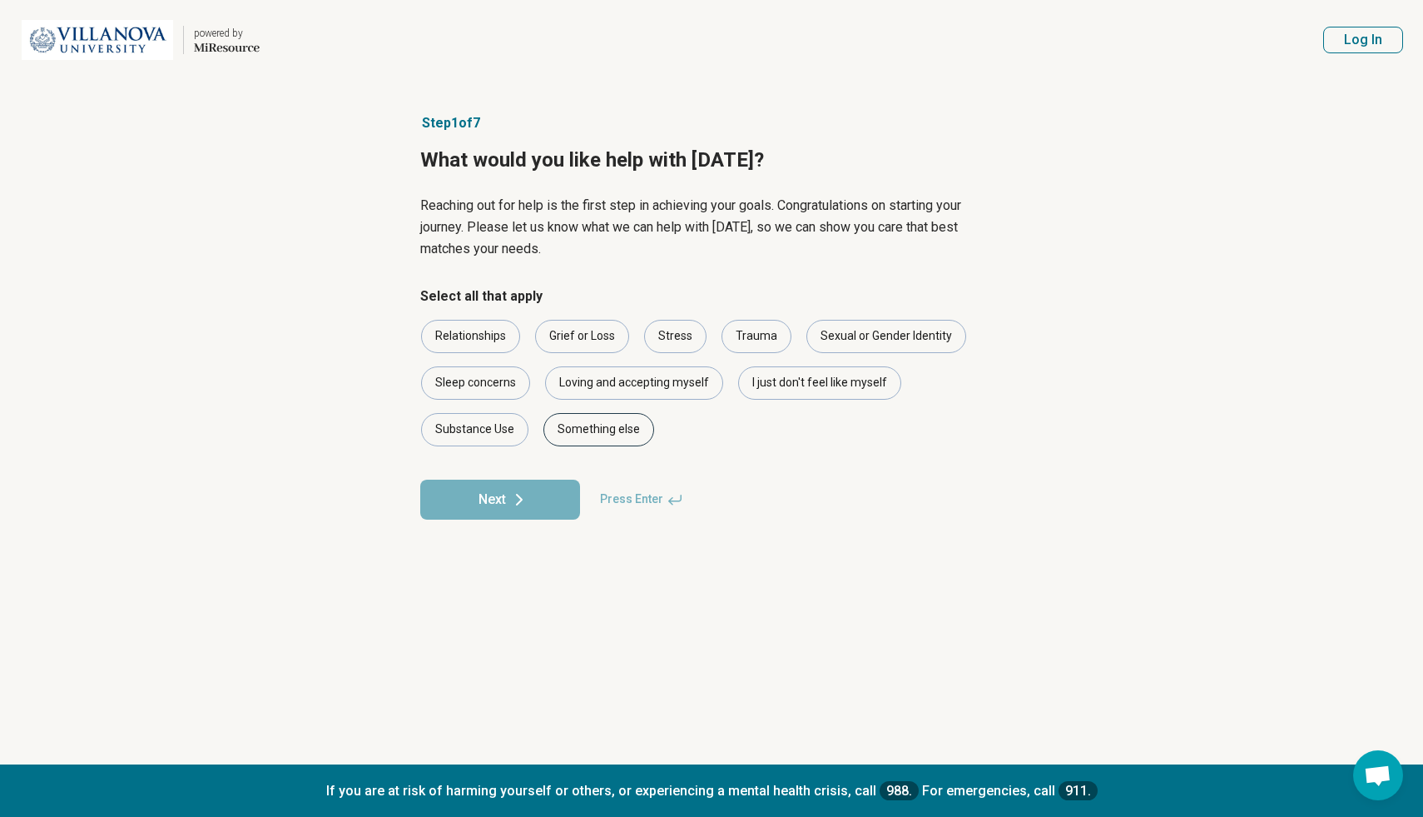
click at [605, 435] on div "Something else" at bounding box center [599, 429] width 111 height 33
click at [524, 505] on icon at bounding box center [519, 499] width 20 height 20
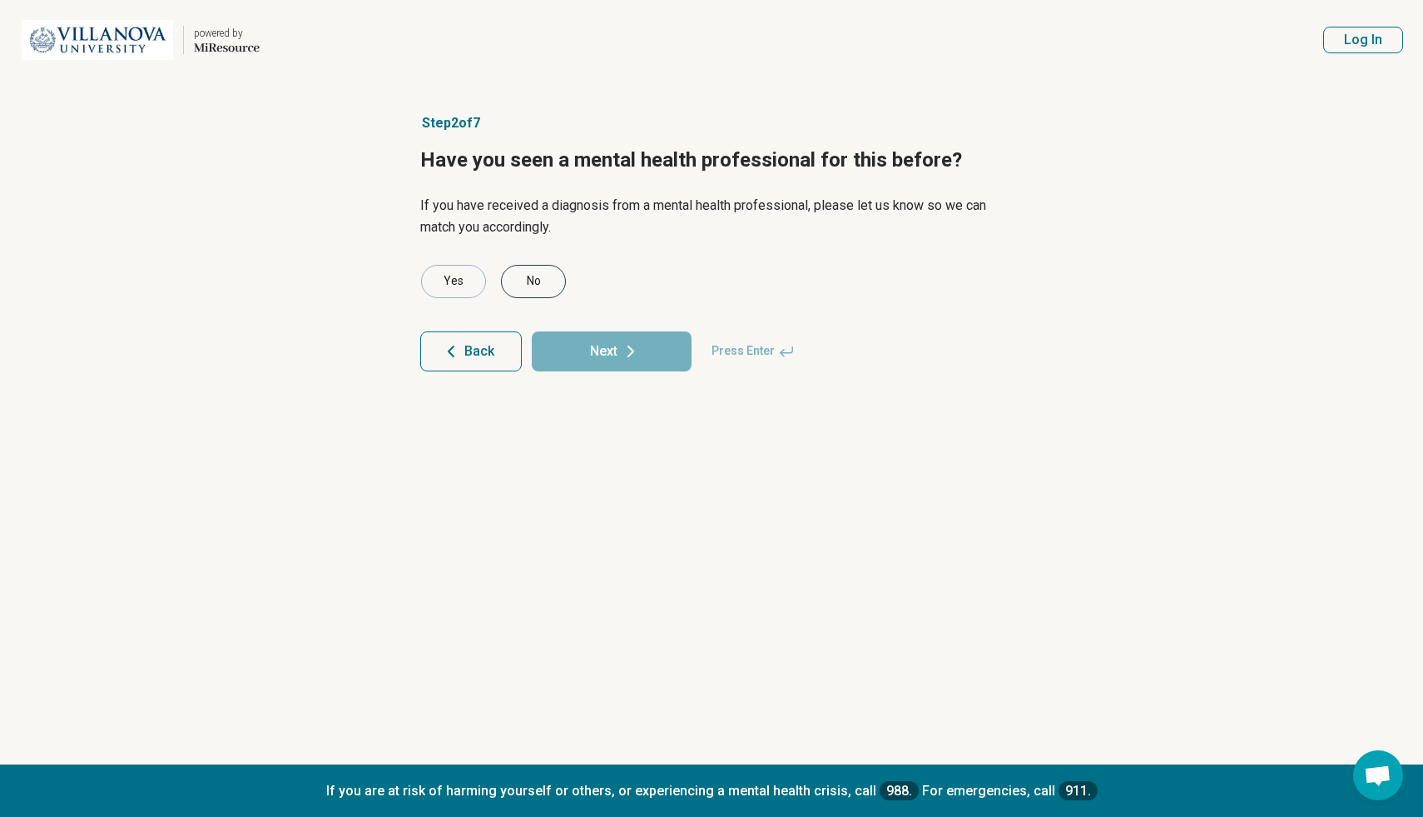
click at [531, 281] on div "No" at bounding box center [533, 281] width 65 height 33
click at [584, 347] on button "Next" at bounding box center [612, 351] width 160 height 40
click at [465, 279] on div "Yes" at bounding box center [453, 281] width 65 height 33
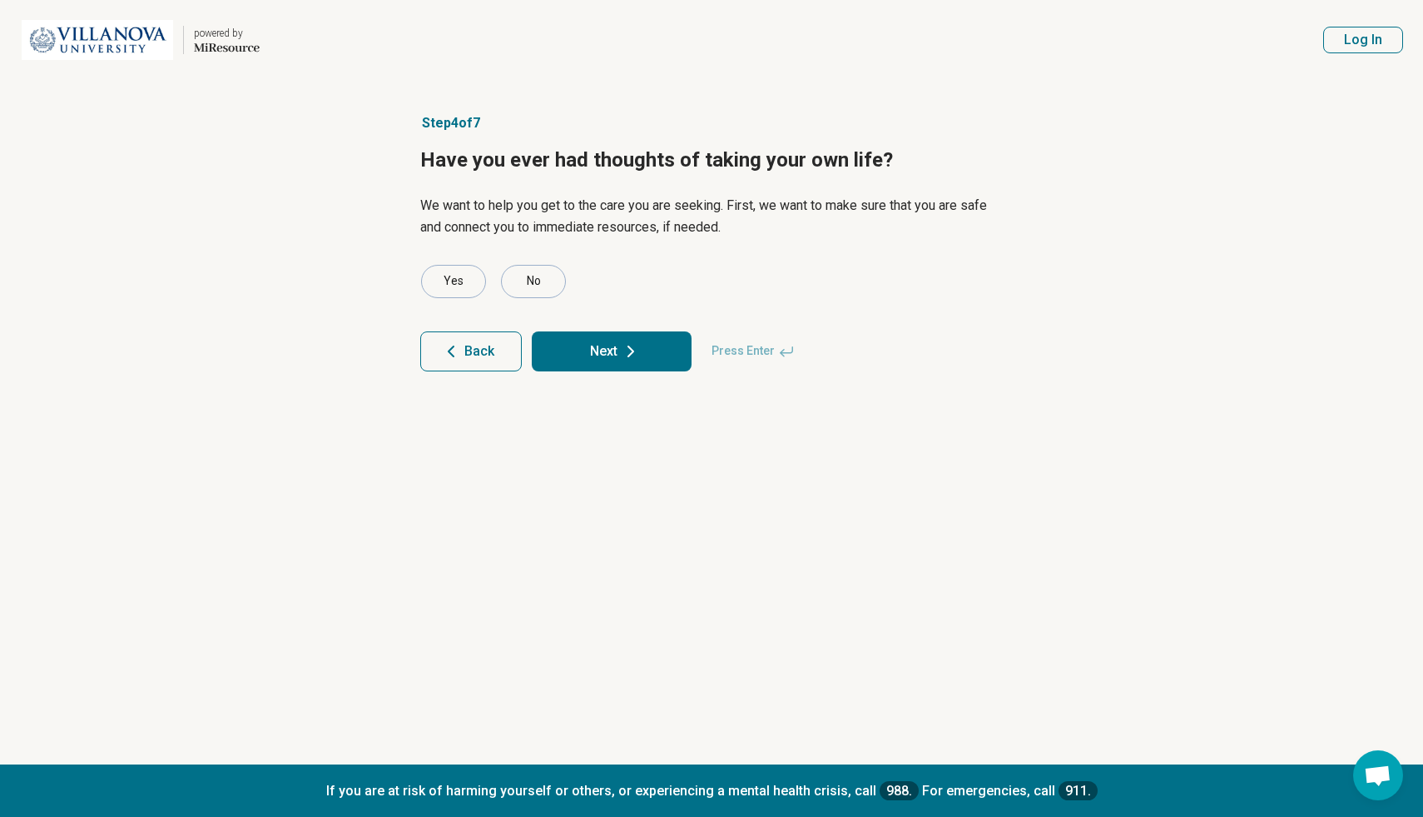
click at [638, 352] on icon at bounding box center [631, 351] width 20 height 20
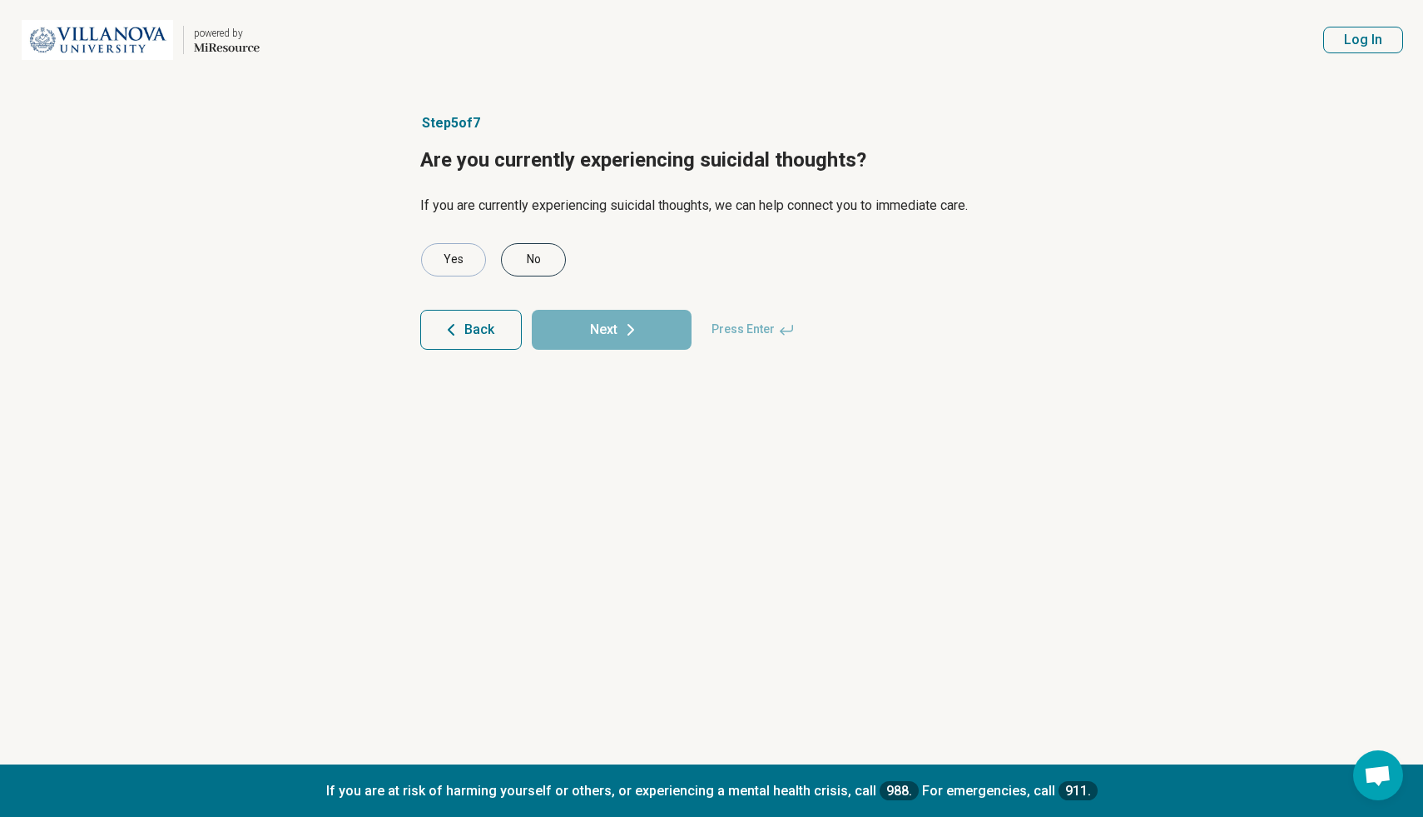
click at [529, 261] on div "No" at bounding box center [533, 259] width 65 height 33
click at [592, 328] on button "Next" at bounding box center [612, 330] width 160 height 40
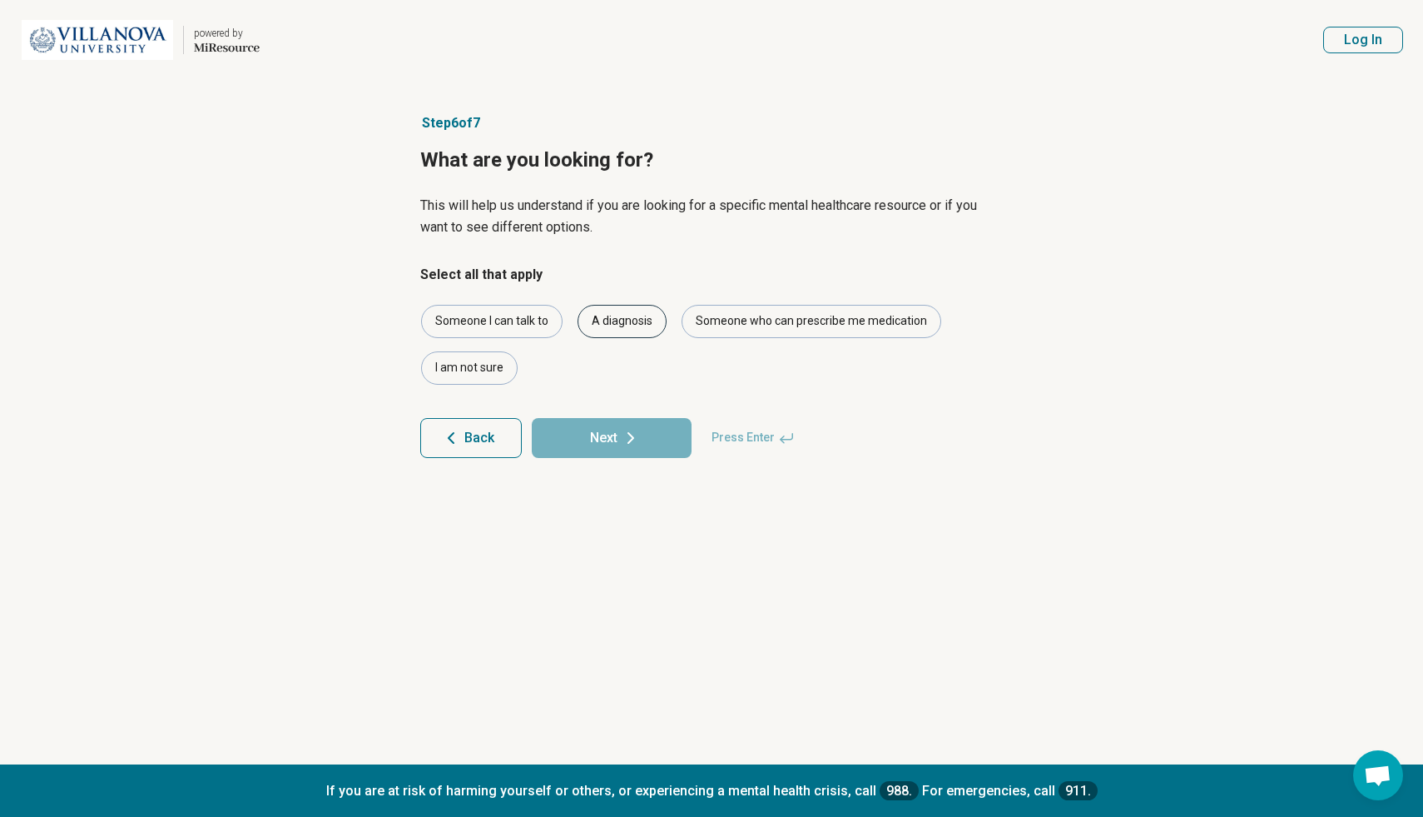
click at [609, 317] on div "A diagnosis" at bounding box center [622, 321] width 89 height 33
click at [614, 435] on button "Next" at bounding box center [612, 438] width 160 height 40
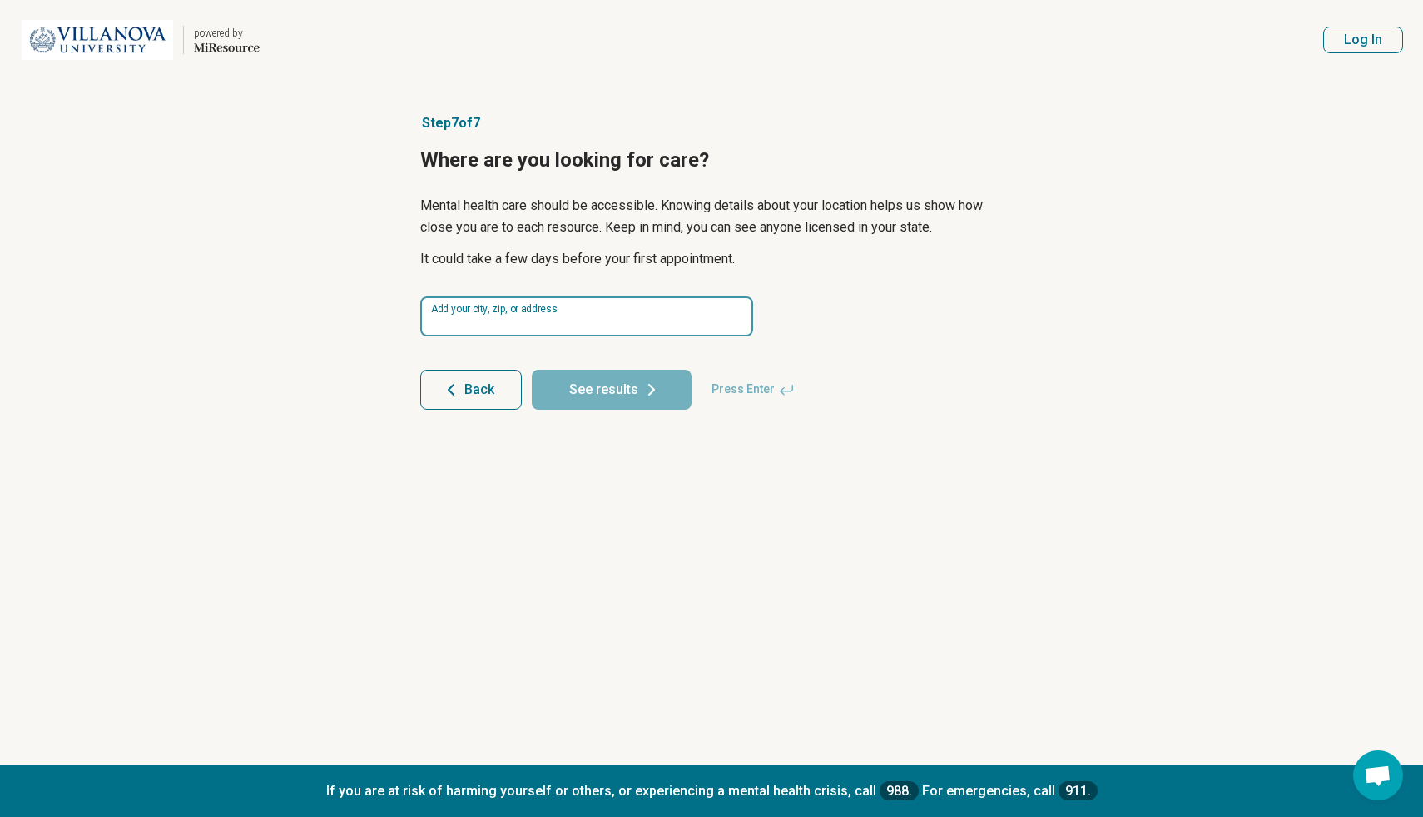
click at [587, 316] on input at bounding box center [586, 316] width 333 height 40
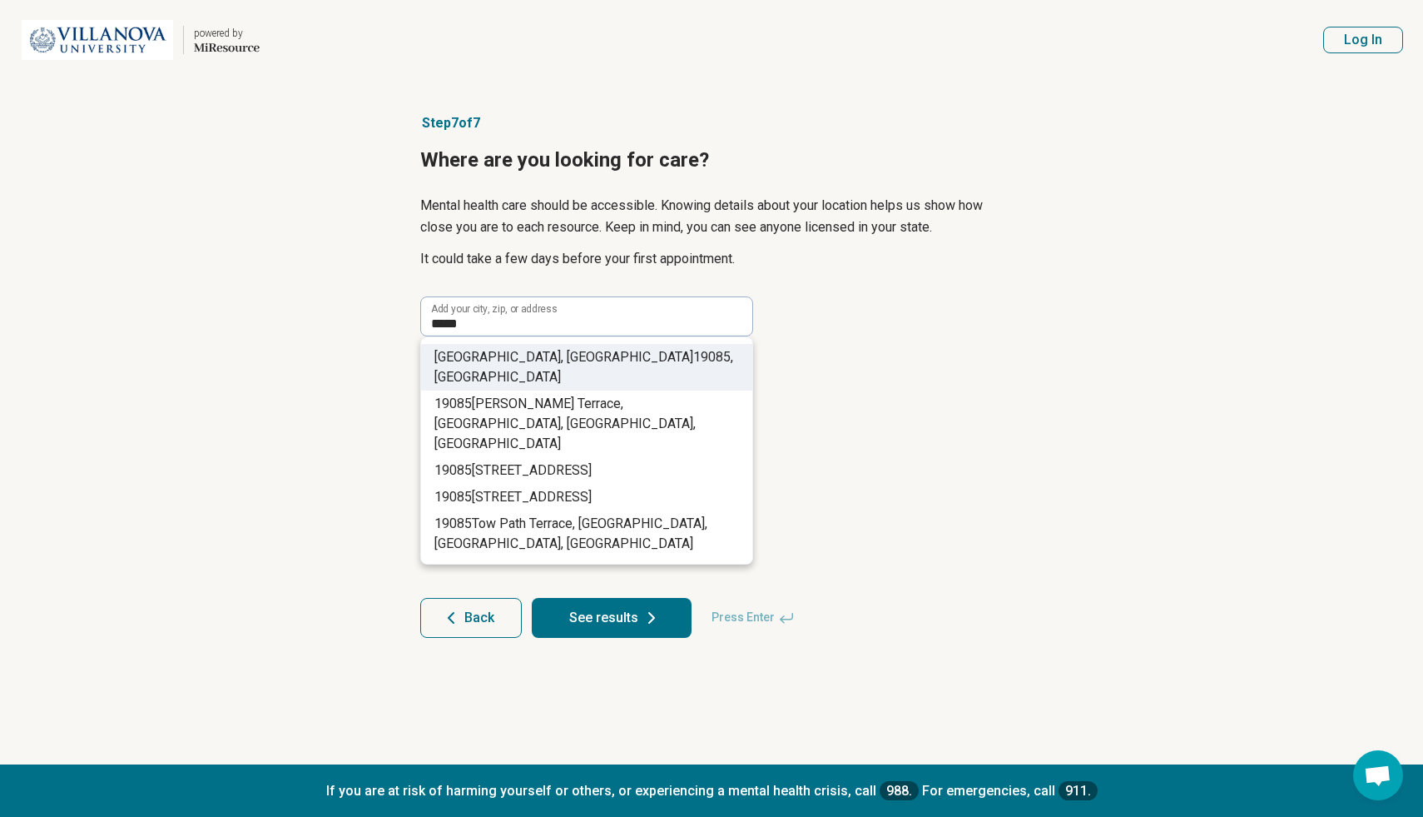
click at [612, 350] on li "Villanova, PA 19085 , USA" at bounding box center [586, 367] width 331 height 47
type input "**********"
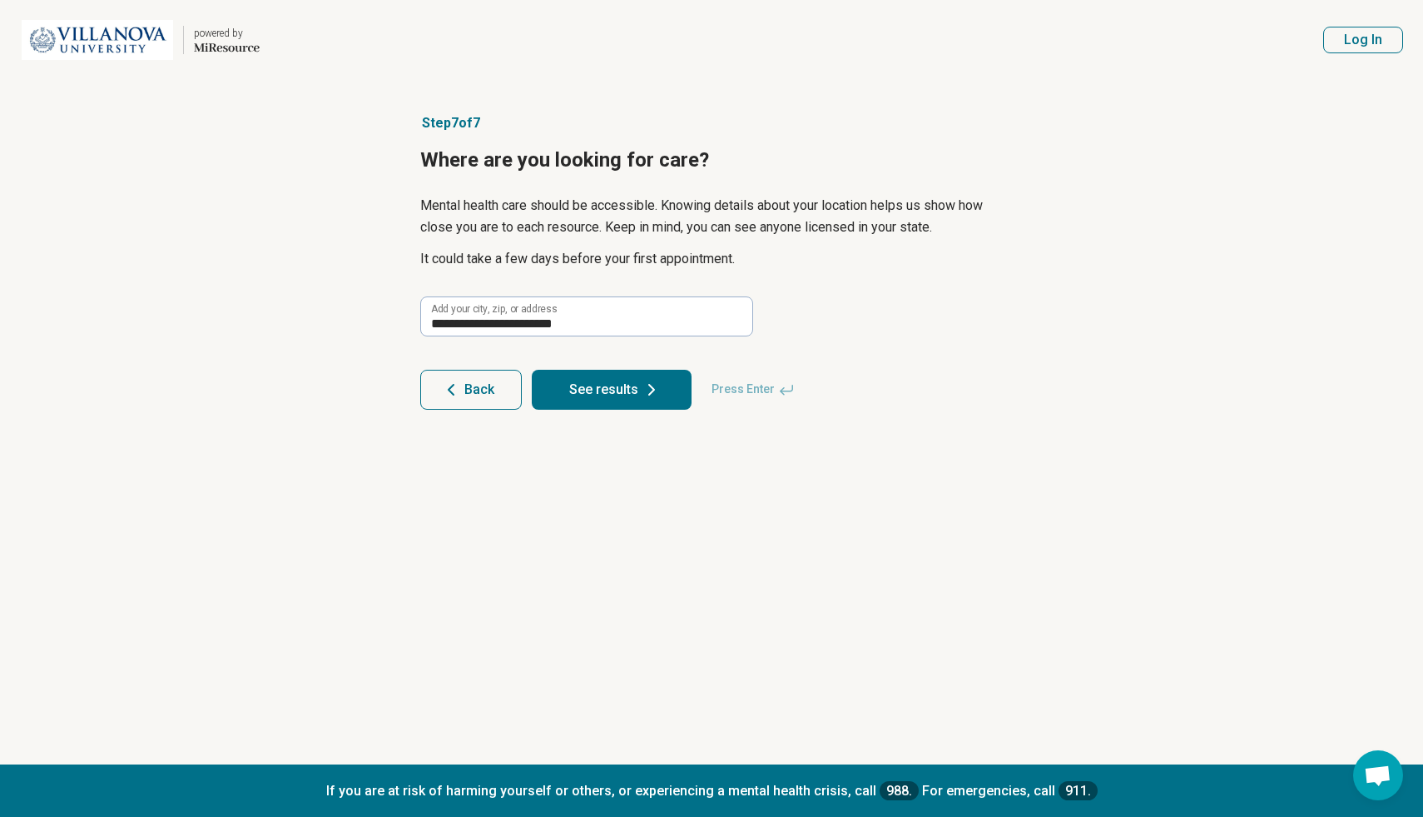
click at [619, 395] on button "See results" at bounding box center [612, 390] width 160 height 40
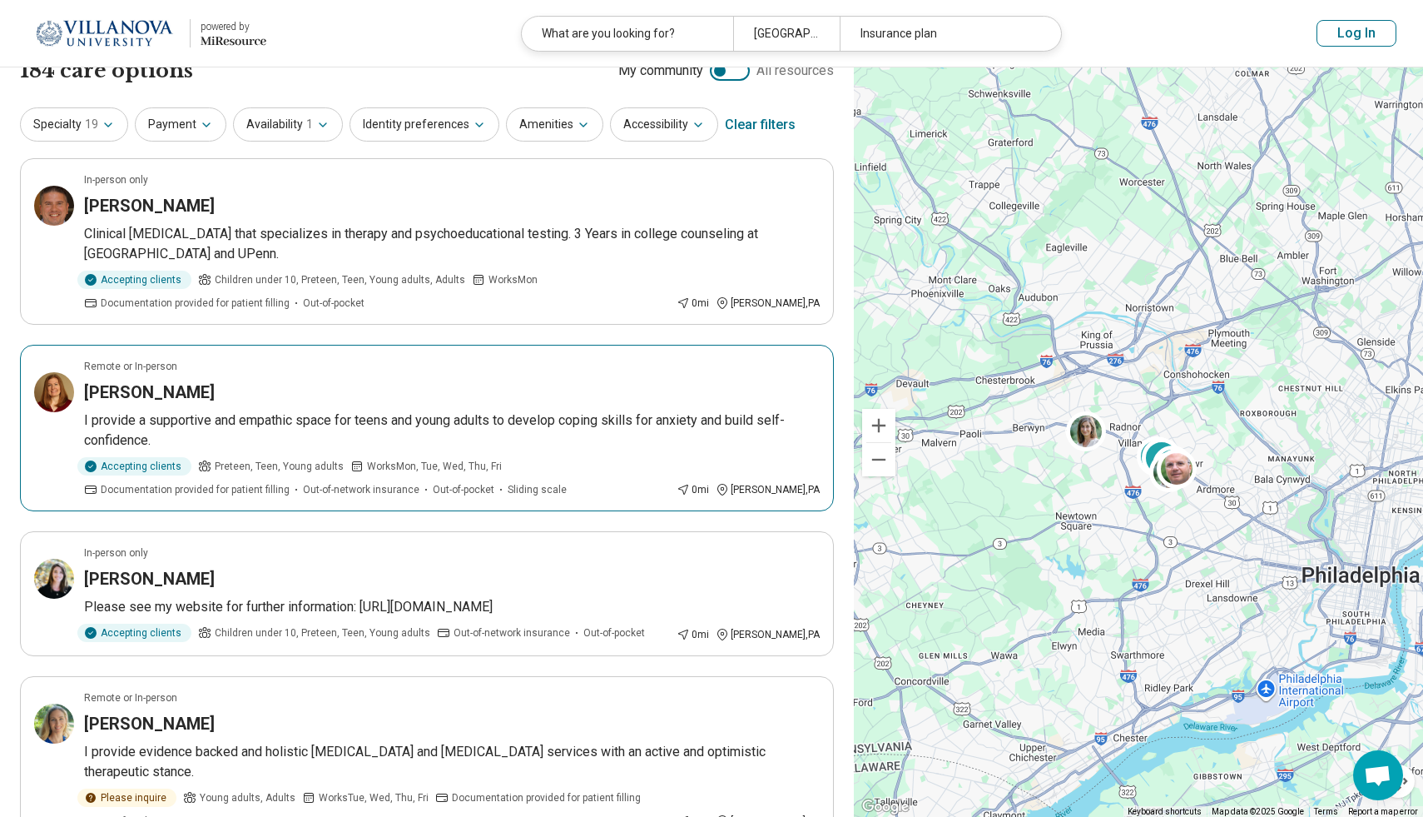
scroll to position [23, 0]
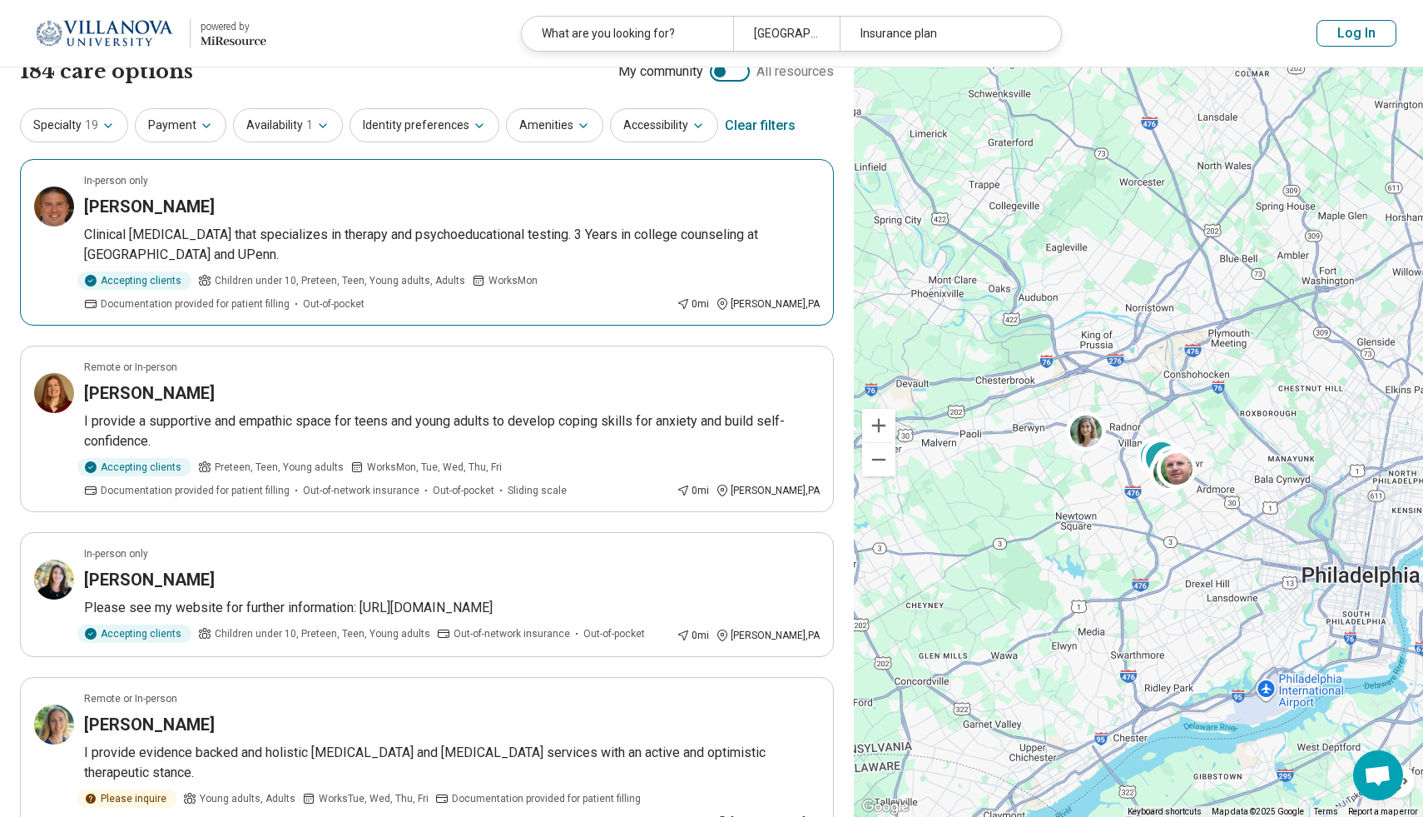
click at [179, 204] on h3 "Timothy Edge" at bounding box center [149, 206] width 131 height 23
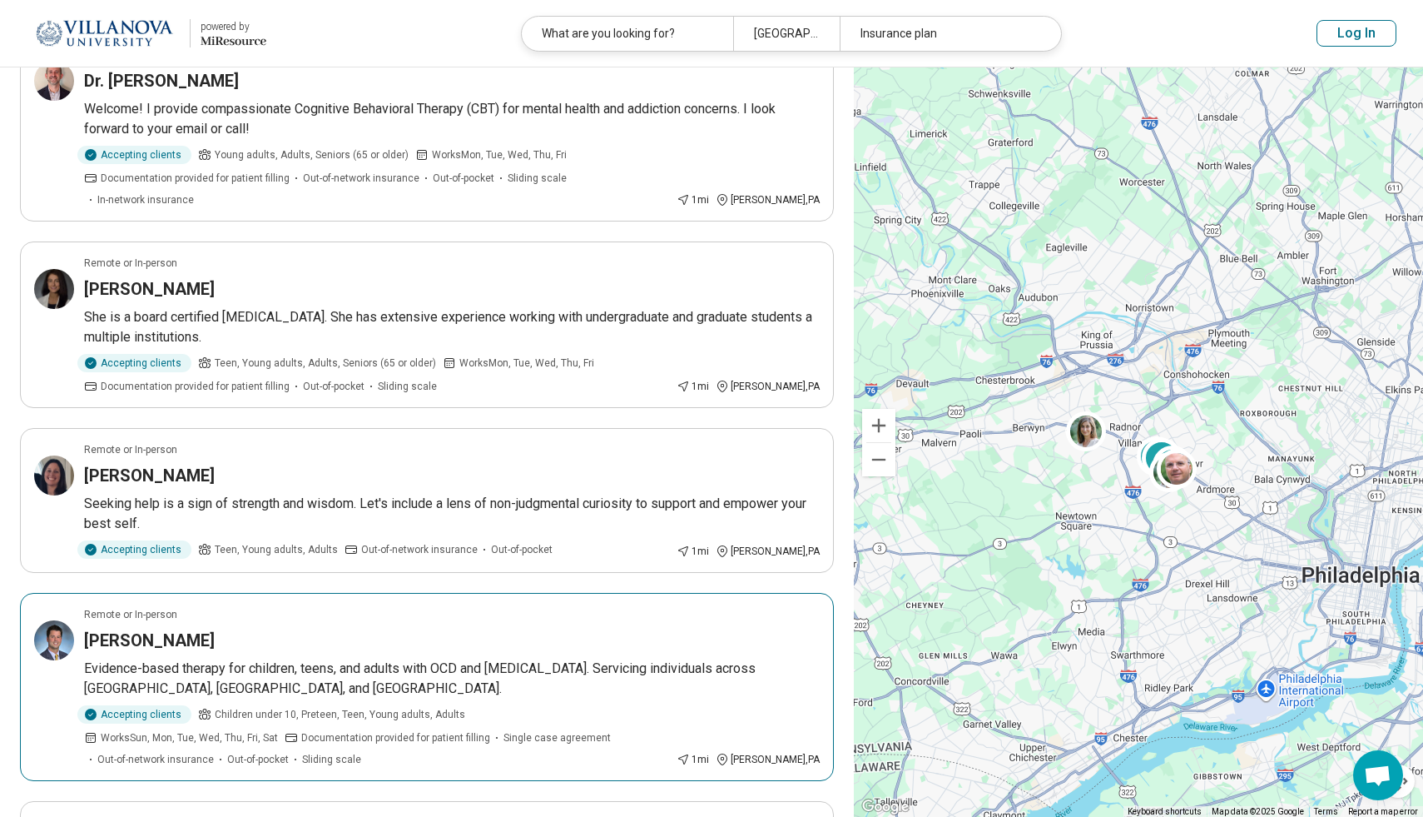
scroll to position [849, 0]
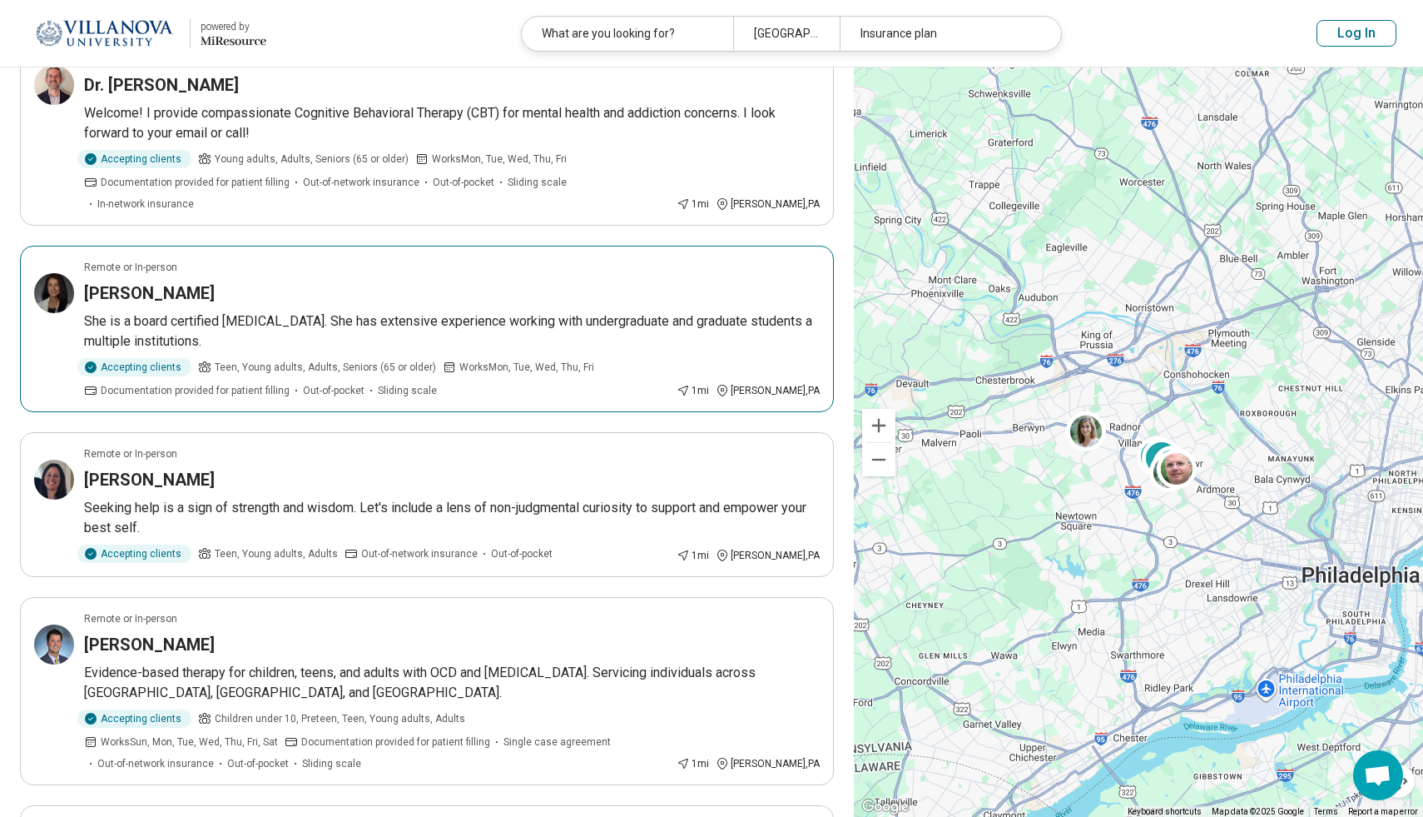
click at [188, 281] on h3 "[PERSON_NAME]" at bounding box center [149, 292] width 131 height 23
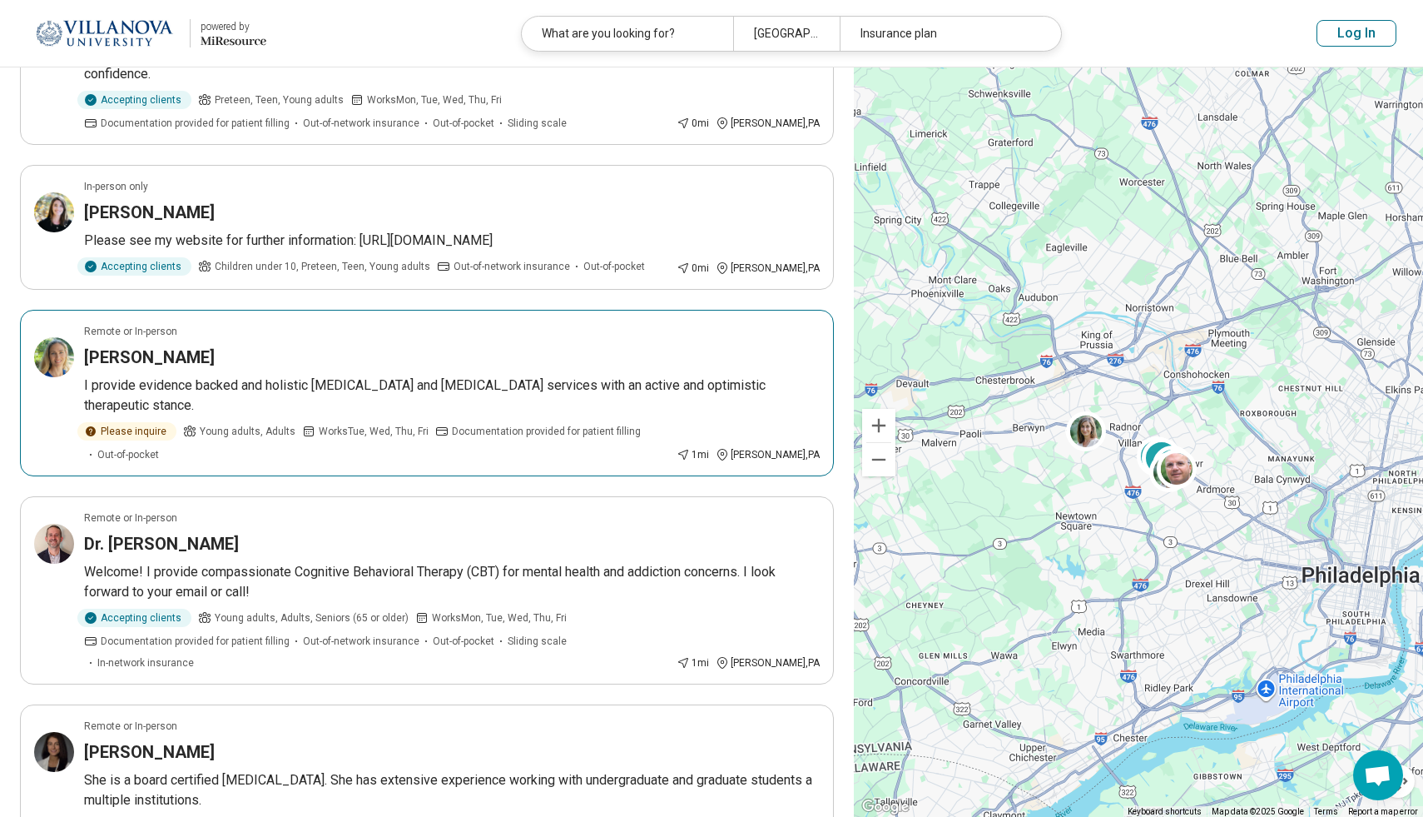
scroll to position [0, 0]
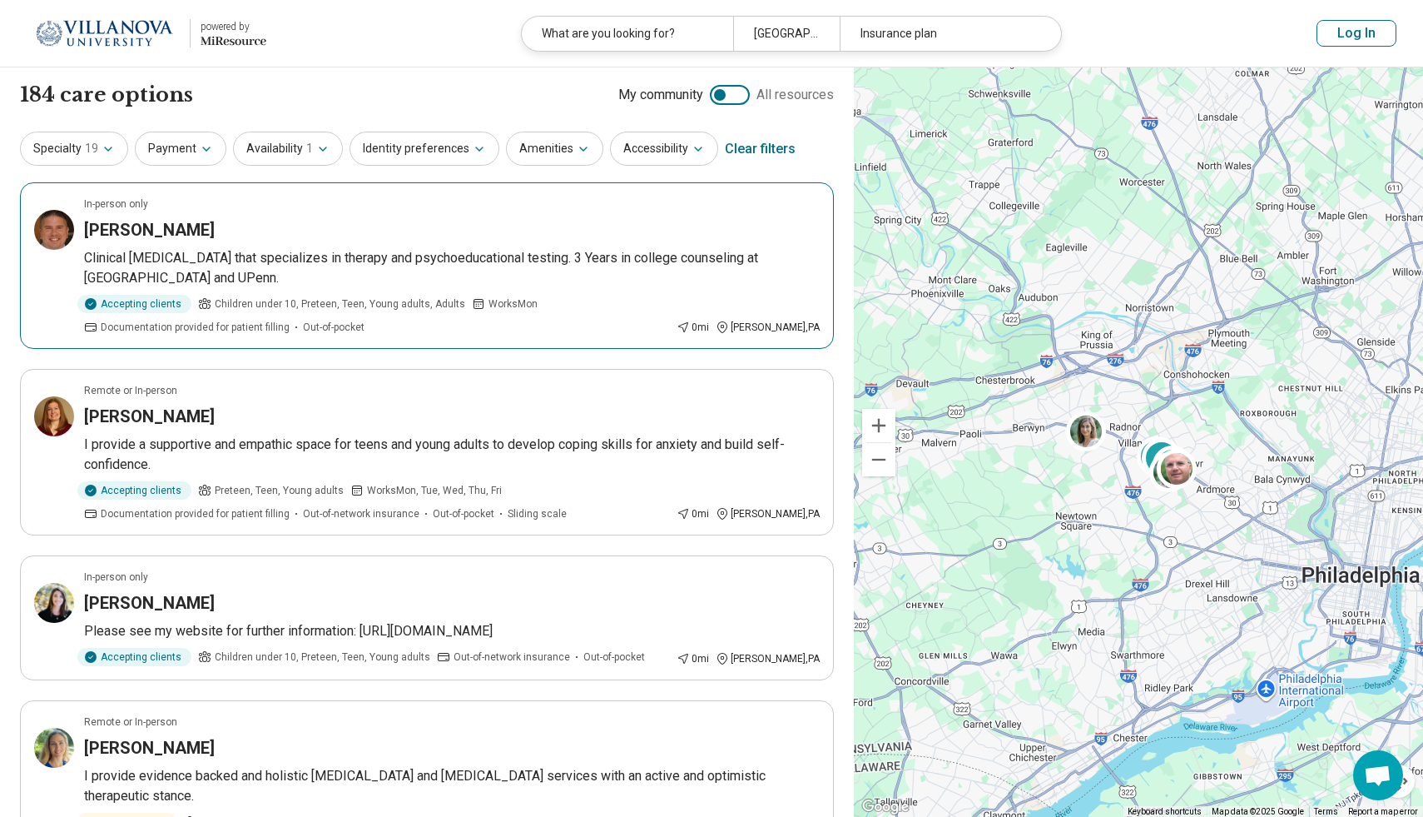
click at [486, 239] on div "Timothy Edge" at bounding box center [452, 229] width 736 height 23
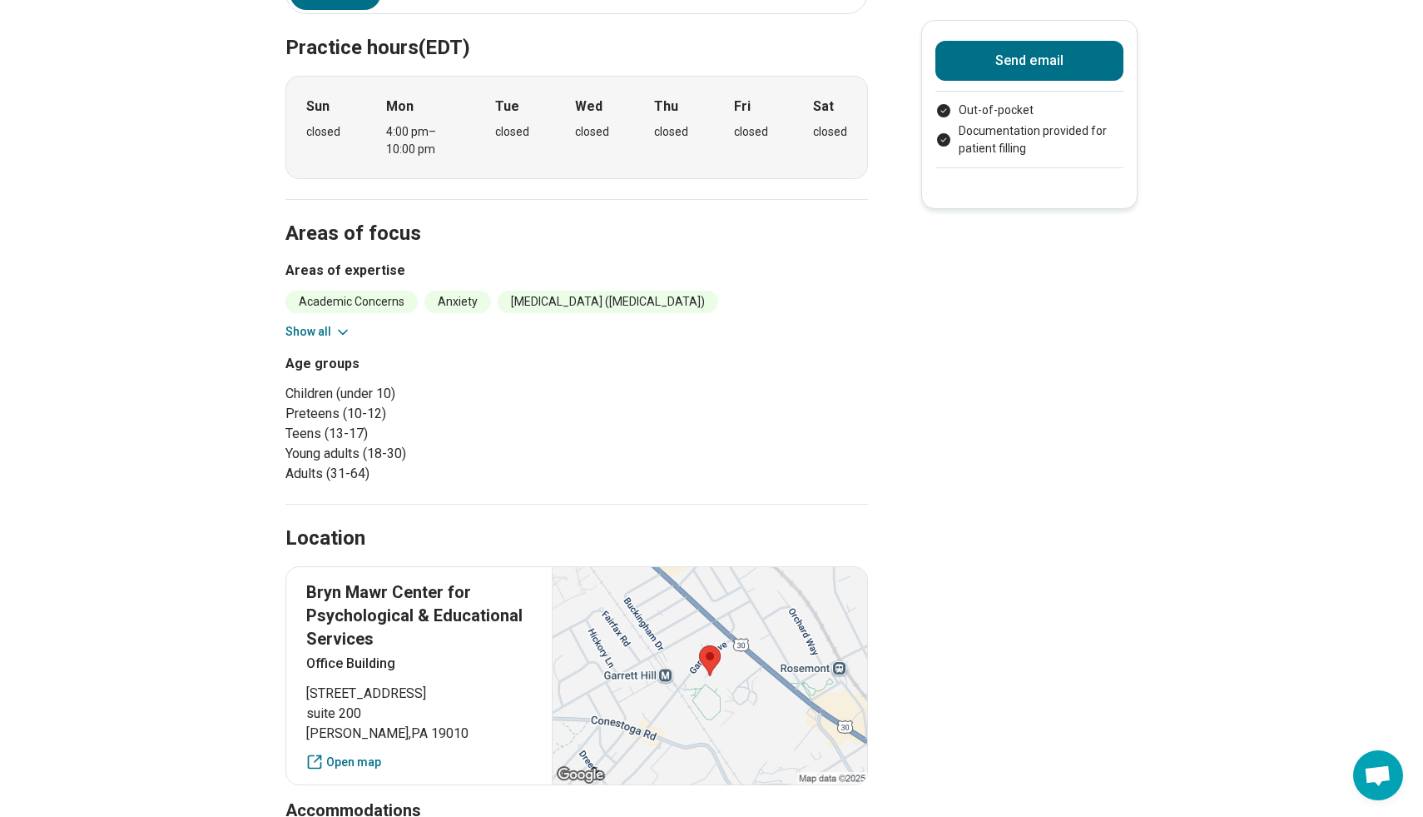
scroll to position [435, 0]
